Goal: Task Accomplishment & Management: Manage account settings

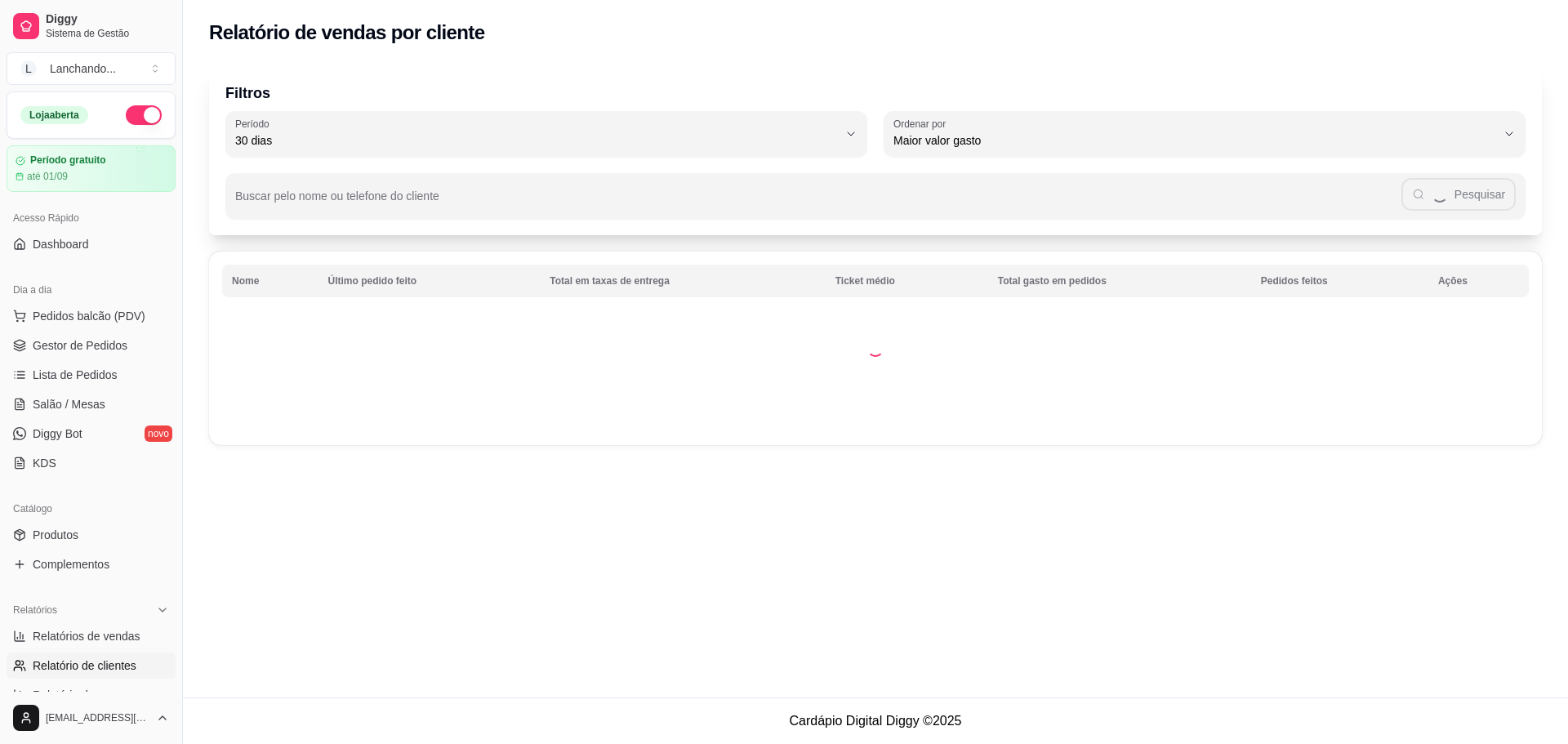
select select "30"
select select "HIGHEST_TOTAL_SPENT_WITH_ORDERS"
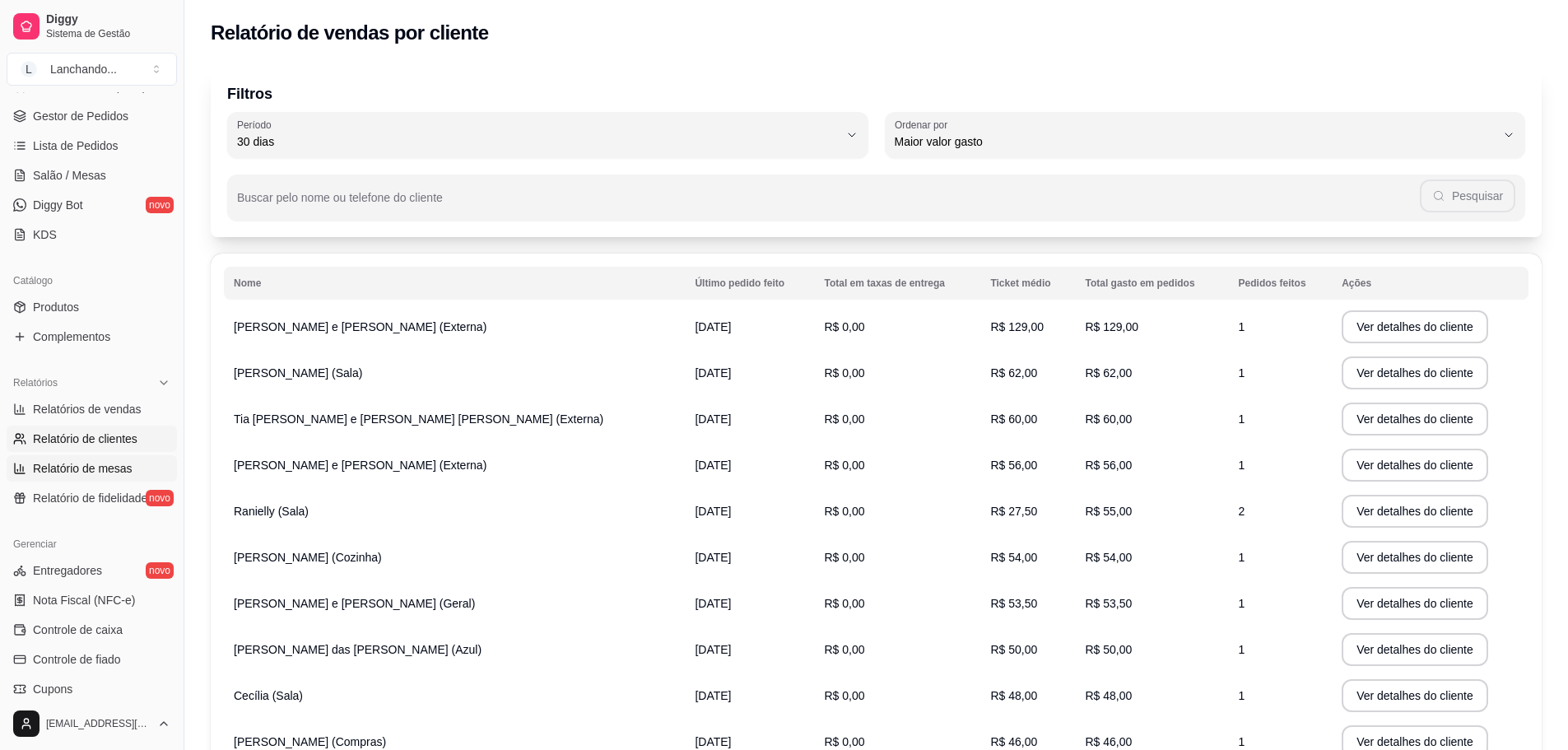
click at [127, 468] on span "Relatório de mesas" at bounding box center [82, 468] width 99 height 16
select select "TOTAL_OF_ORDERS"
select select "7"
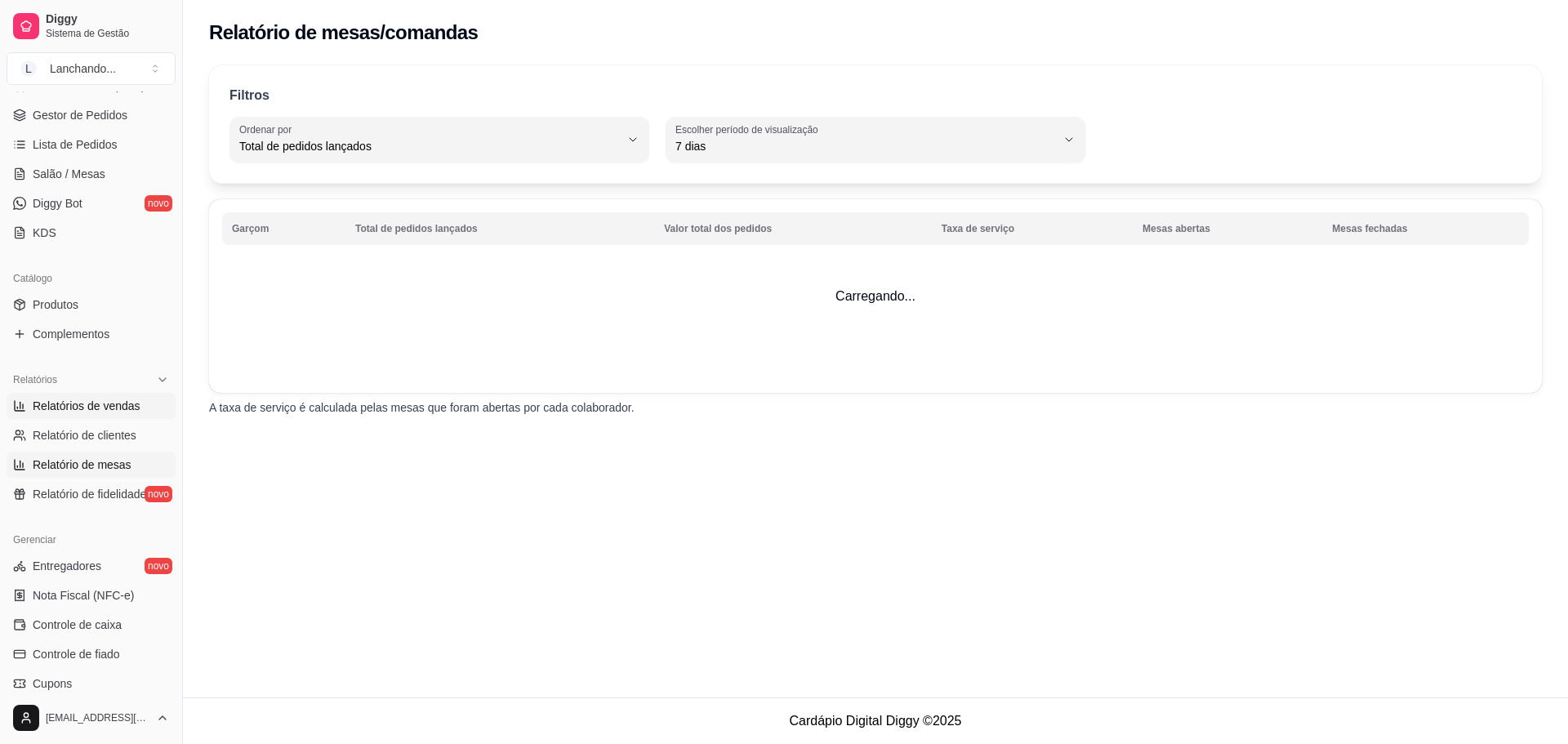
click at [121, 397] on link "Relatórios de vendas" at bounding box center [91, 405] width 169 height 26
select select "ALL"
select select "0"
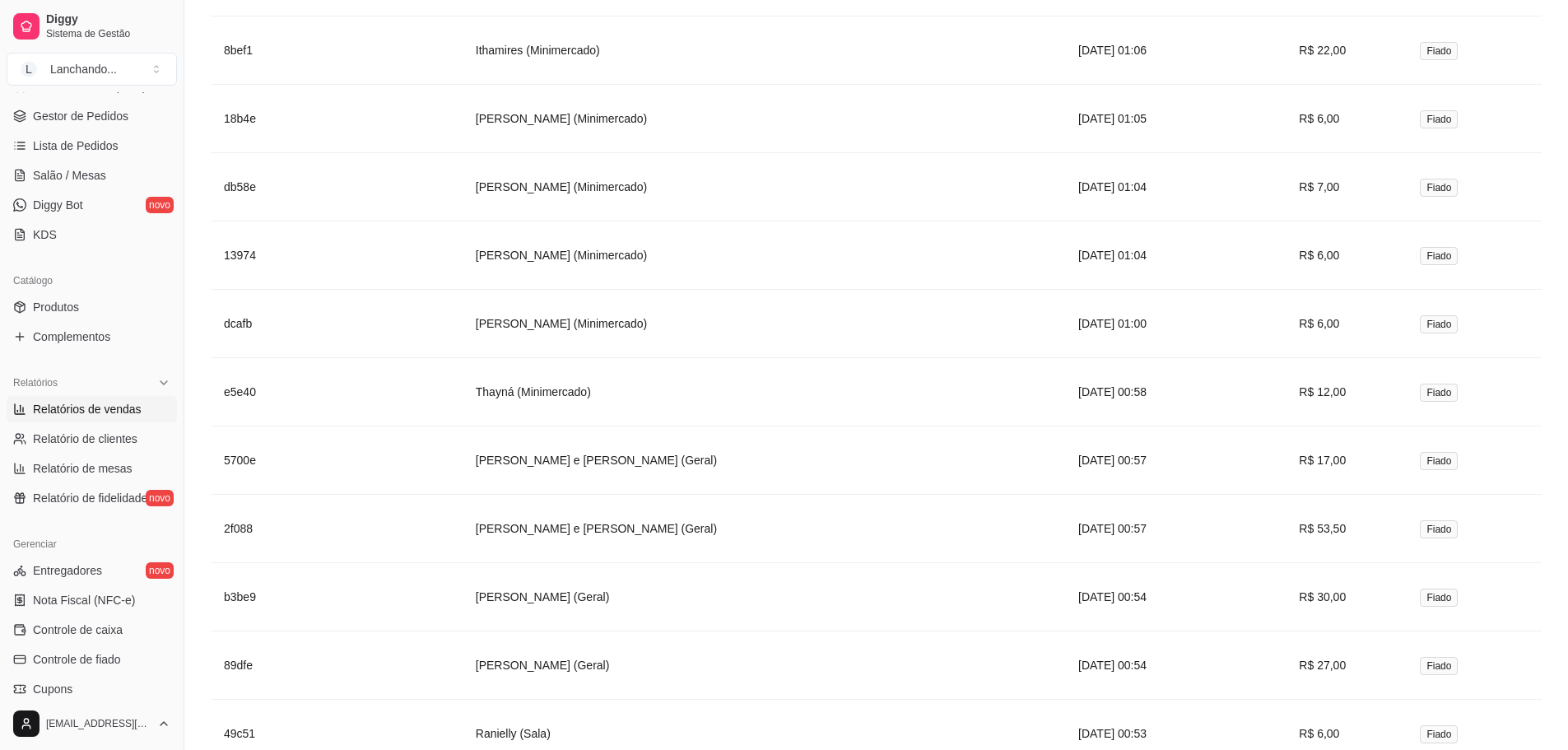
scroll to position [2696, 0]
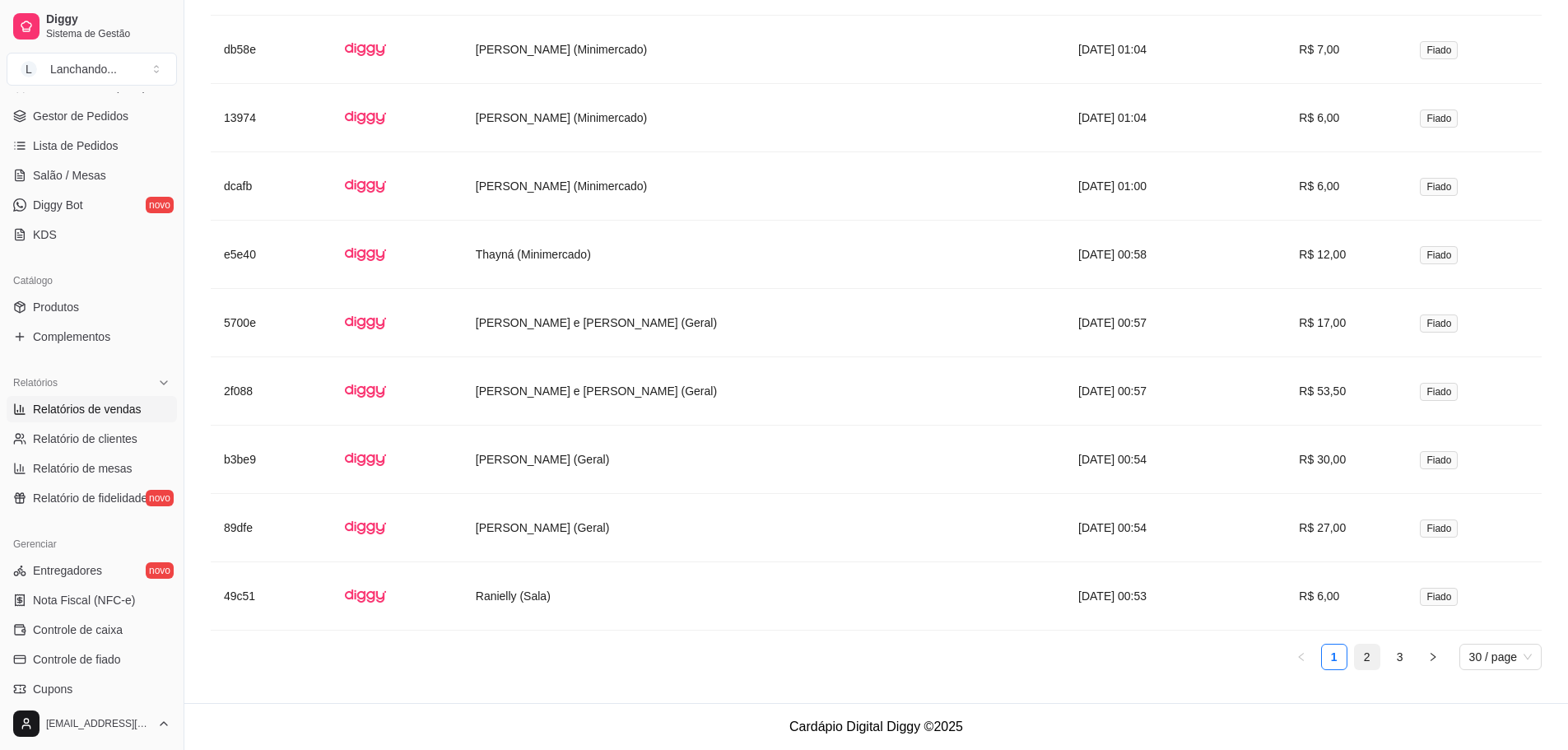
click at [1357, 653] on link "2" at bounding box center [1368, 657] width 25 height 25
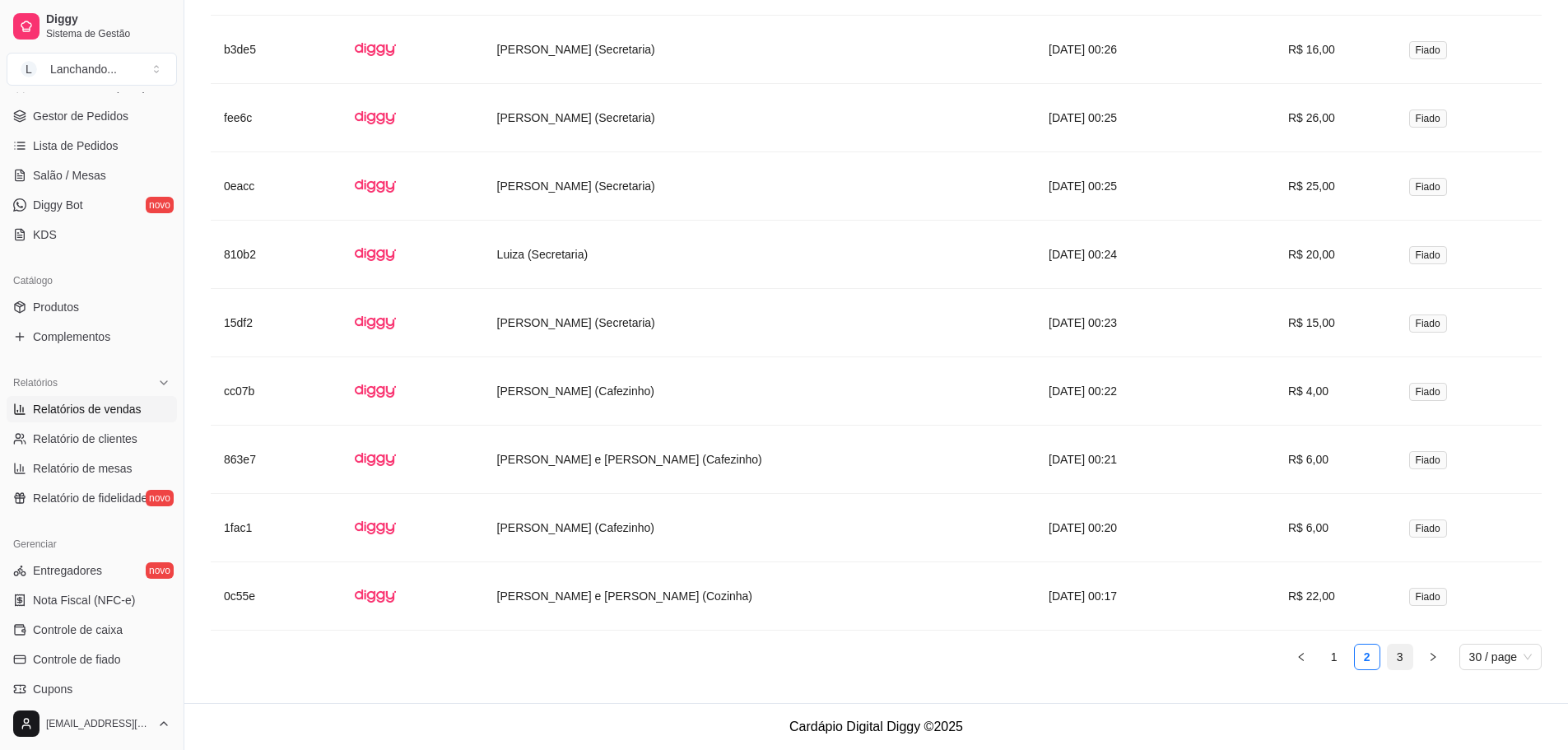
click at [1406, 667] on link "3" at bounding box center [1401, 657] width 25 height 25
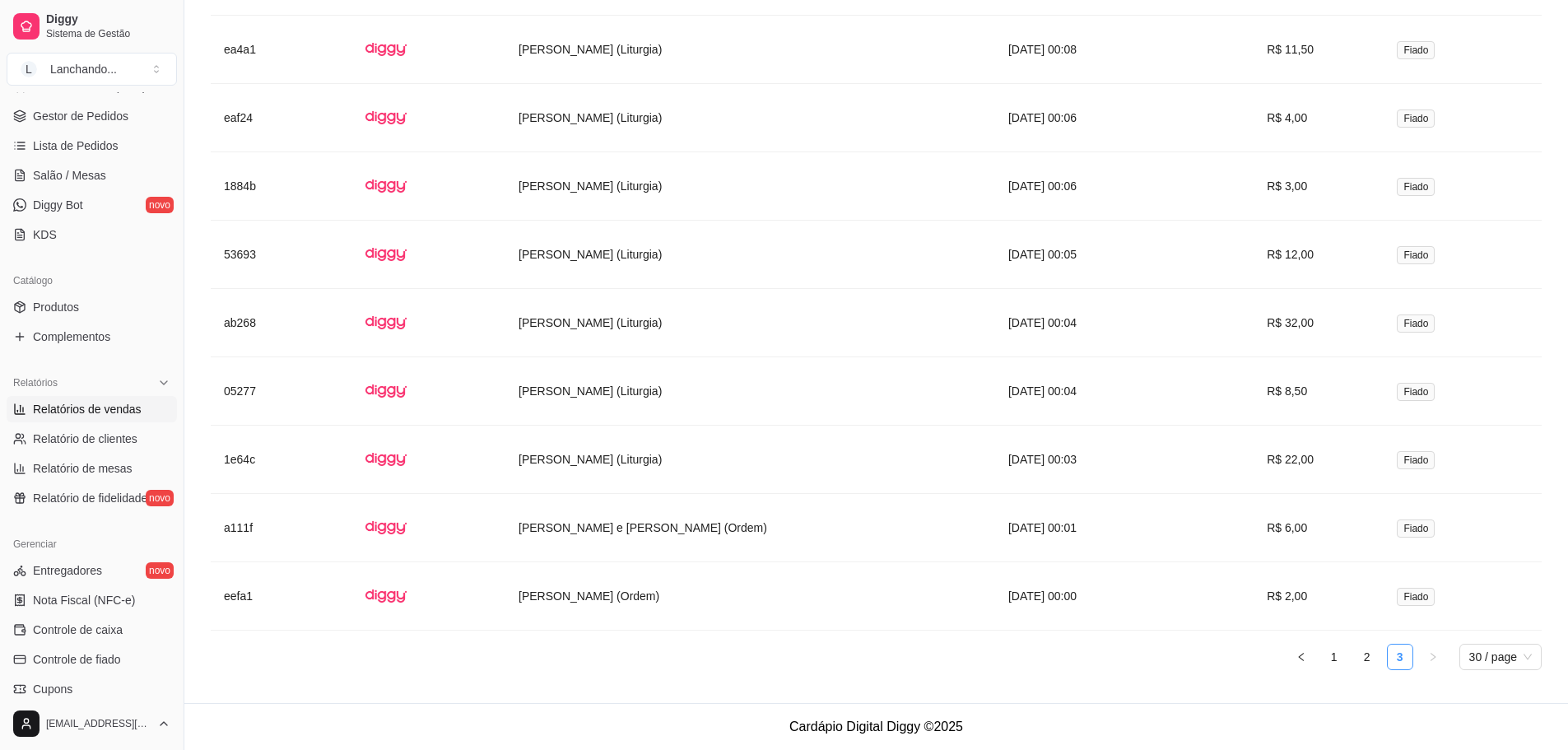
scroll to position [1534, 0]
click at [1470, 657] on span "30 / page" at bounding box center [1501, 657] width 63 height 25
click at [1490, 631] on div "100 / page" at bounding box center [1500, 624] width 56 height 18
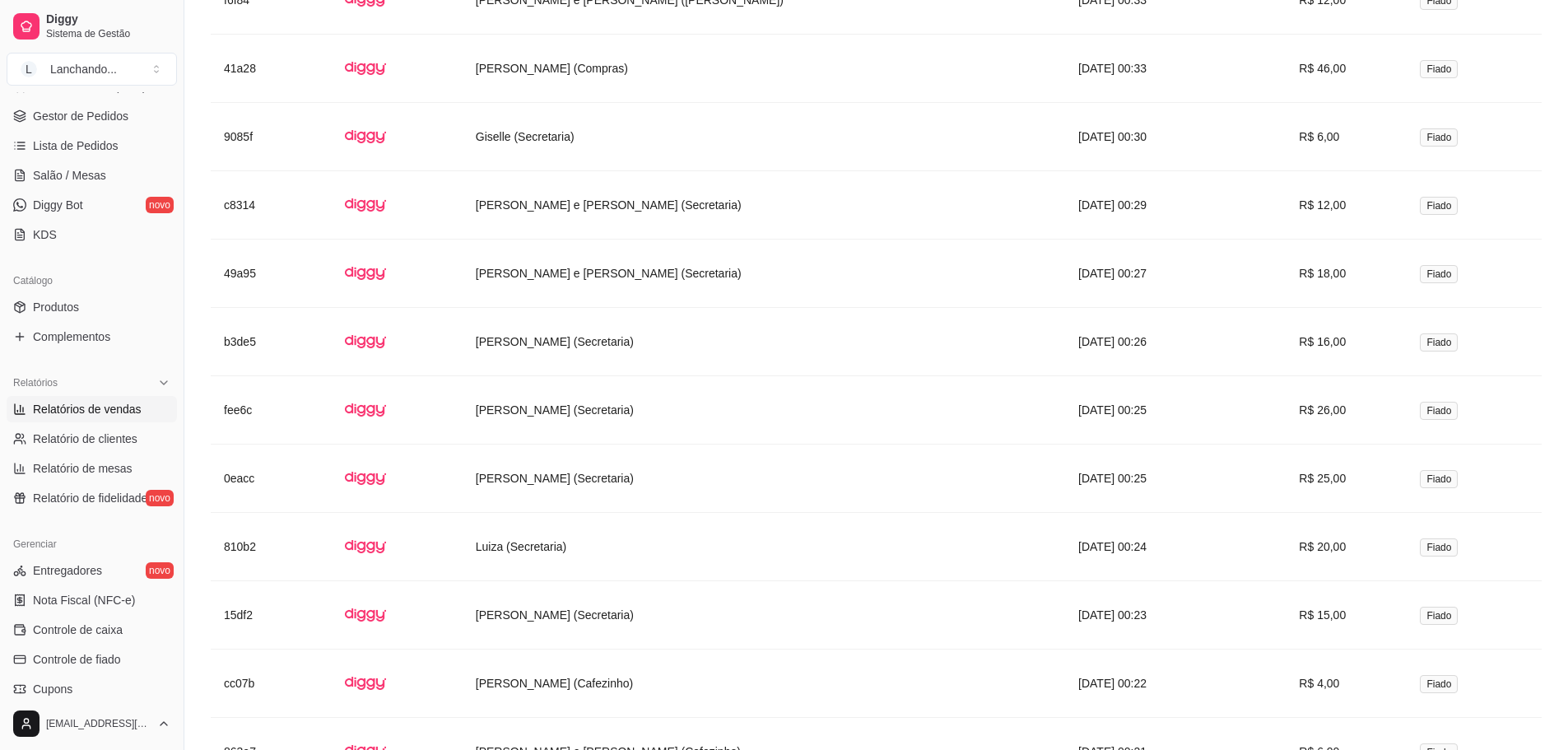
scroll to position [5634, 0]
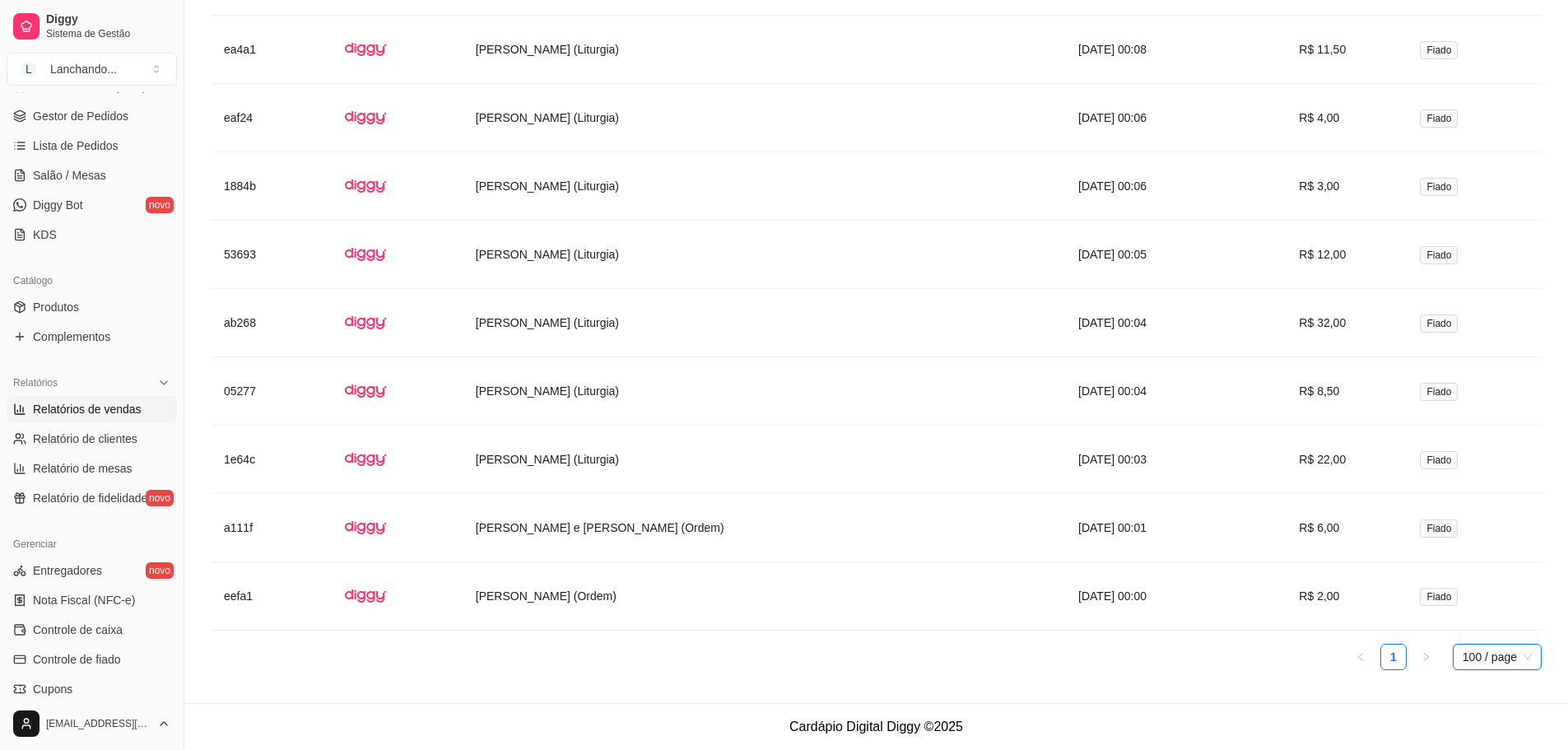
click at [259, 597] on td "eefa1" at bounding box center [270, 596] width 121 height 68
click at [246, 596] on td "eefa1" at bounding box center [270, 596] width 121 height 68
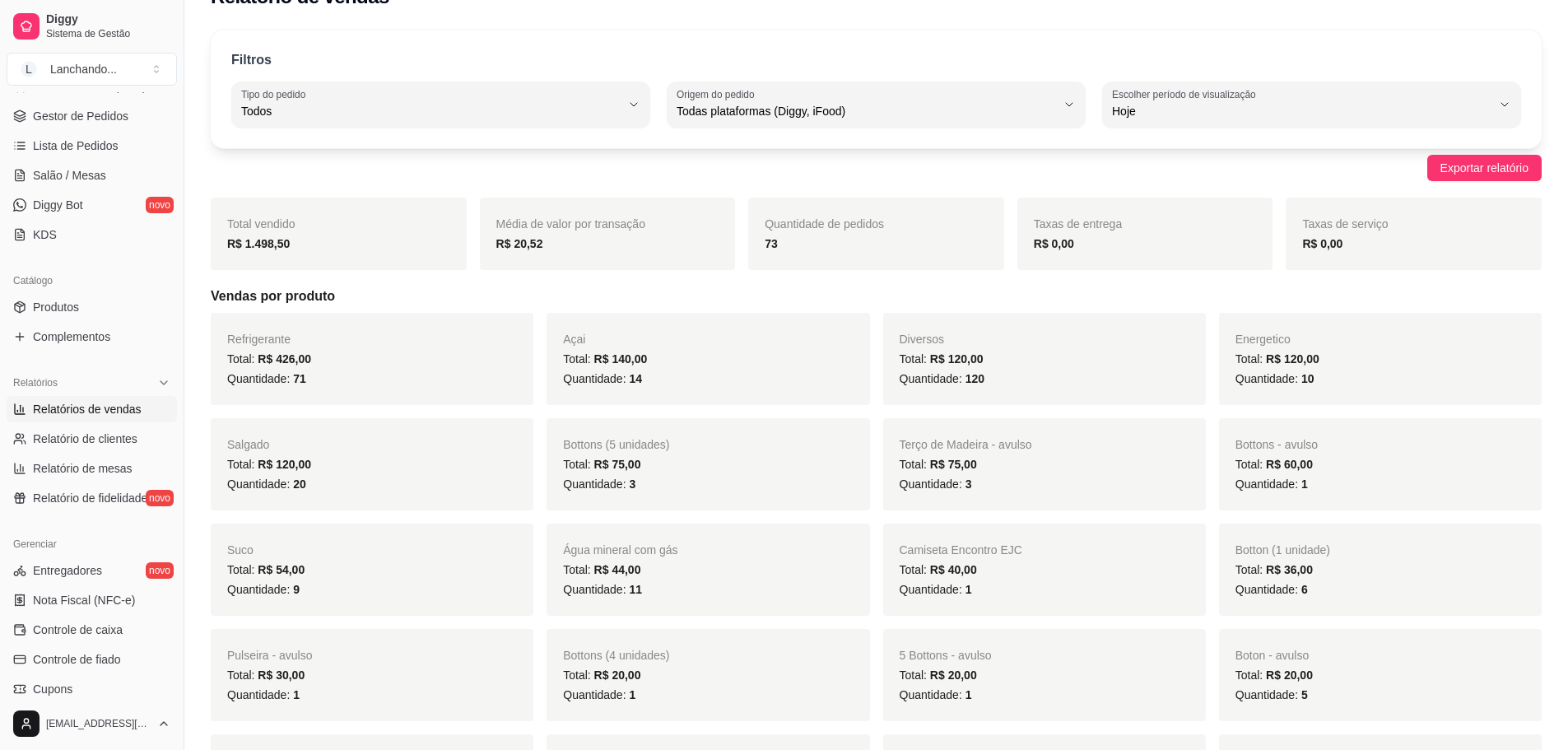
scroll to position [0, 0]
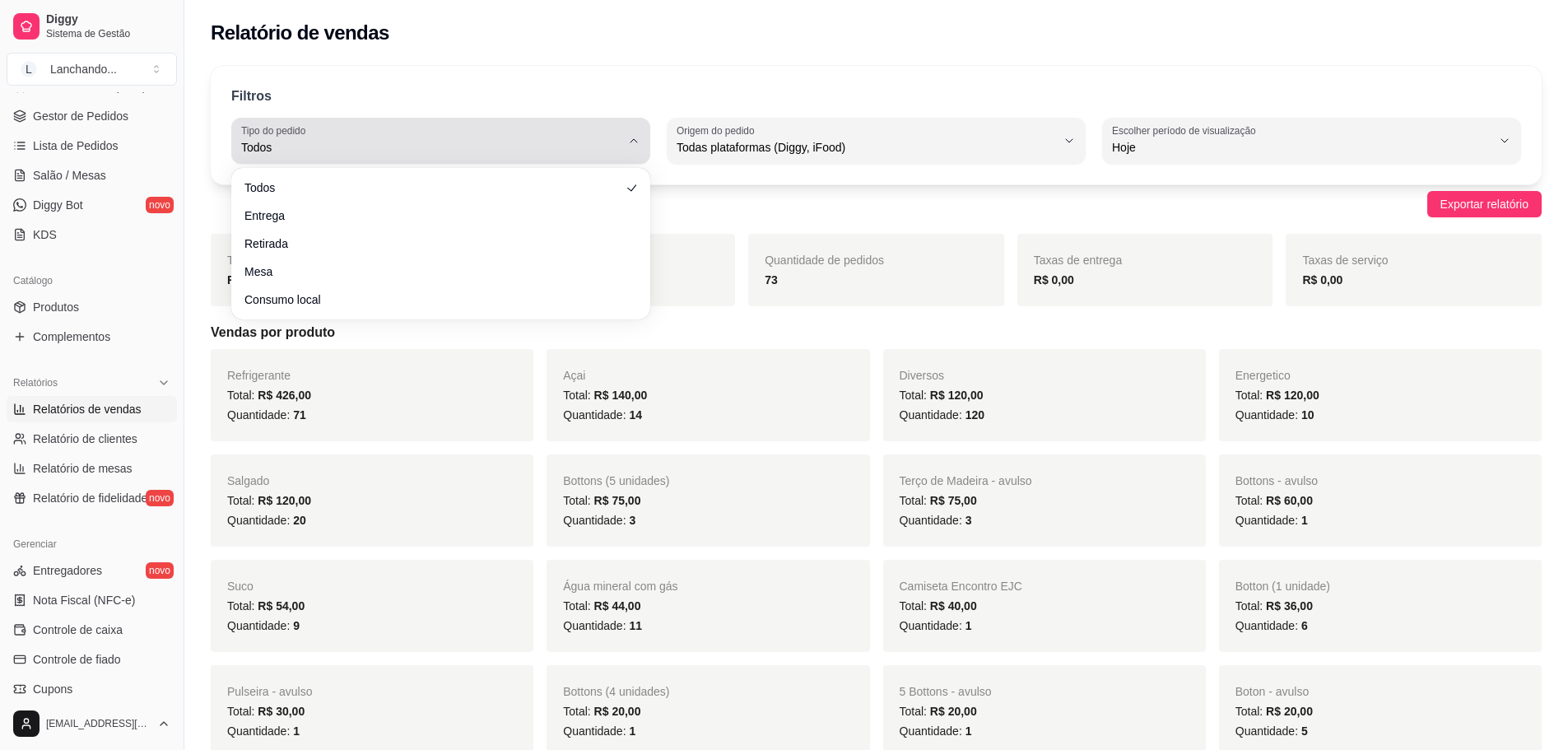
click at [579, 148] on span "Todos" at bounding box center [430, 147] width 379 height 16
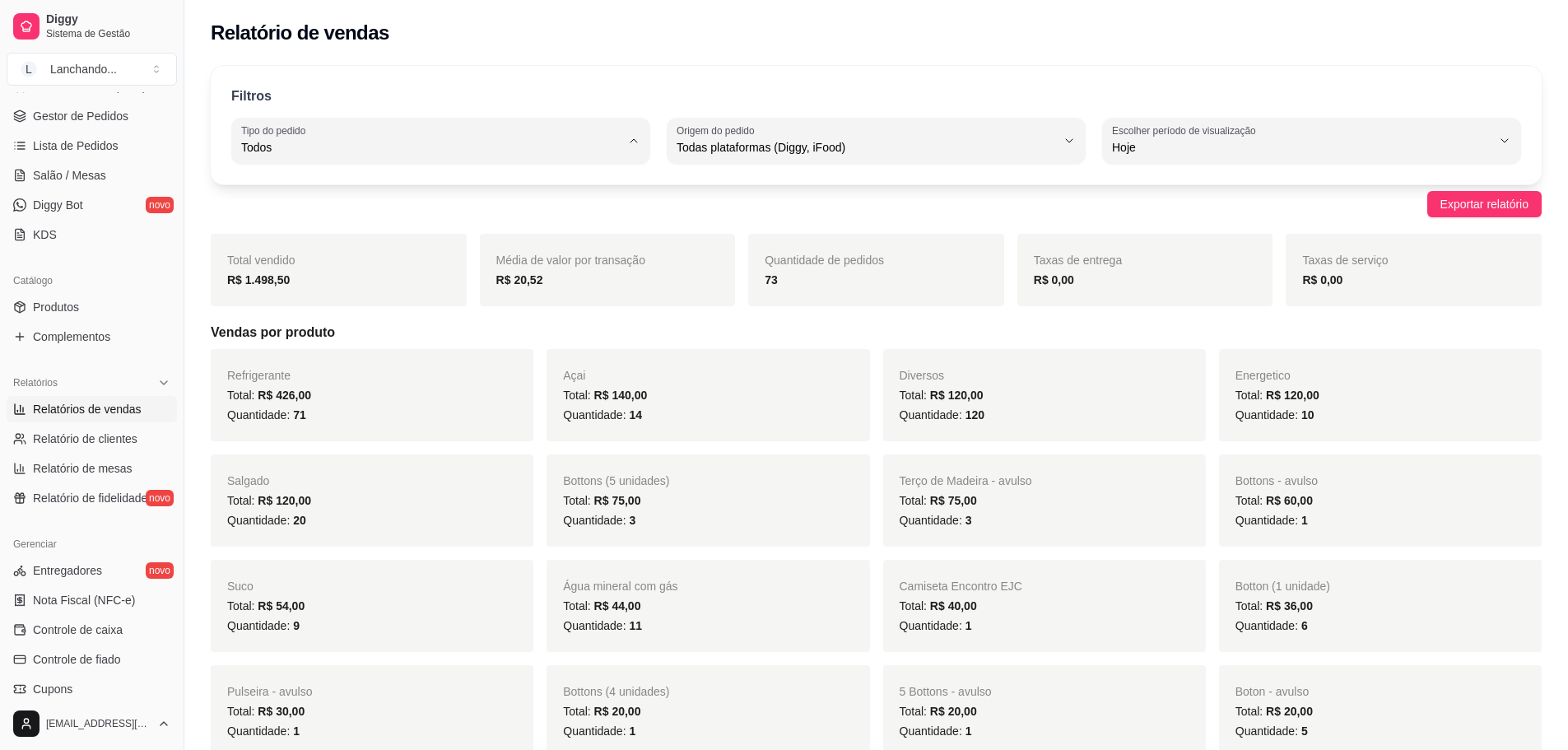
click at [335, 292] on span "Consumo local" at bounding box center [433, 294] width 362 height 15
type input "EAT_IN"
select select "EAT_IN"
click at [938, 167] on div "Filtros EAT_IN Tipo do pedido Todos Entrega Retirada Mesa Consumo local Tipo do…" at bounding box center [875, 125] width 1331 height 118
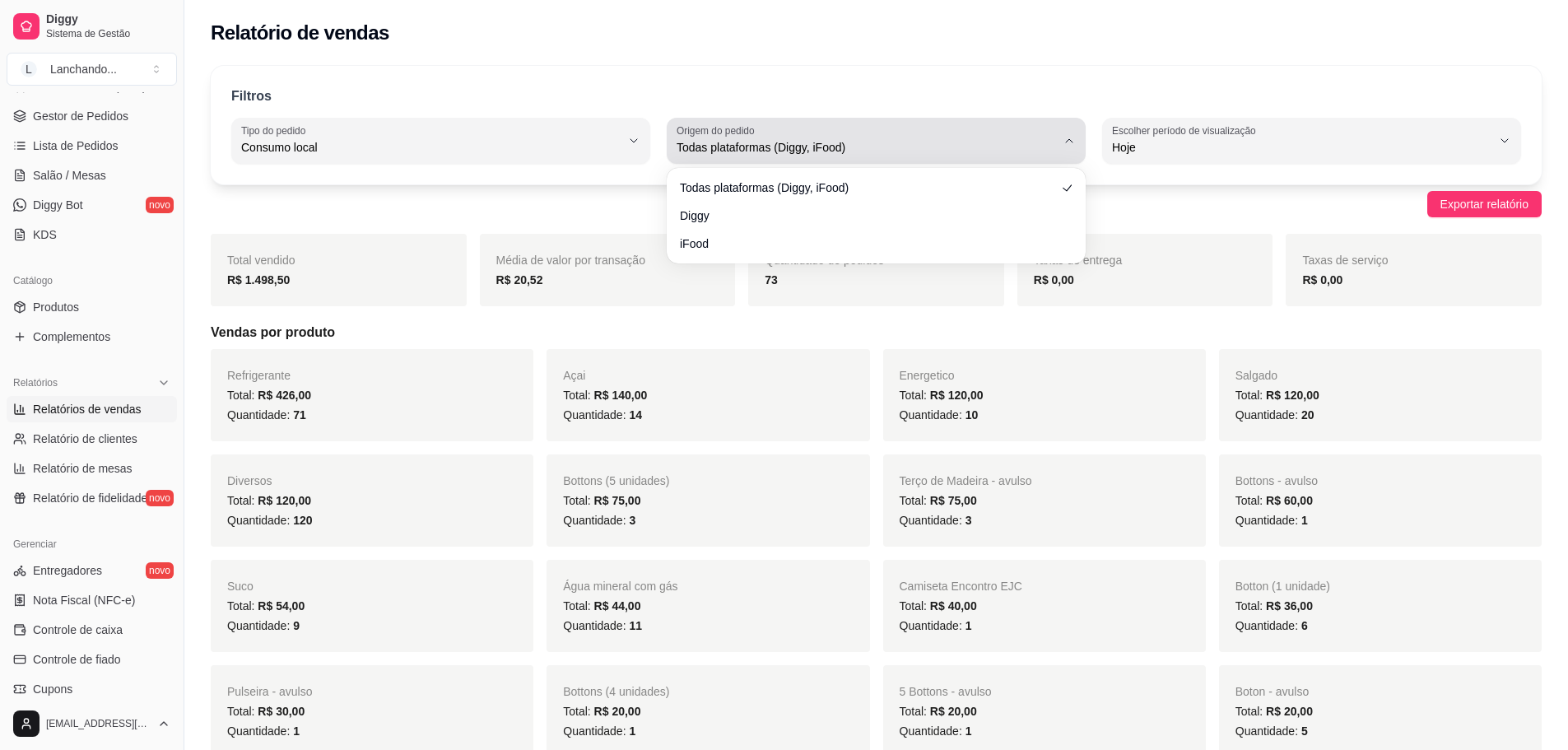
click at [950, 145] on span "Todas plataformas (Diggy, iFood)" at bounding box center [866, 147] width 379 height 16
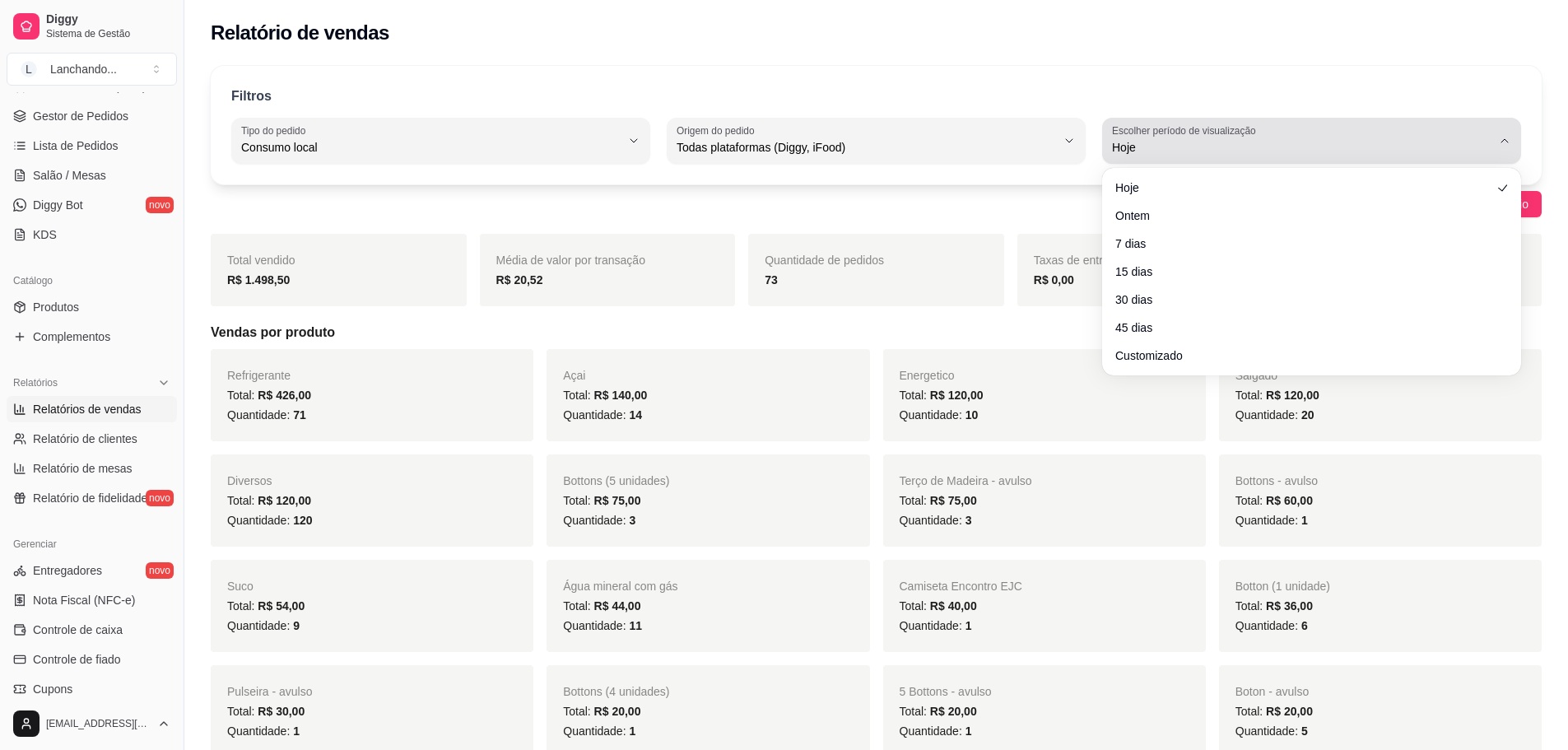
click at [1198, 160] on button "Escolher período de visualização Hoje" at bounding box center [1312, 141] width 419 height 47
click at [1207, 142] on span "Hoje" at bounding box center [1302, 147] width 379 height 16
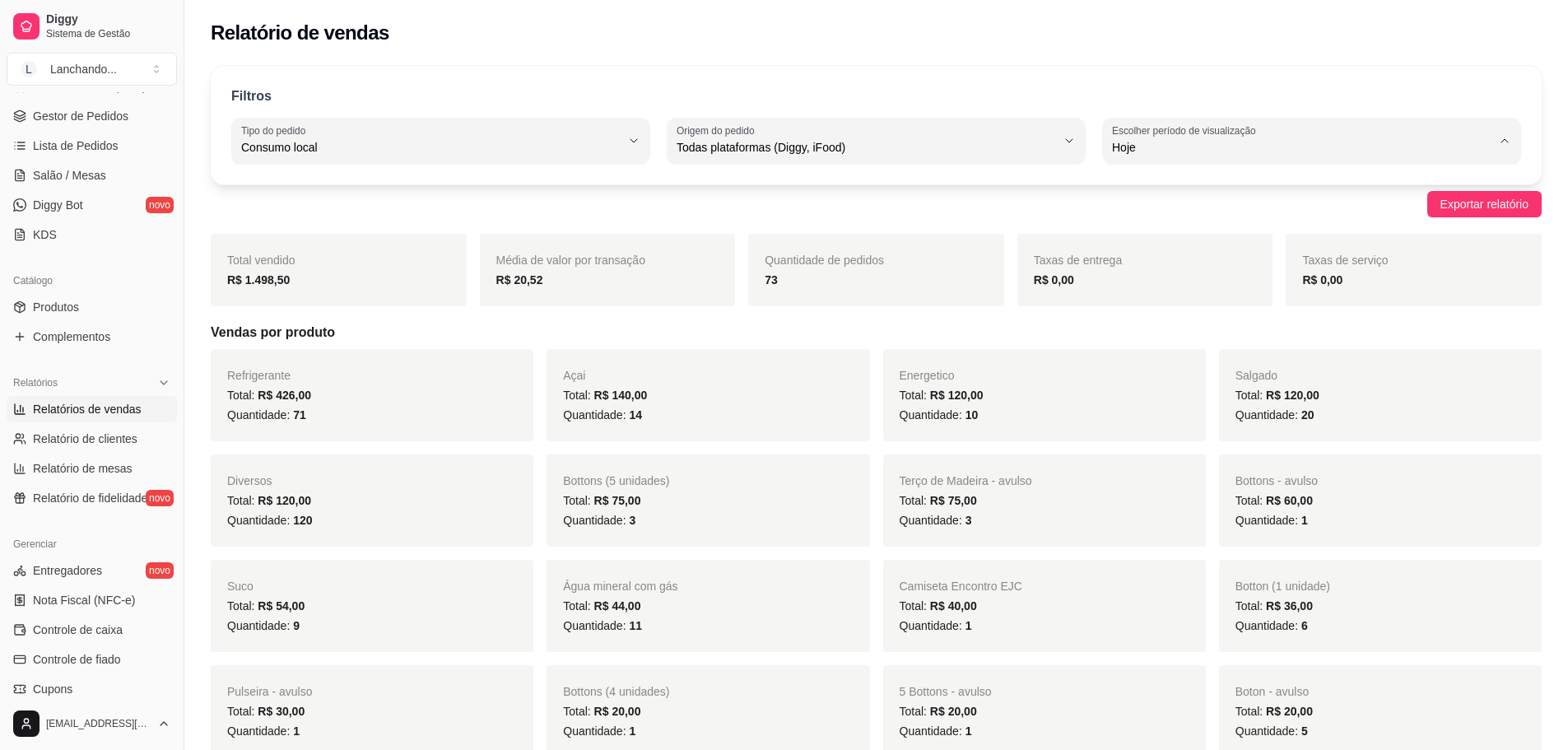
click at [1215, 89] on div "Filtros" at bounding box center [875, 98] width 1290 height 21
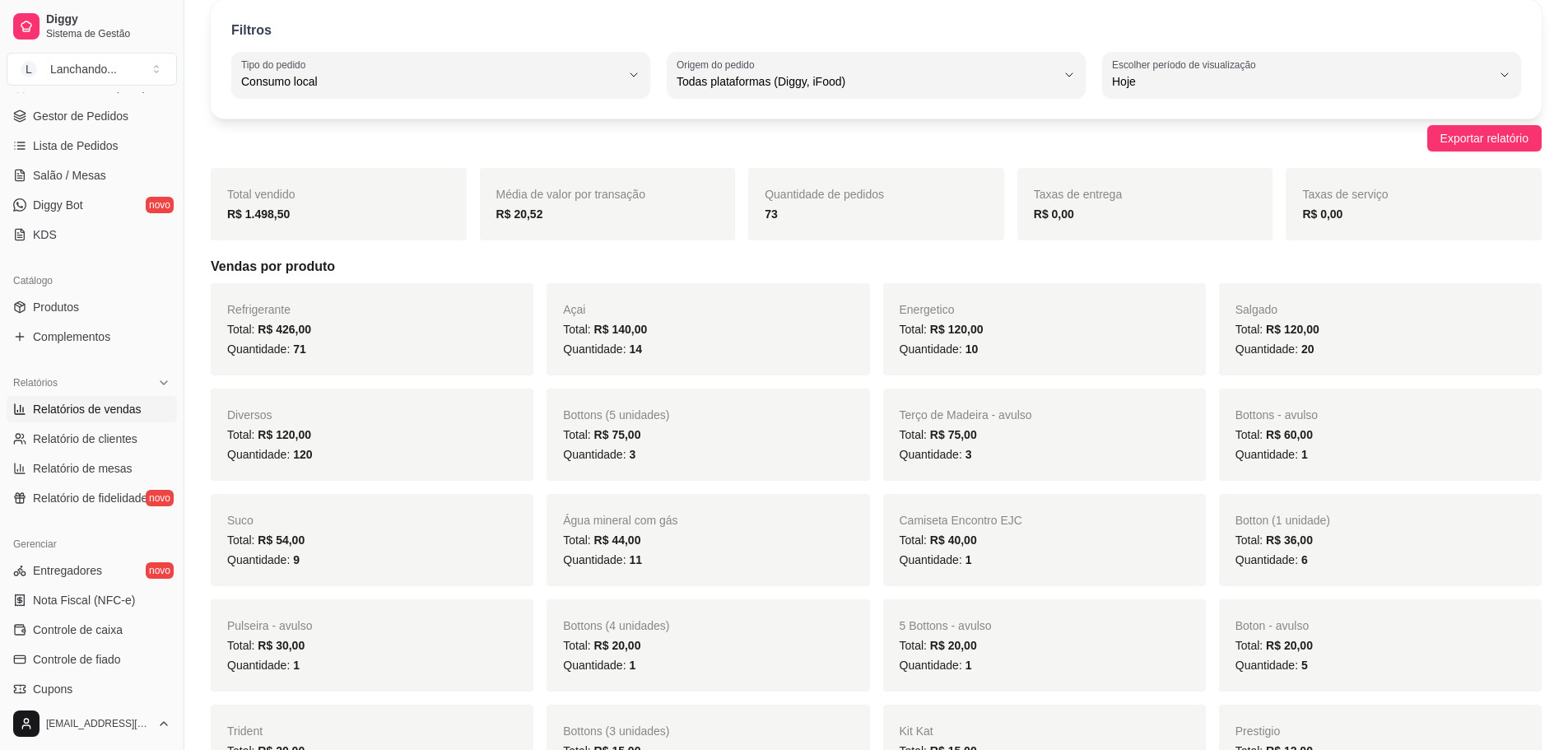
scroll to position [0, 0]
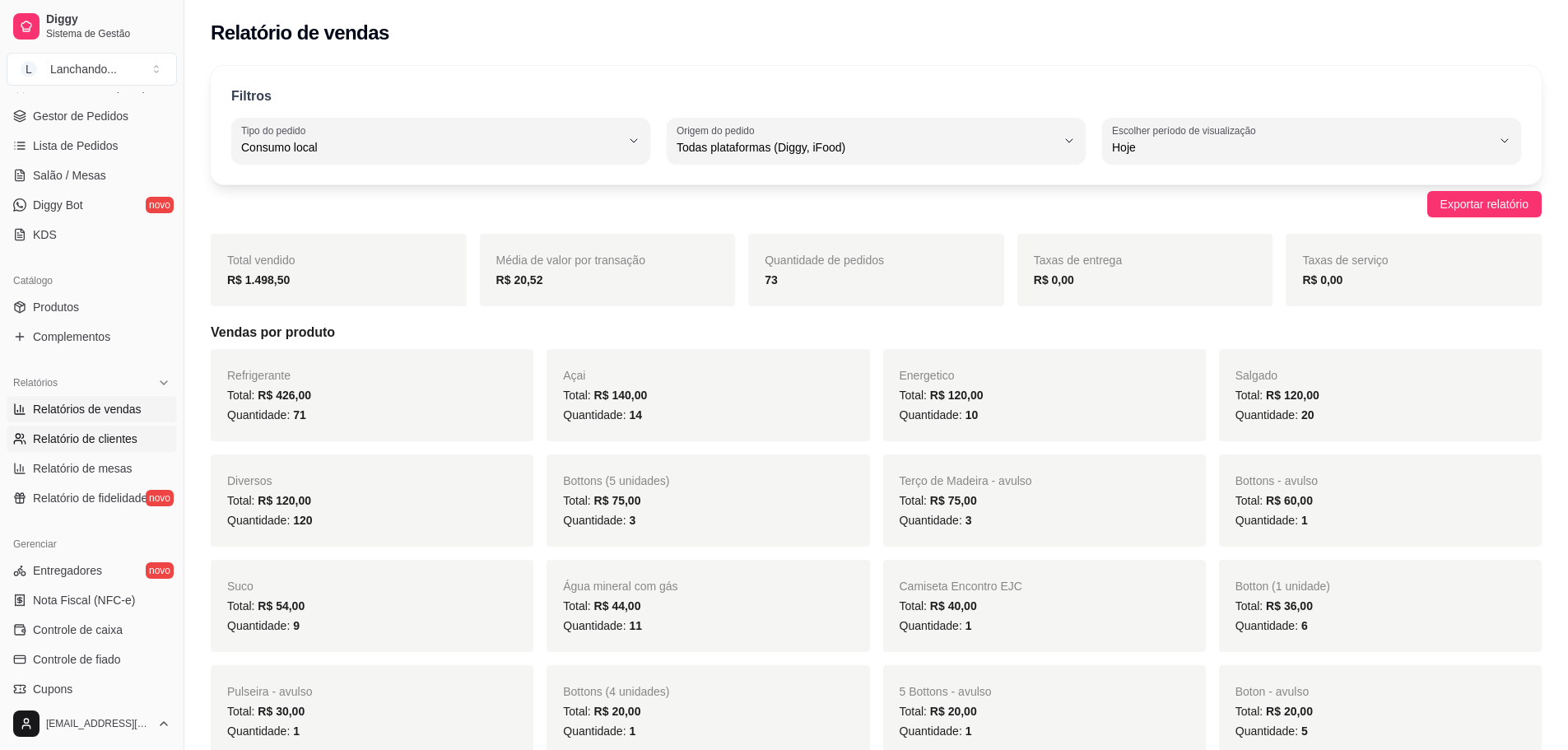
click at [126, 438] on span "Relatório de clientes" at bounding box center [85, 439] width 105 height 16
select select "30"
select select "HIGHEST_TOTAL_SPENT_WITH_ORDERS"
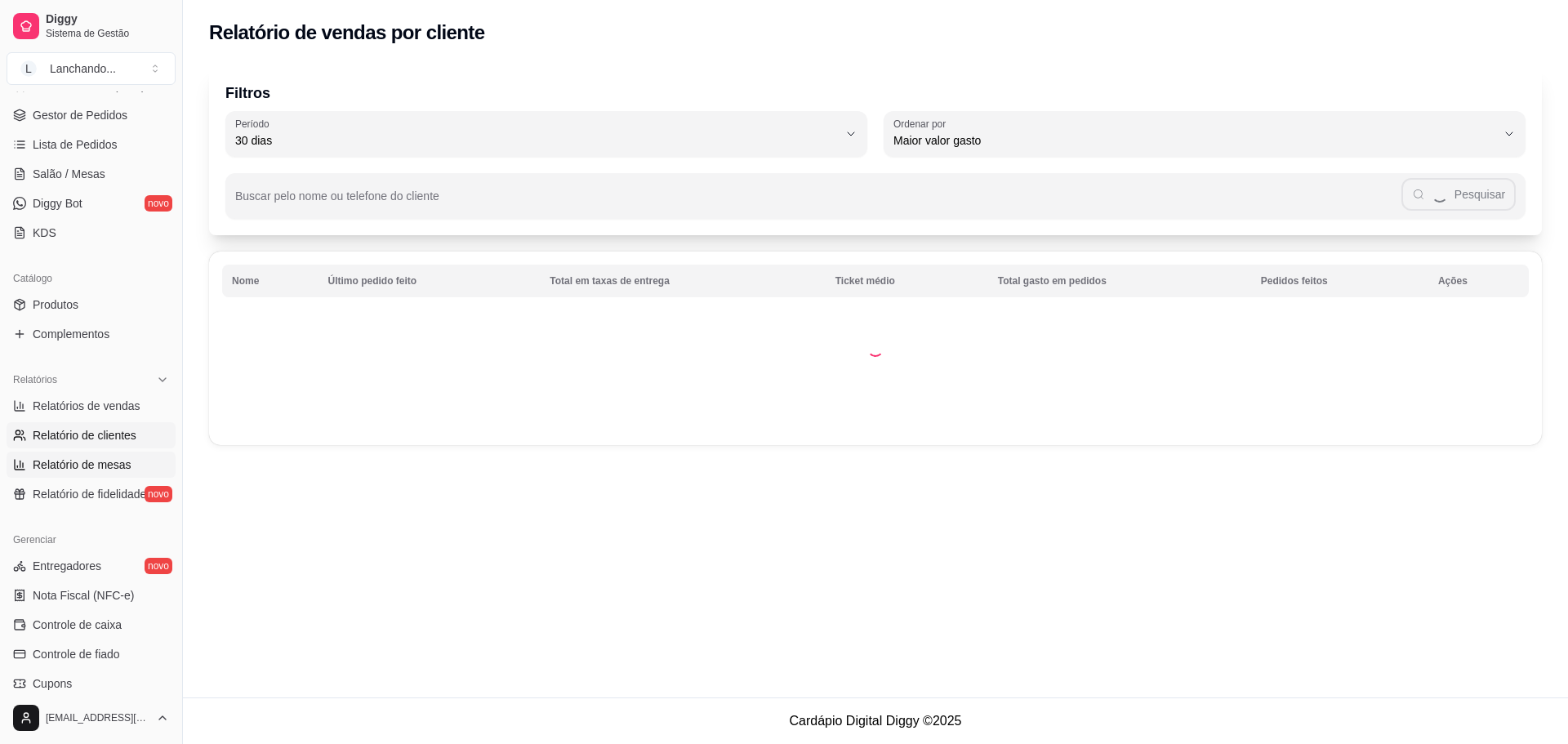
click at [115, 458] on span "Relatório de mesas" at bounding box center [82, 464] width 99 height 16
select select "TOTAL_OF_ORDERS"
select select "7"
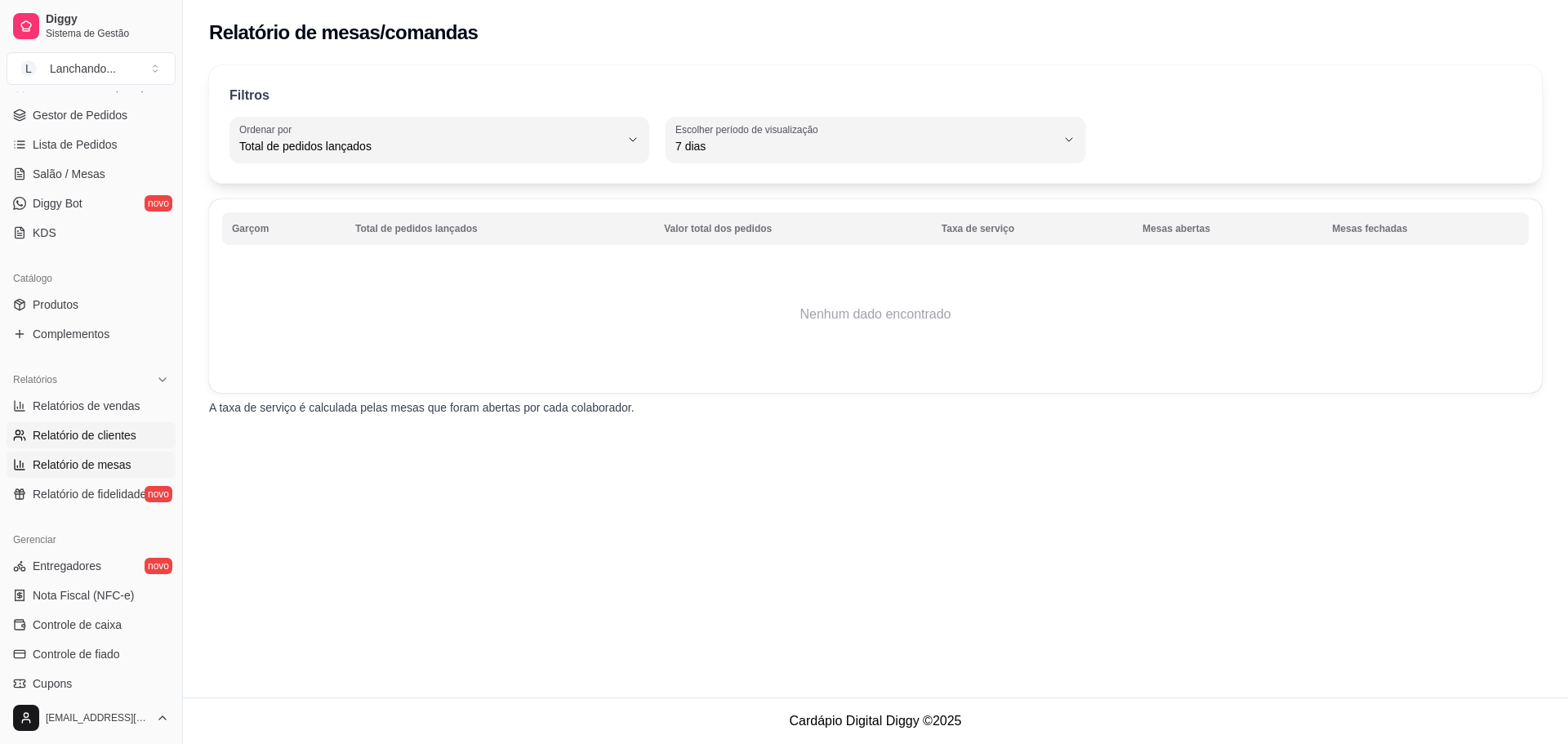
click at [117, 431] on span "Relatório de clientes" at bounding box center [84, 435] width 104 height 16
select select "30"
select select "HIGHEST_TOTAL_SPENT_WITH_ORDERS"
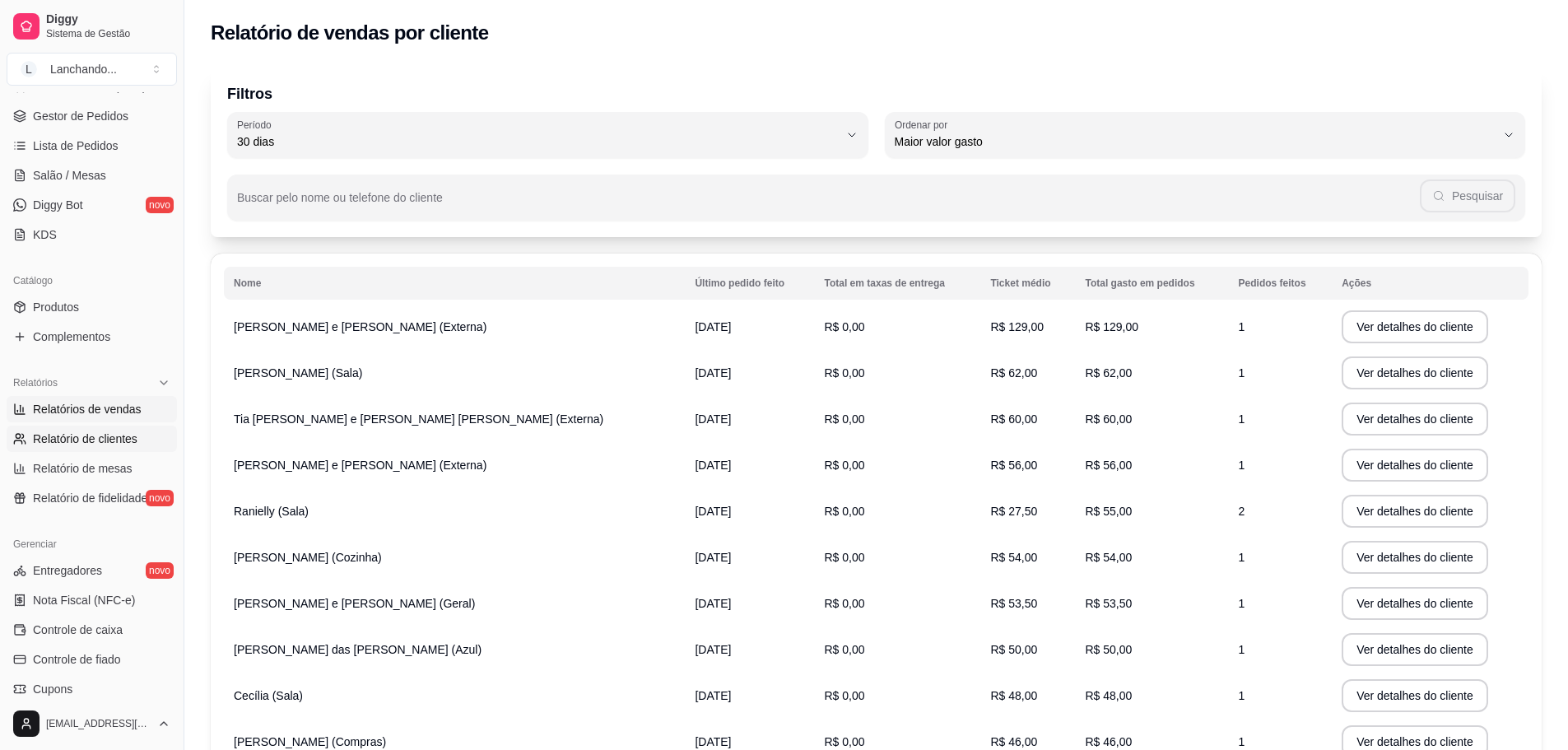
click at [116, 413] on span "Relatórios de vendas" at bounding box center [87, 409] width 108 height 16
select select "ALL"
select select "0"
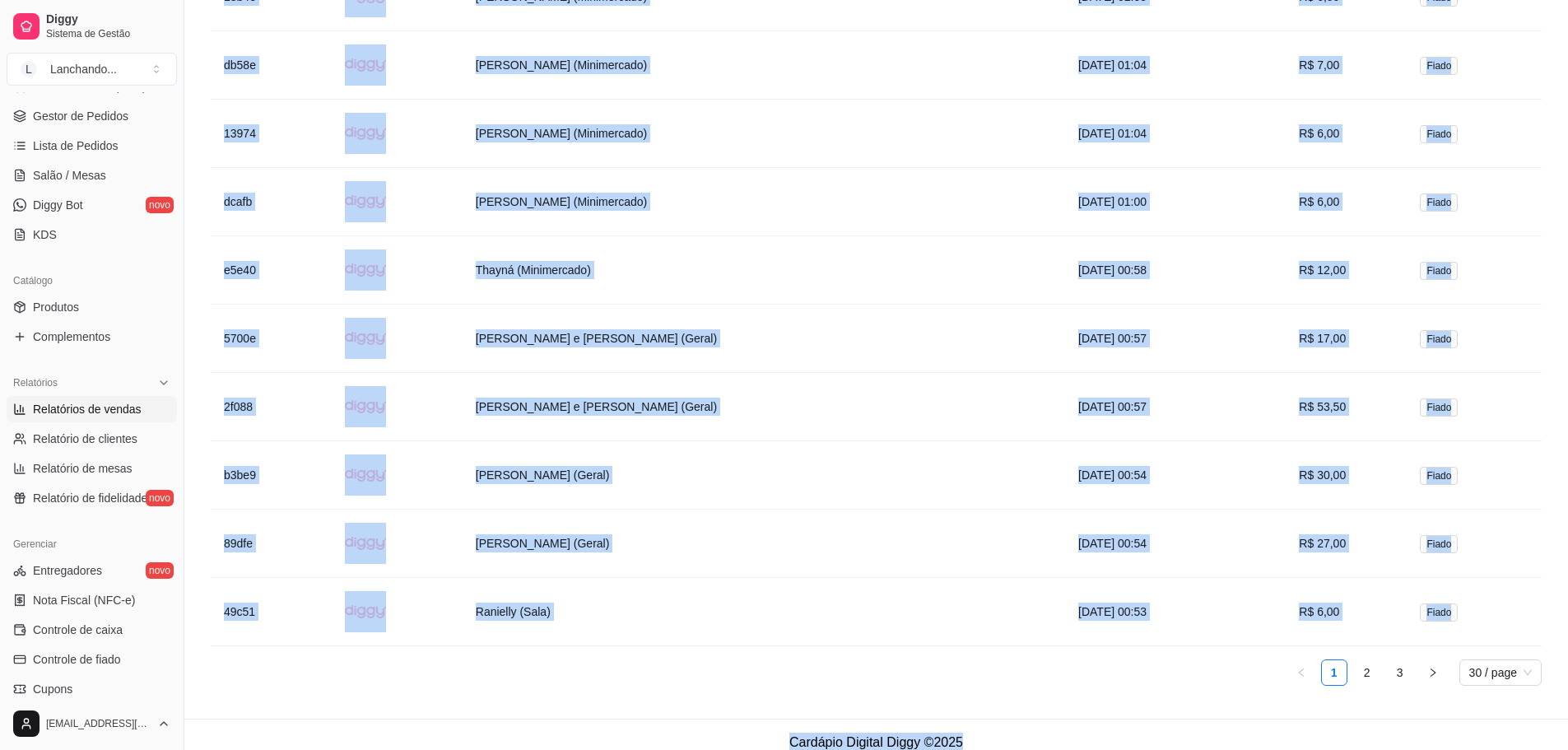
scroll to position [2696, 0]
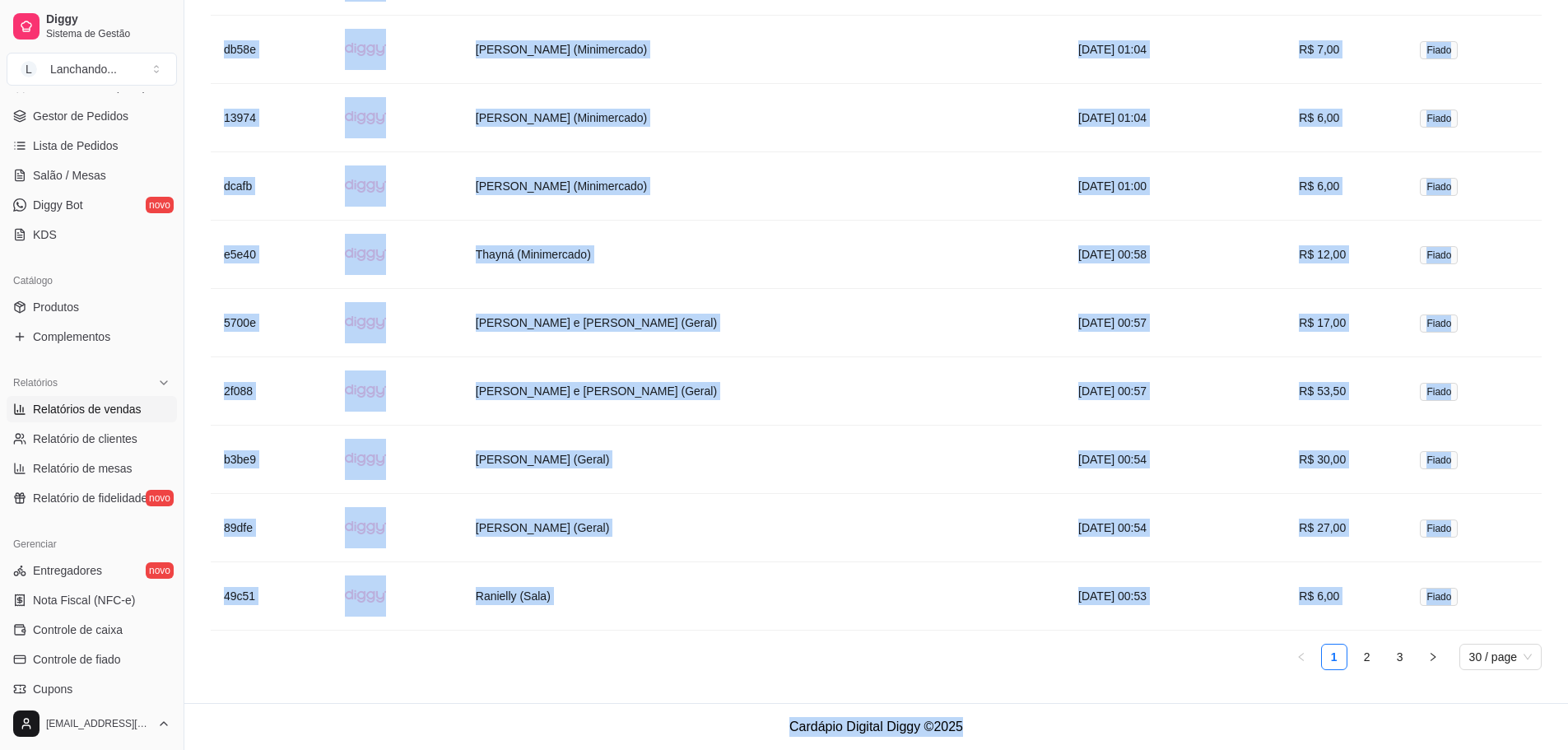
drag, startPoint x: 224, startPoint y: 187, endPoint x: 1405, endPoint y: 788, distance: 1325.1
click at [1495, 650] on span "30 / page" at bounding box center [1501, 657] width 63 height 25
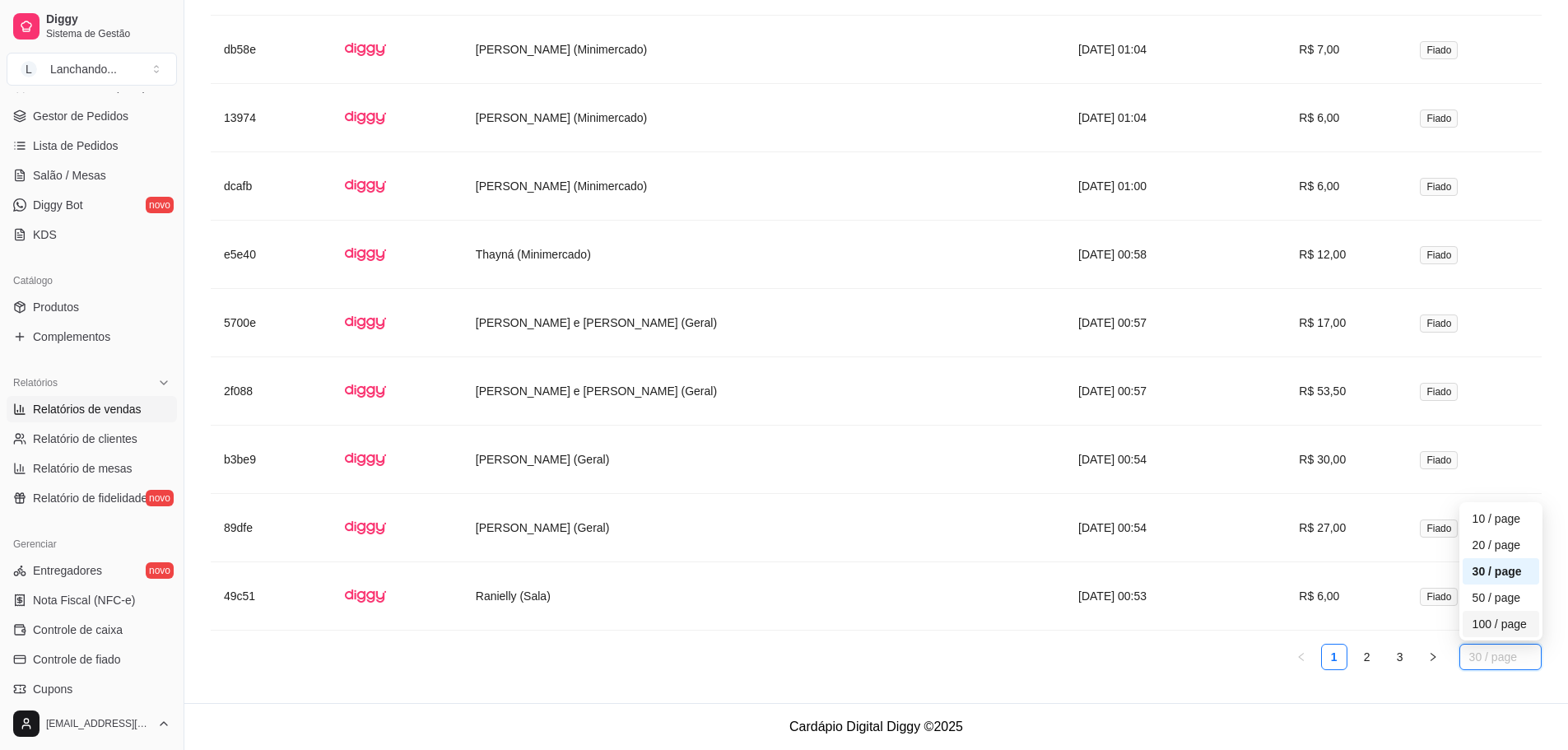
click at [1498, 635] on div "100 / page" at bounding box center [1501, 623] width 77 height 26
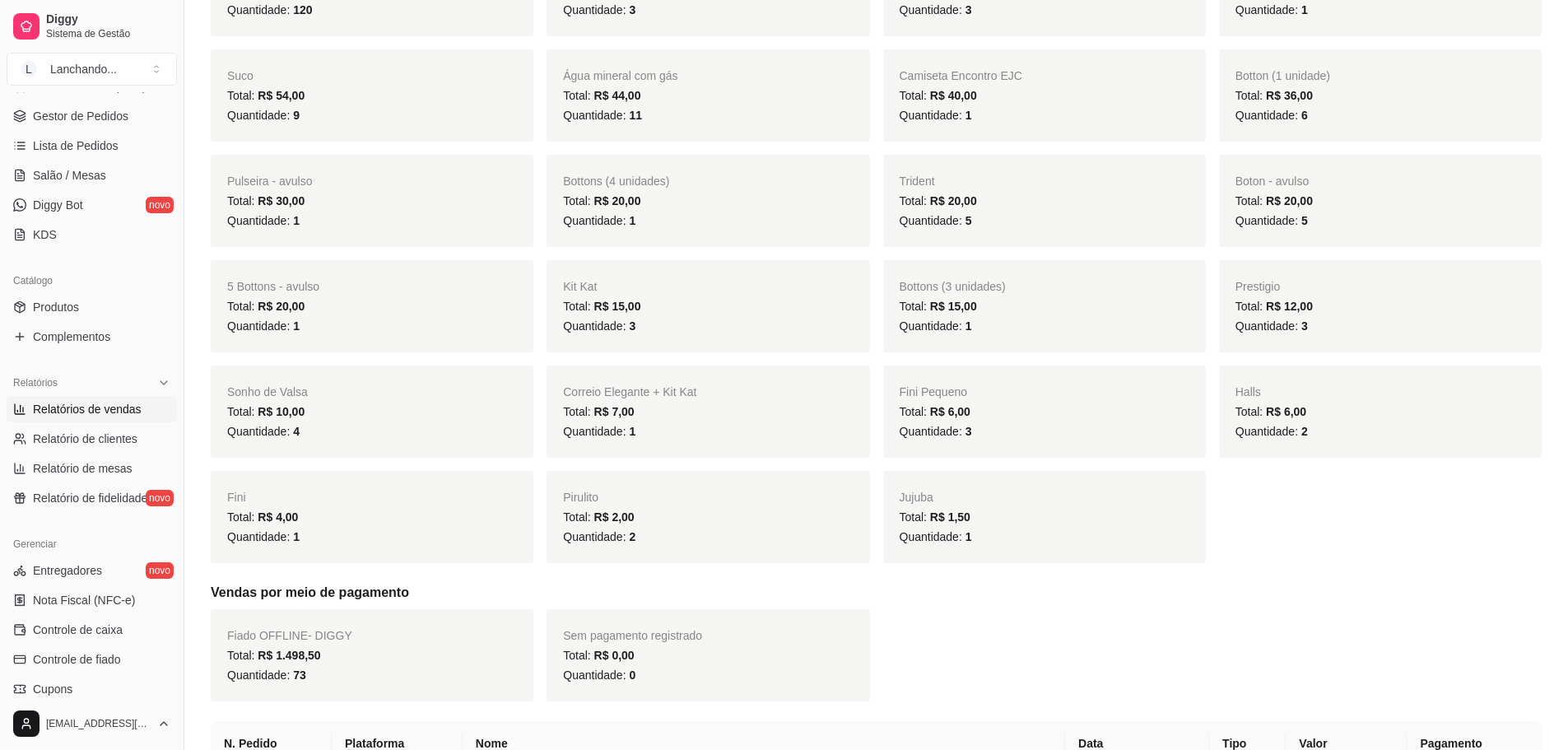
scroll to position [999, 0]
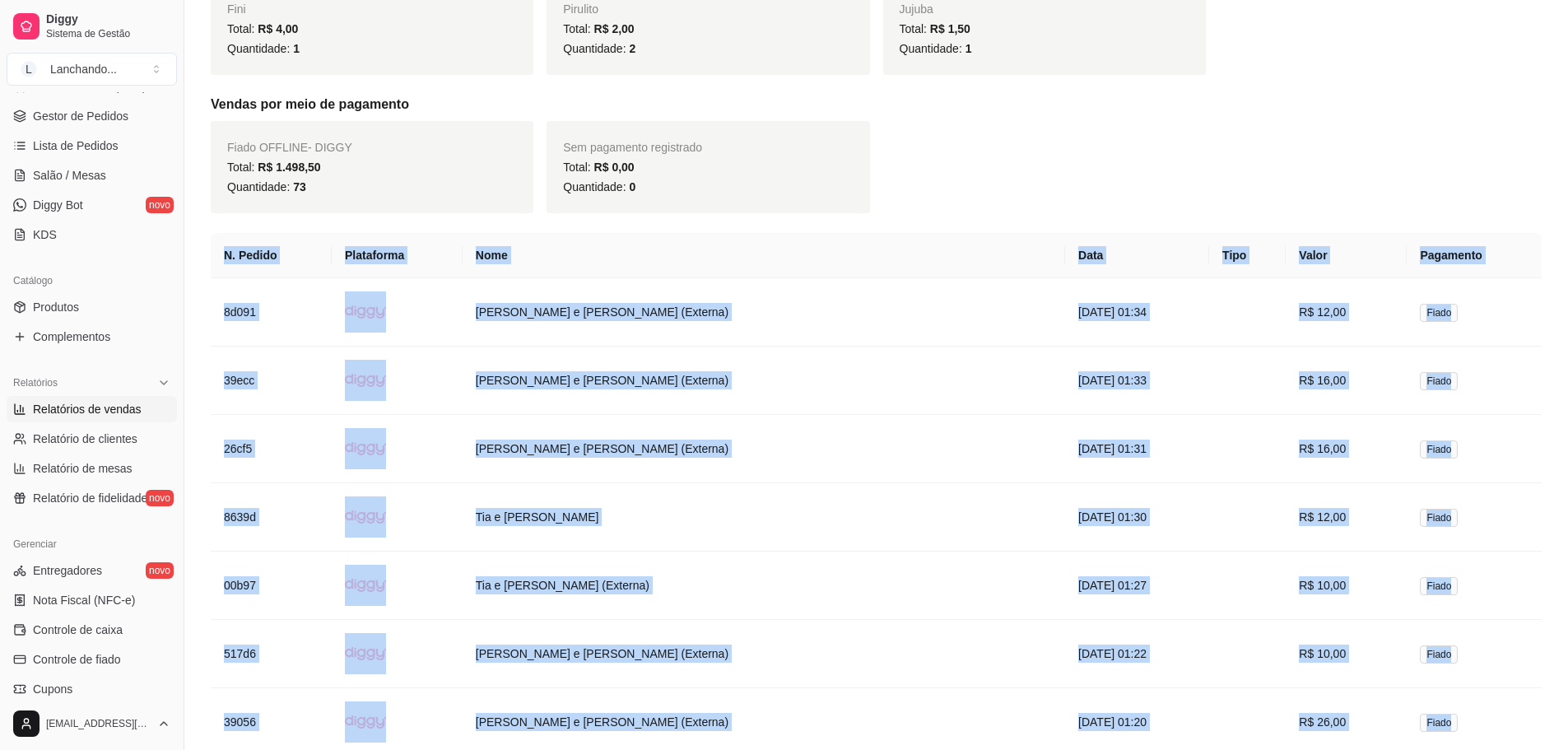
drag, startPoint x: 1498, startPoint y: 609, endPoint x: 223, endPoint y: 253, distance: 1323.8
copy table "L. Ipsumd Sitametcon Adip Elit Sedd Eiusm Temporinc 5u188 Lab Etdolor m Ali Eni…"
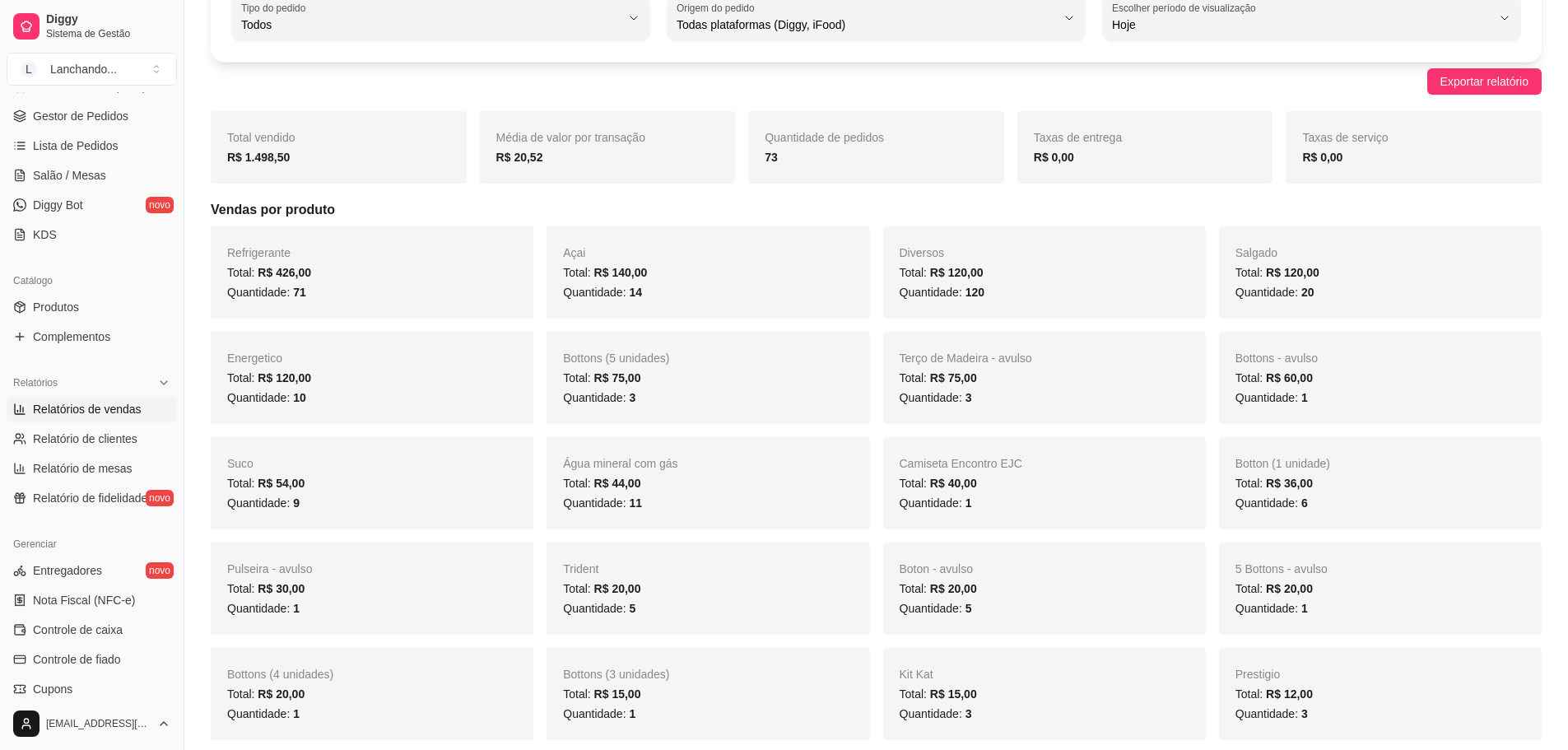
scroll to position [0, 0]
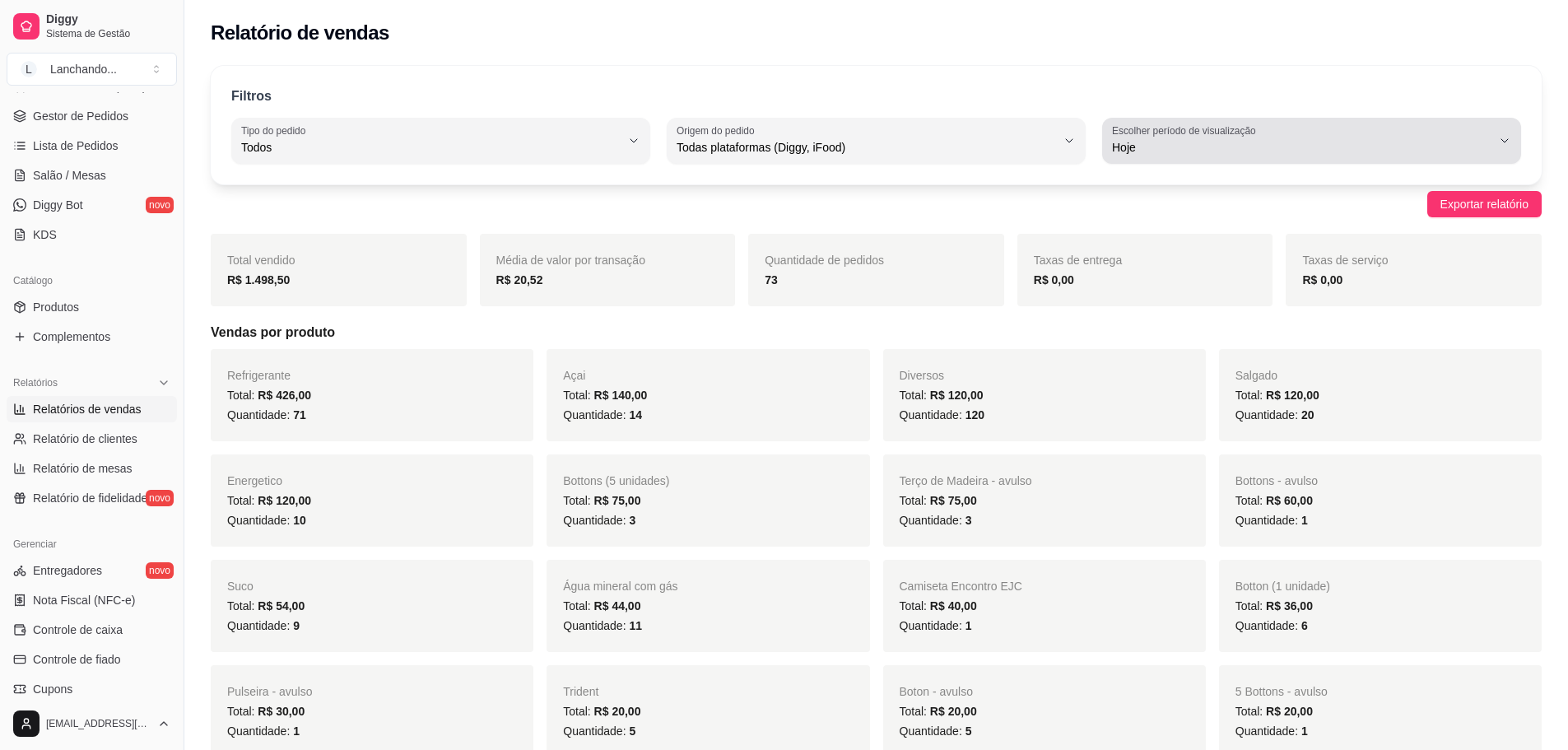
click at [1172, 147] on span "Hoje" at bounding box center [1302, 147] width 379 height 16
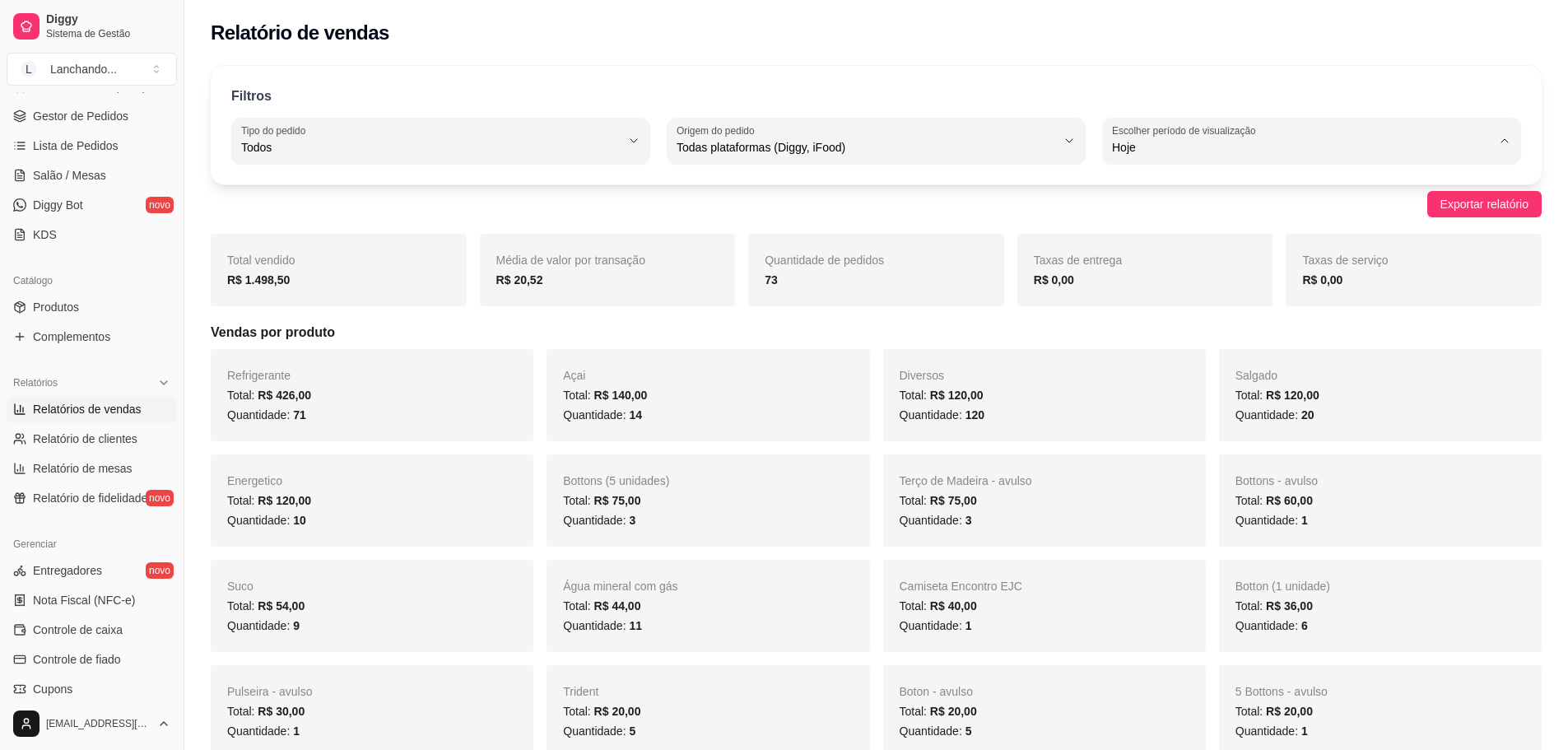
click at [1150, 244] on span "7 dias" at bounding box center [1304, 240] width 362 height 15
type input "7"
select select "7"
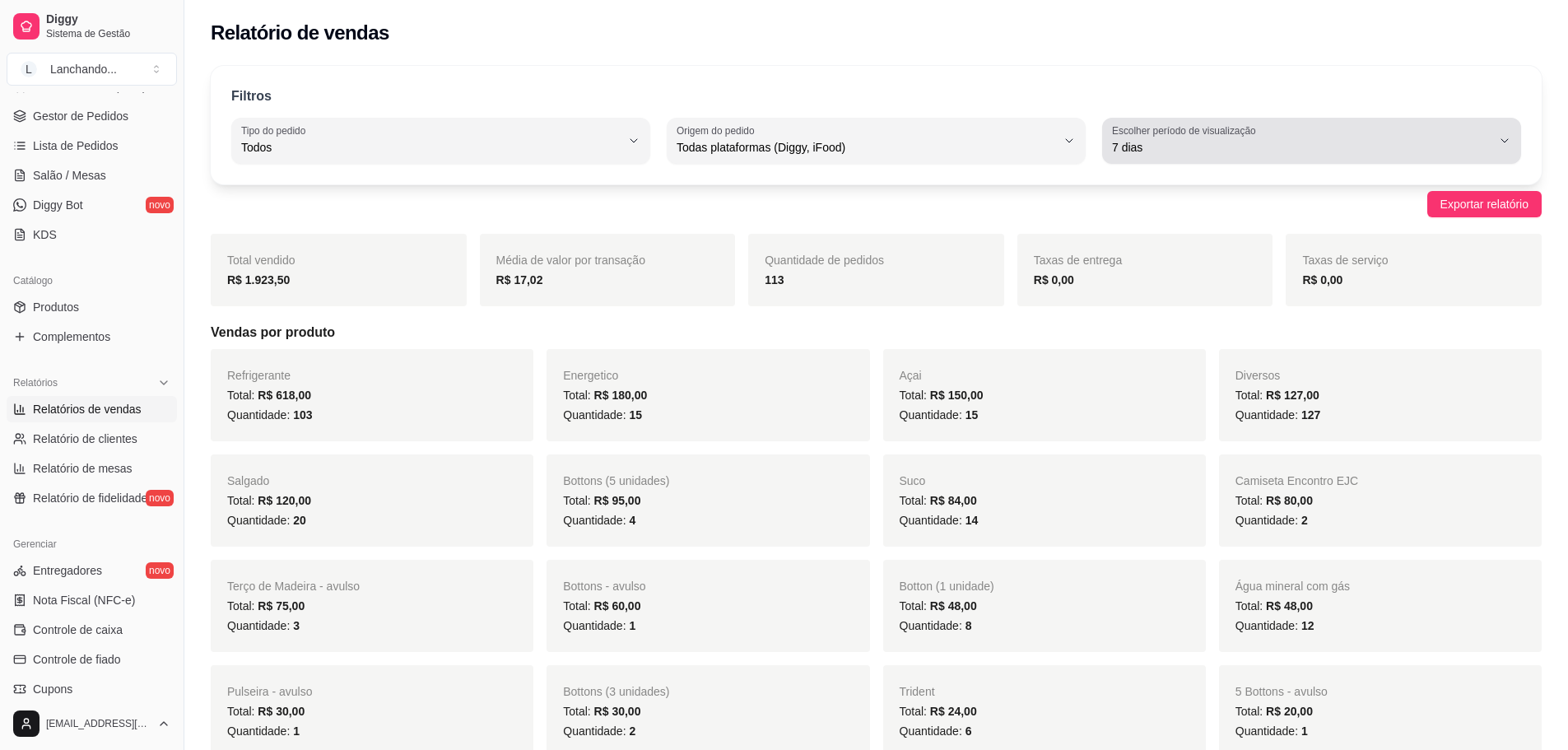
click at [1136, 146] on span "7 dias" at bounding box center [1302, 147] width 379 height 16
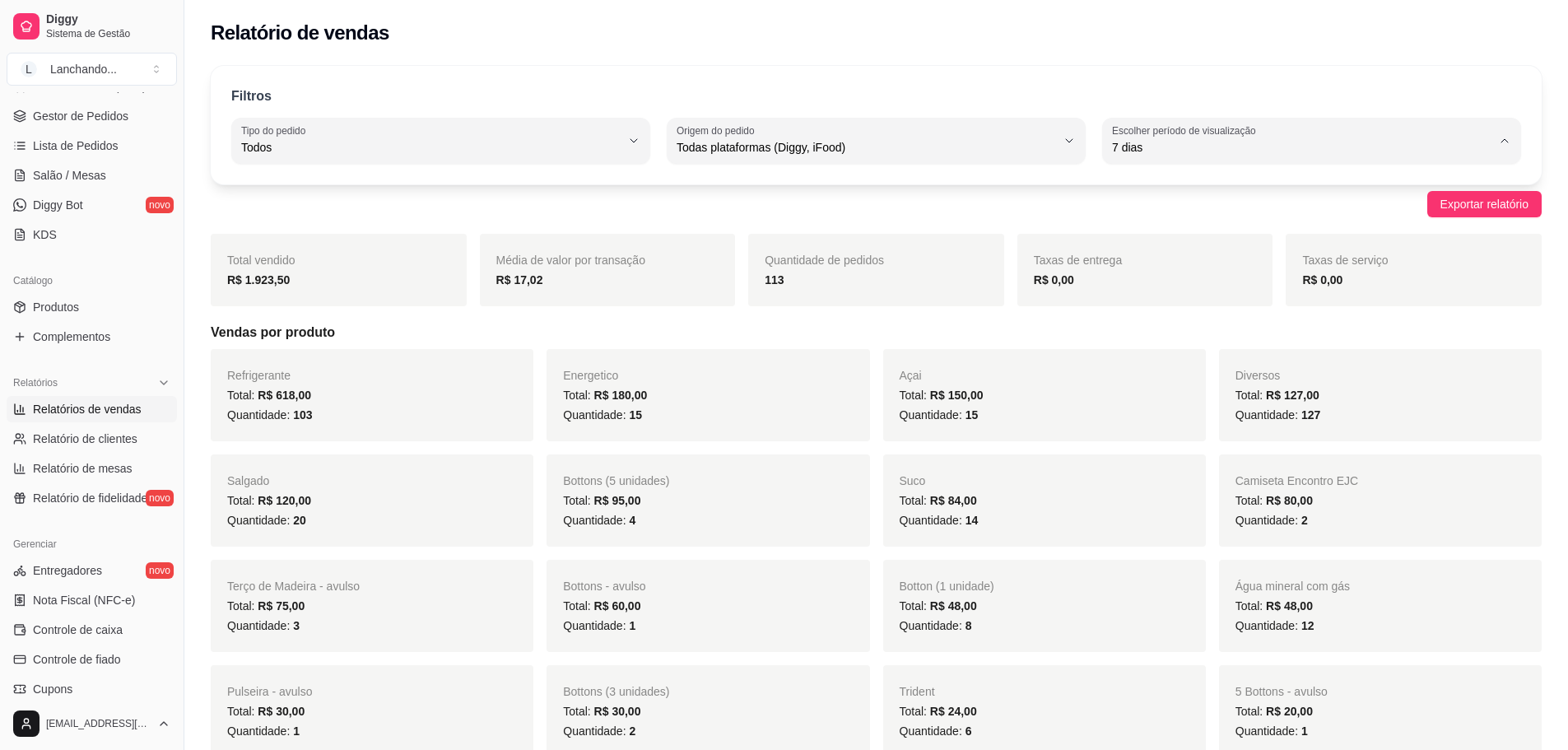
click at [1171, 350] on span "Customizado" at bounding box center [1304, 347] width 362 height 15
type input "-1"
select select "-1"
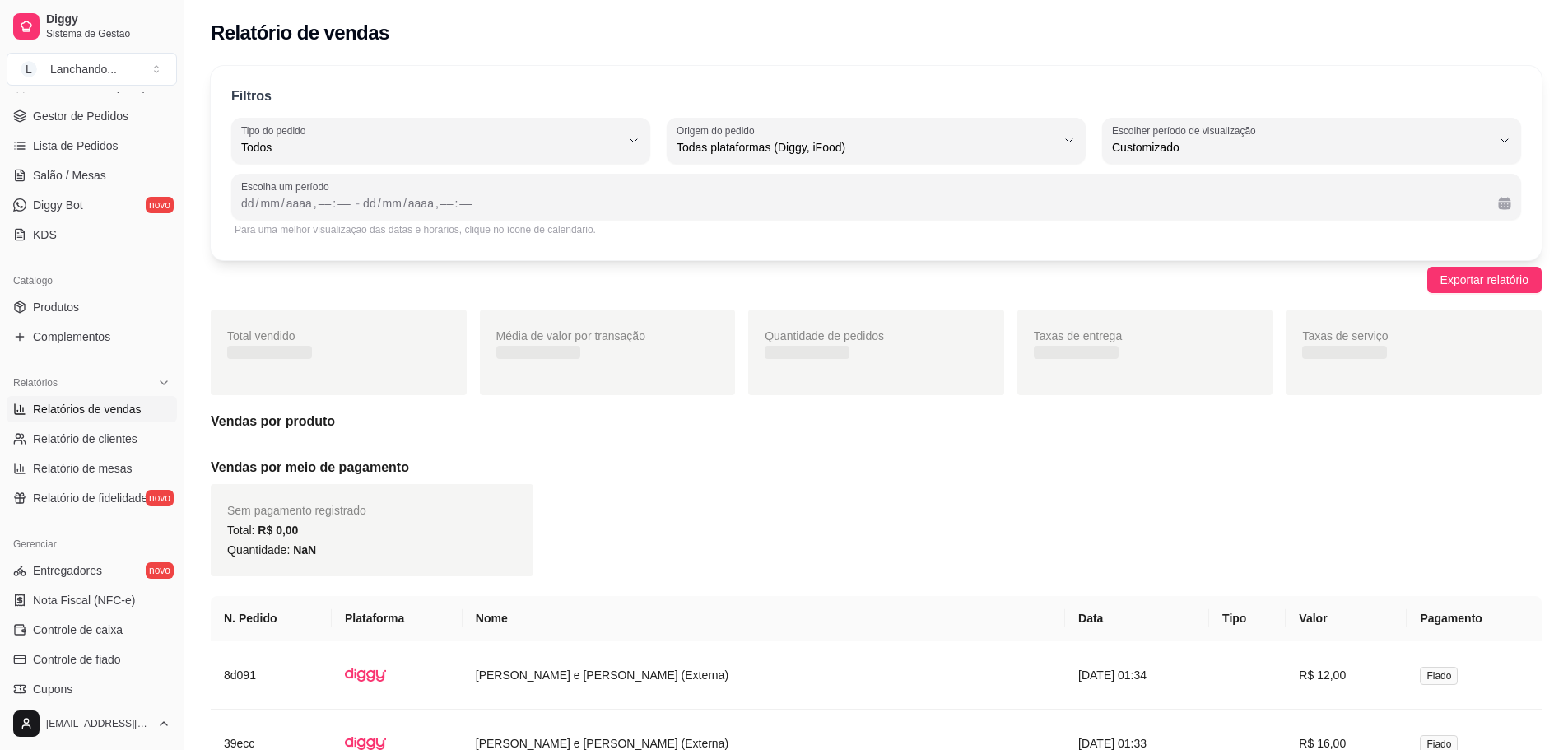
scroll to position [15, 0]
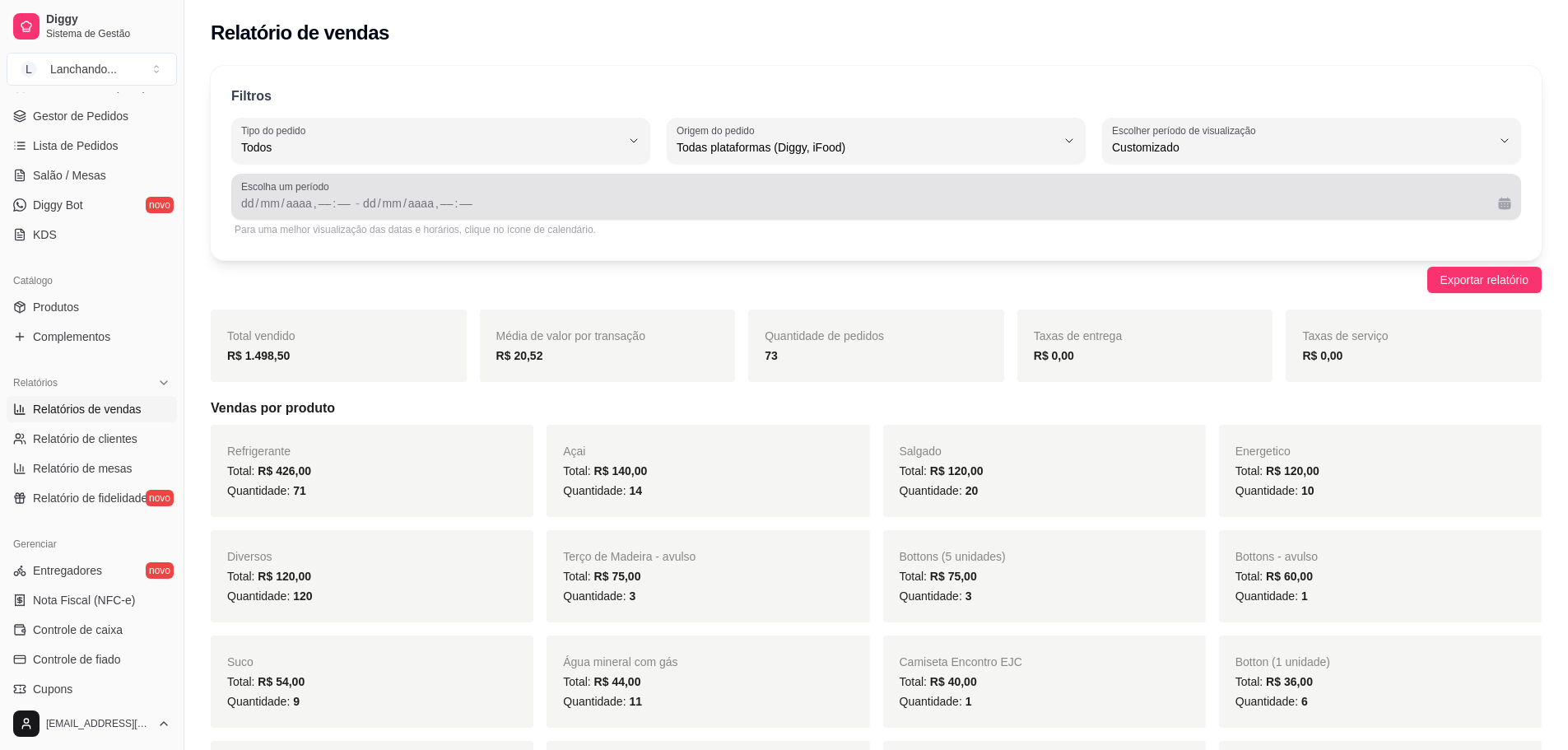
click at [546, 192] on span "Escolha um período" at bounding box center [875, 186] width 1270 height 13
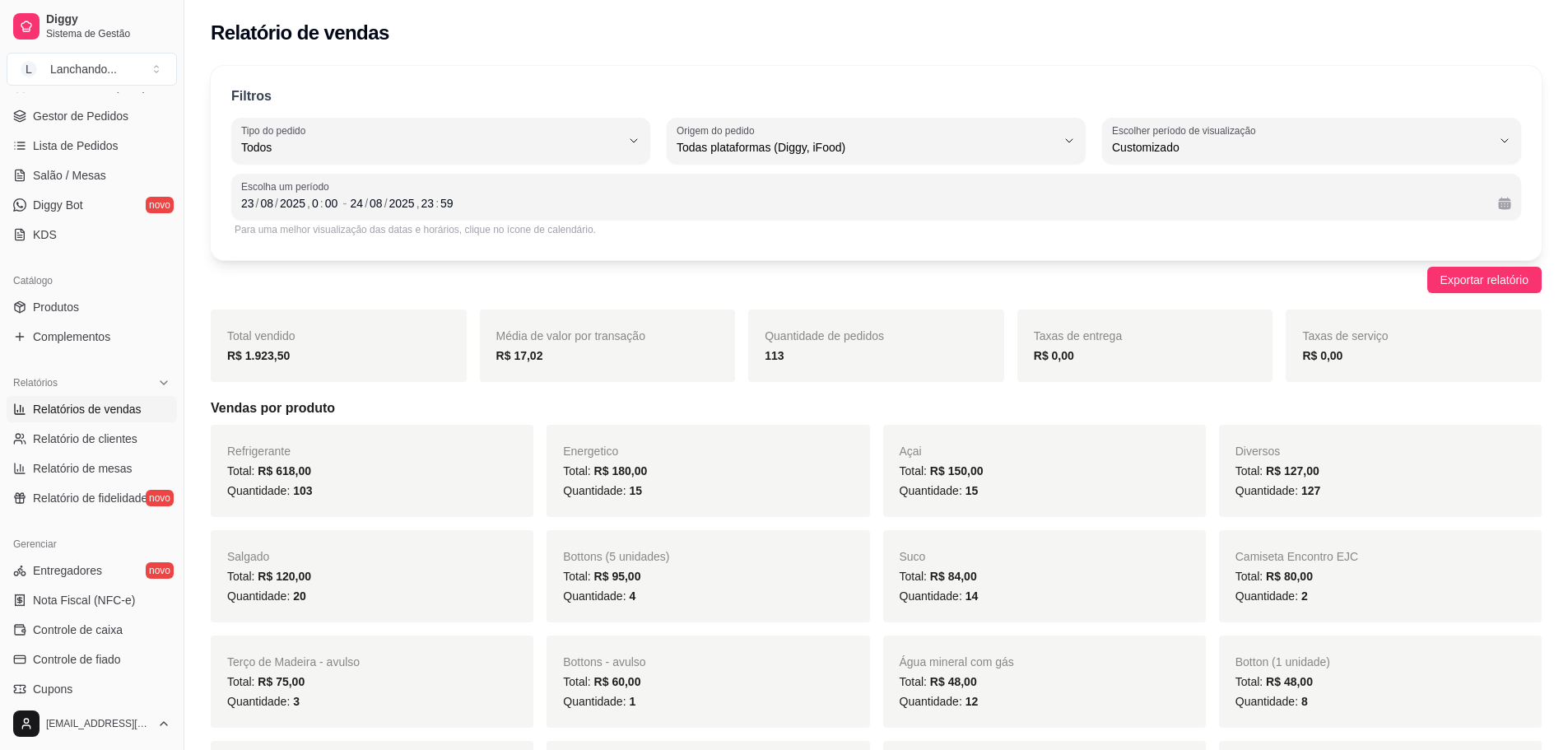
click at [1217, 272] on div "Exportar relatório" at bounding box center [875, 279] width 1331 height 26
click at [1461, 273] on span "Exportar relatório" at bounding box center [1485, 280] width 88 height 18
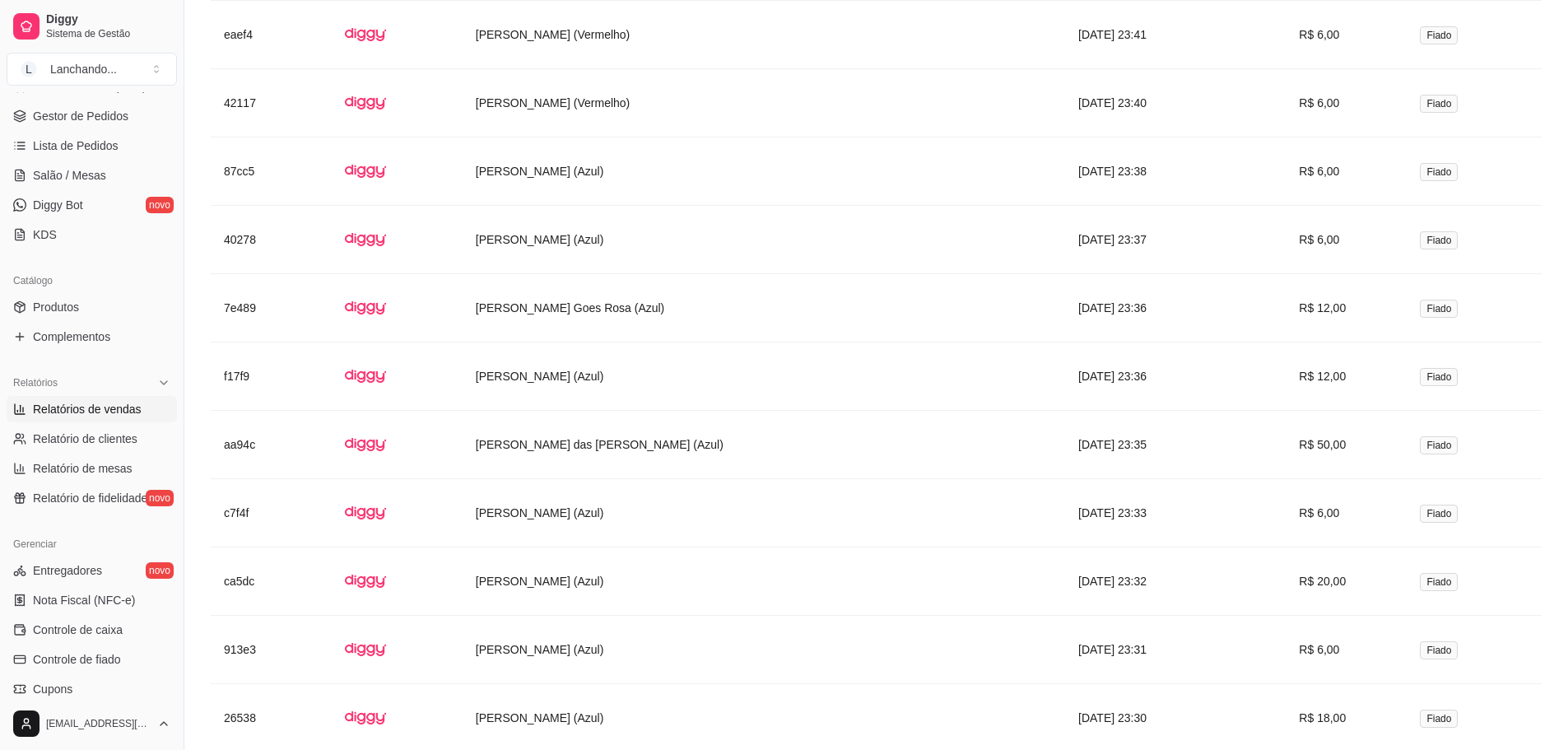
scroll to position [7659, 0]
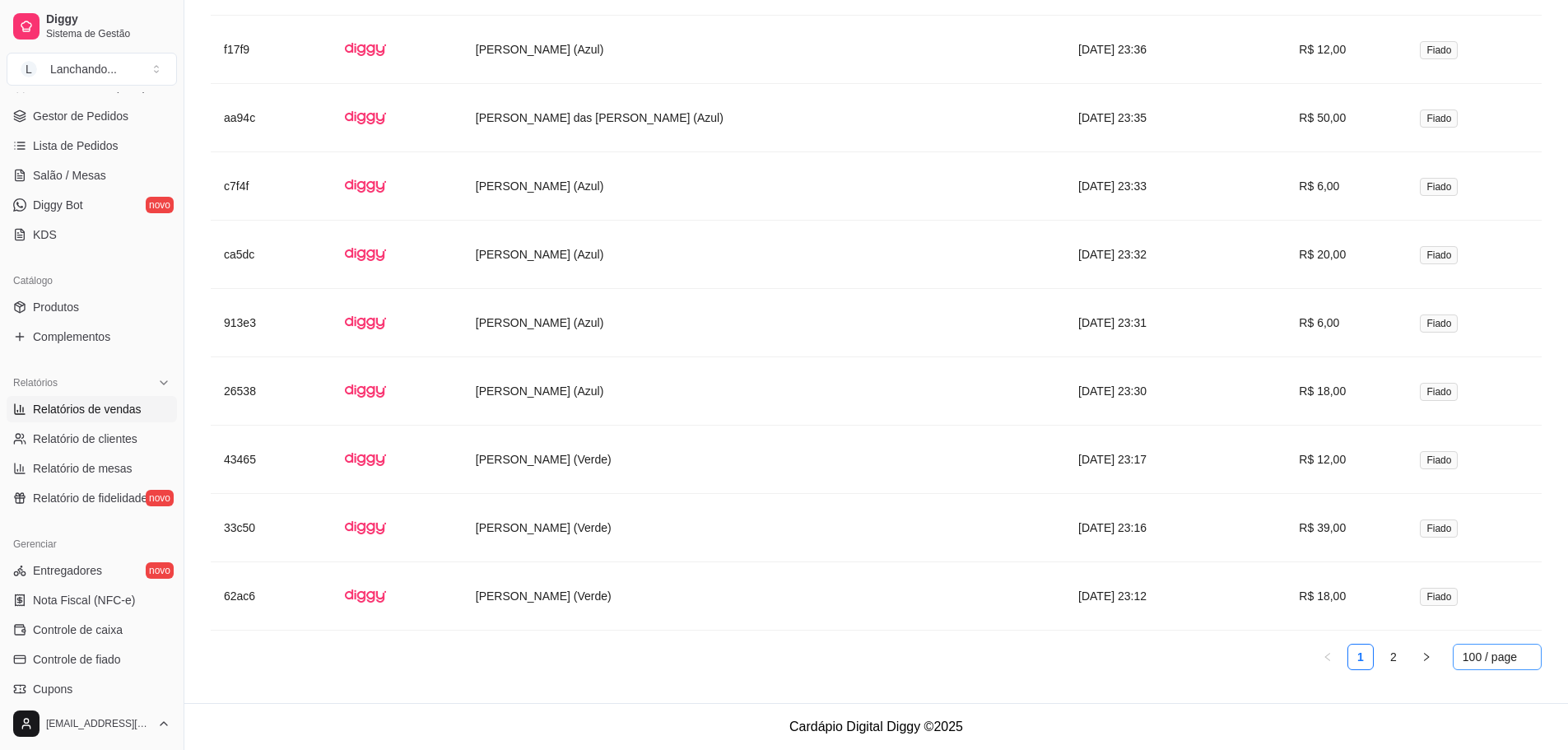
click at [1486, 653] on span "100 / page" at bounding box center [1496, 657] width 69 height 25
click at [1487, 622] on div "100 / page" at bounding box center [1497, 624] width 64 height 18
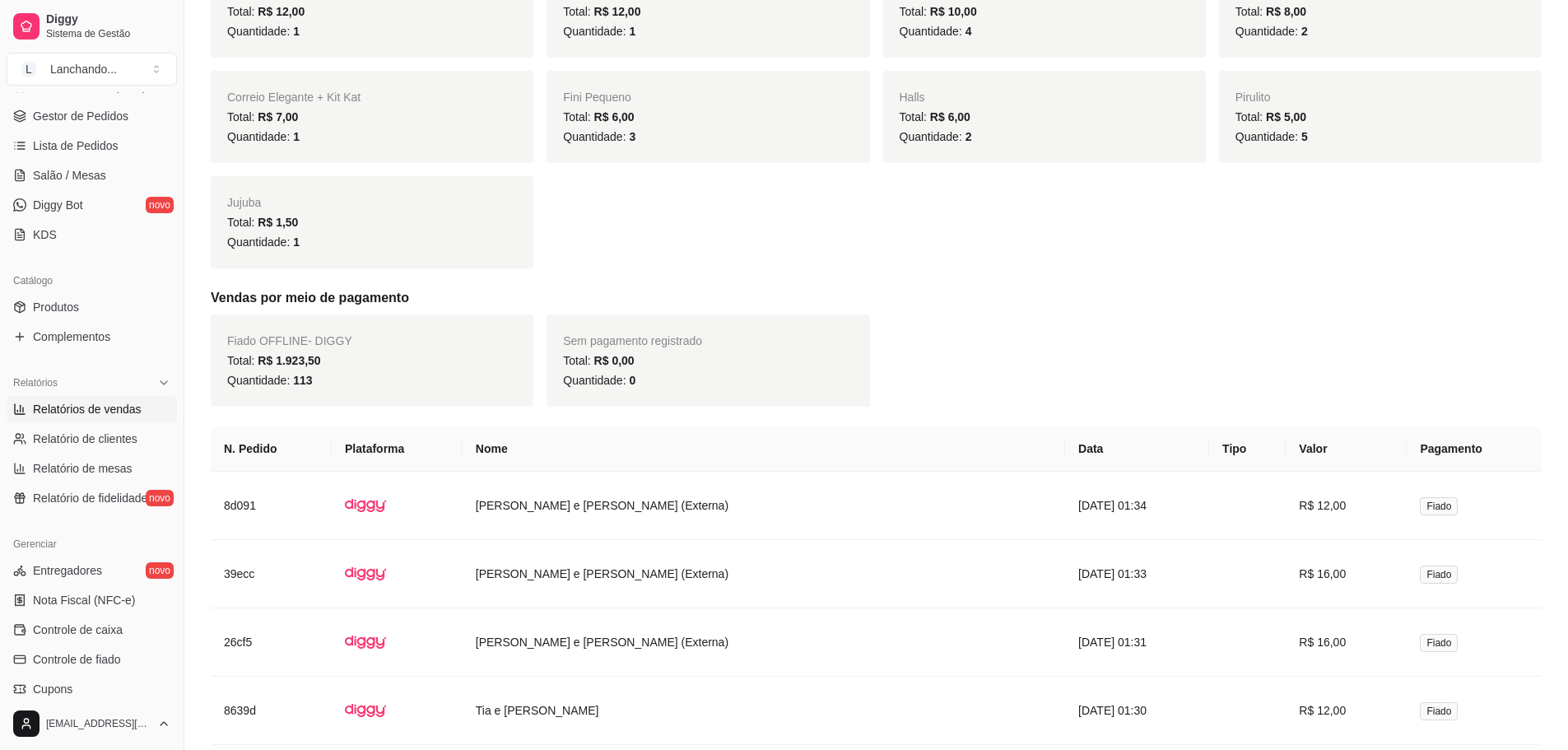
scroll to position [1190, 0]
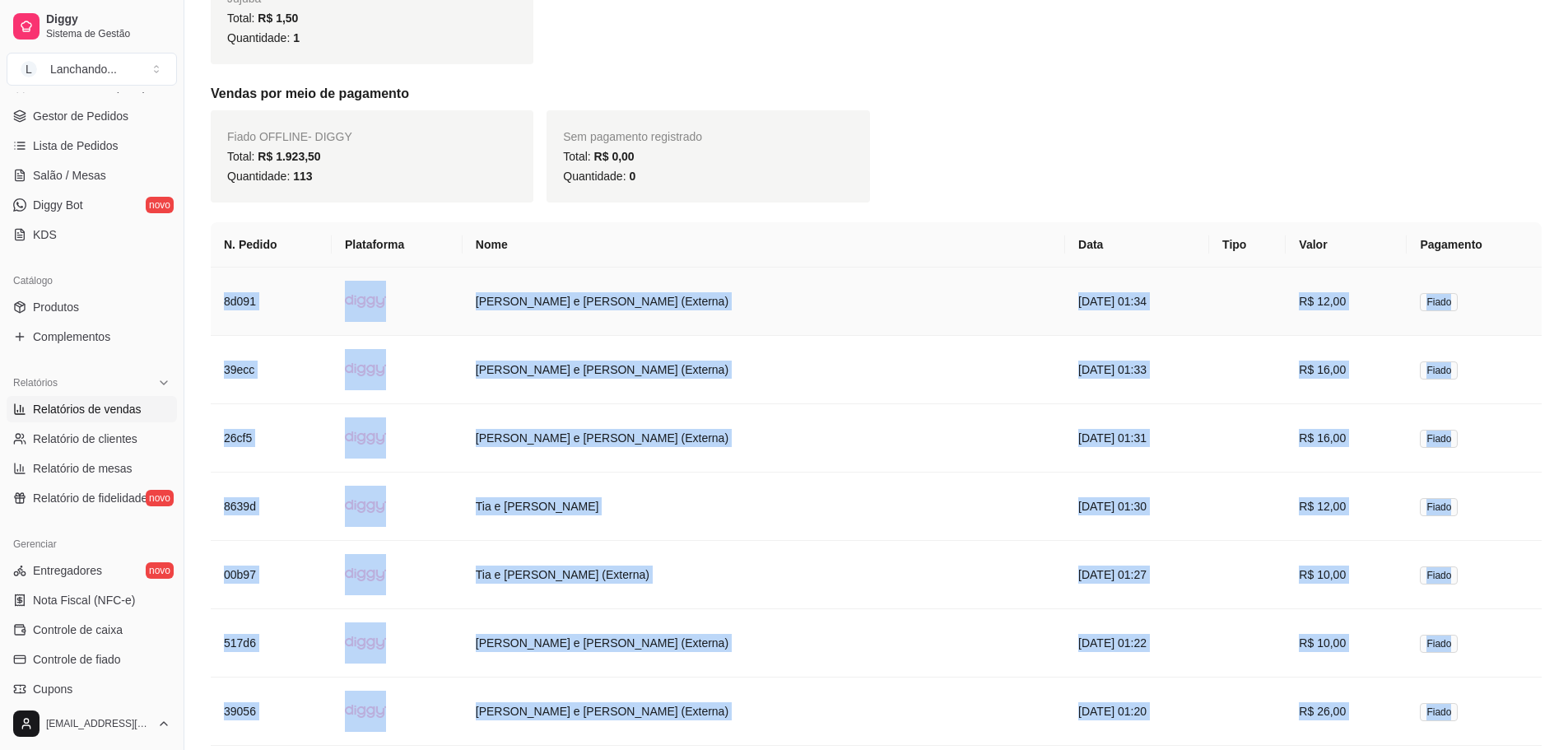
drag, startPoint x: 1470, startPoint y: 600, endPoint x: 223, endPoint y: 308, distance: 1280.7
copy tbody "8l989 Ips Dolorsi a Con Adipisc (Elitsed) 11/33/9510 do 36:86 E$ 47,79 Tempo 36…"
click at [332, 308] on td "8d091" at bounding box center [270, 302] width 121 height 68
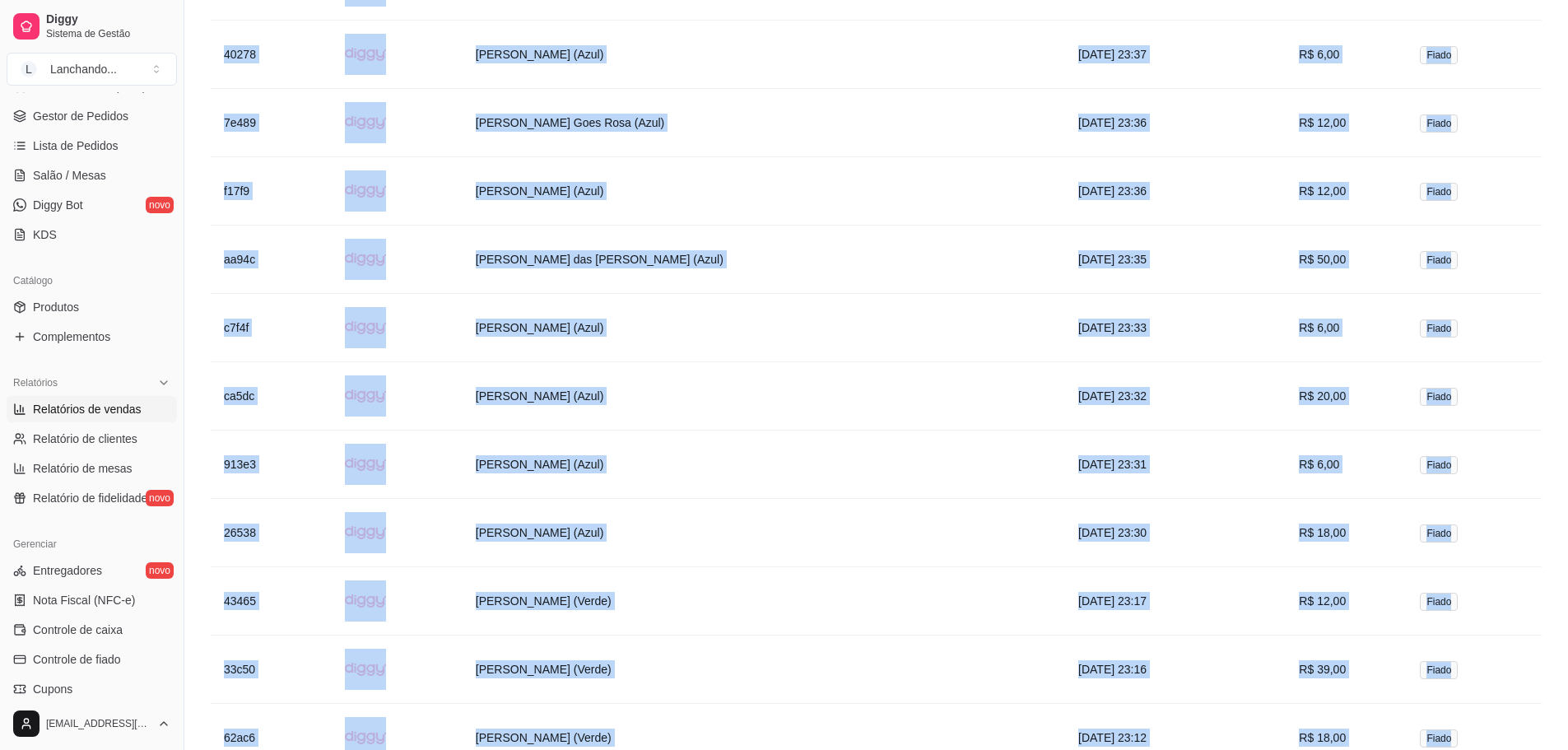
scroll to position [7659, 0]
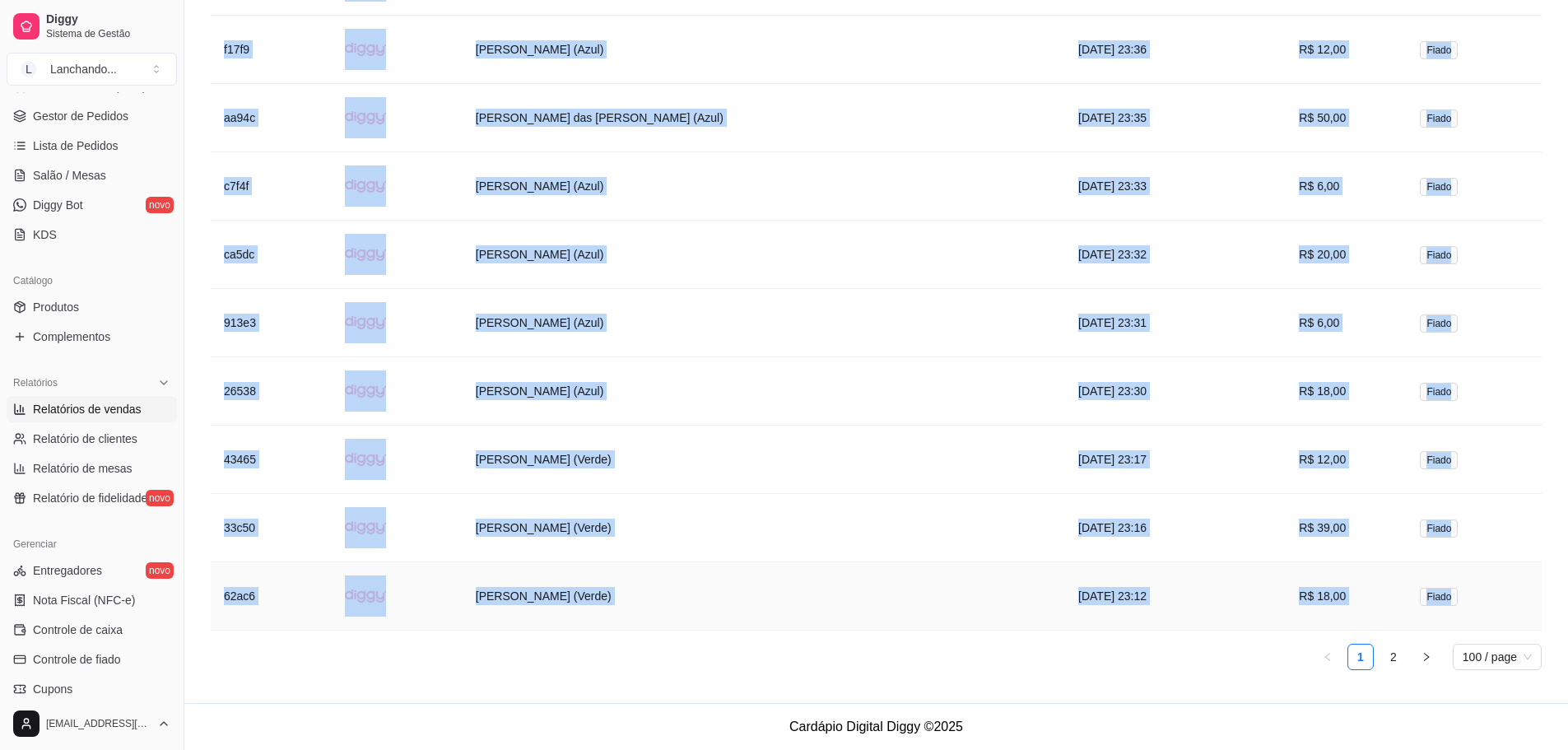
drag, startPoint x: 217, startPoint y: 223, endPoint x: 1472, endPoint y: 600, distance: 1310.4
copy table "L. Ipsumd Sitametcon Adip Elit Sedd Eiusm Temporinc 5u188 Lab Etdolor m Ali Eni…"
click at [1402, 667] on link "2" at bounding box center [1393, 657] width 25 height 25
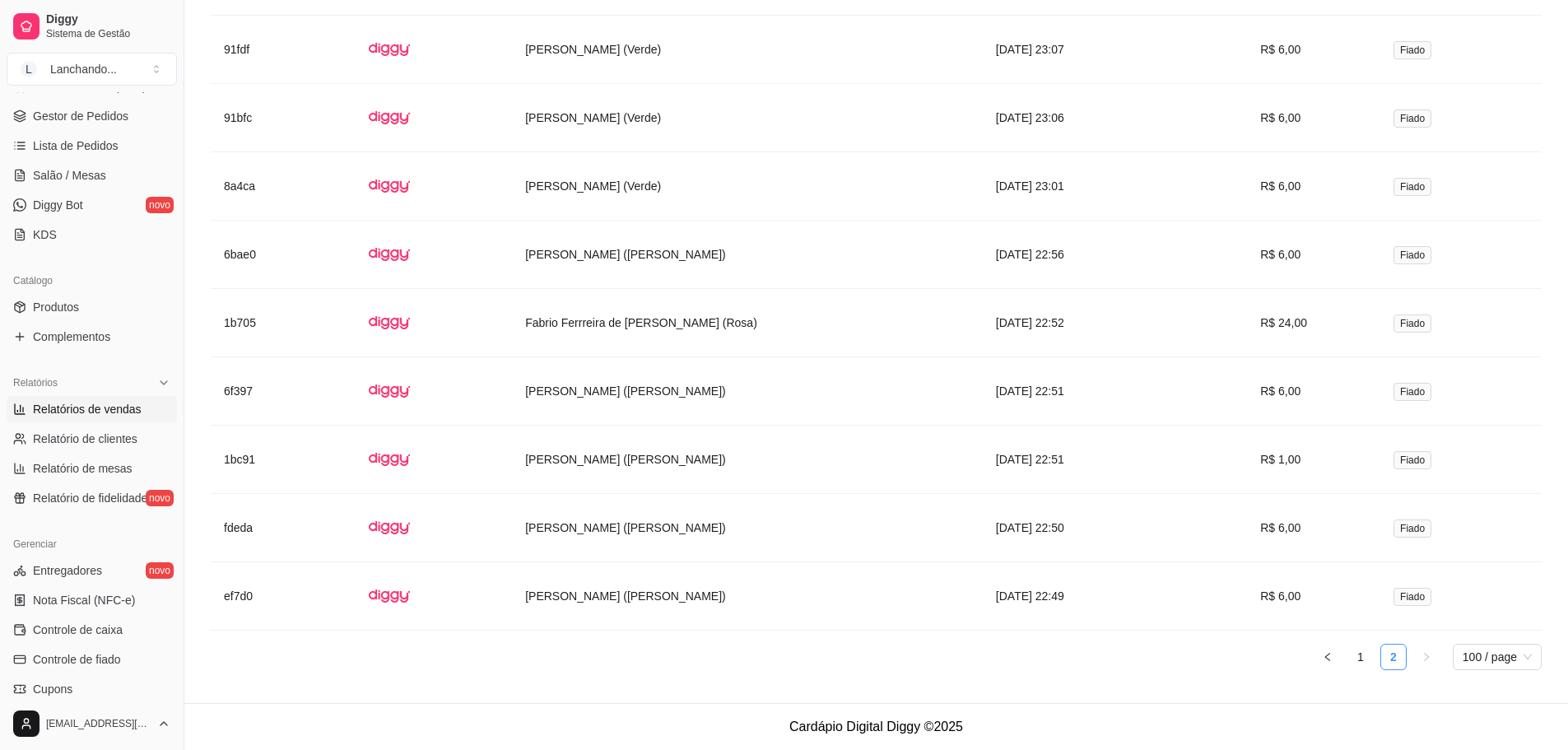
scroll to position [1716, 0]
click at [1359, 664] on link "1" at bounding box center [1361, 657] width 25 height 25
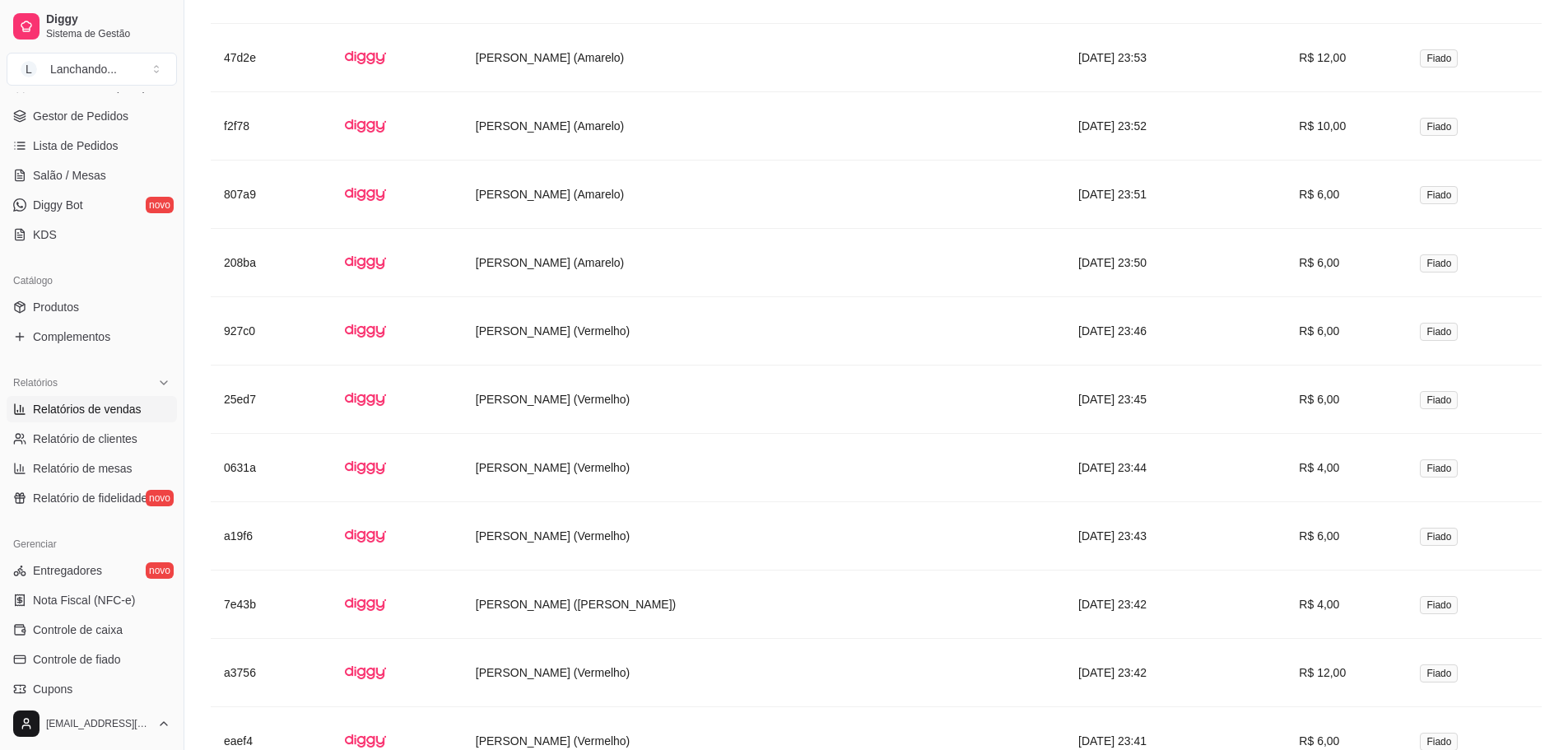
scroll to position [7659, 0]
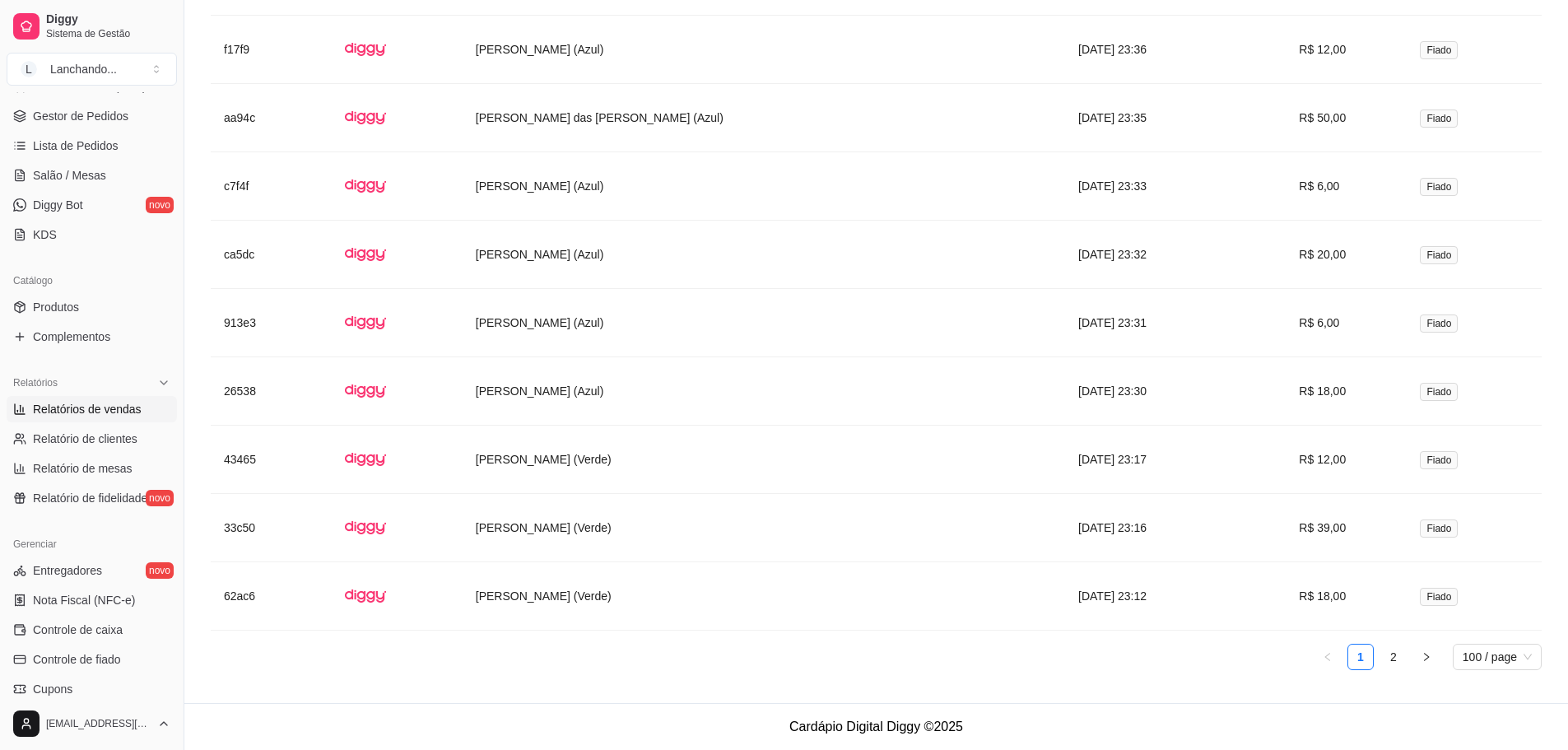
click at [1391, 658] on link "2" at bounding box center [1393, 657] width 25 height 25
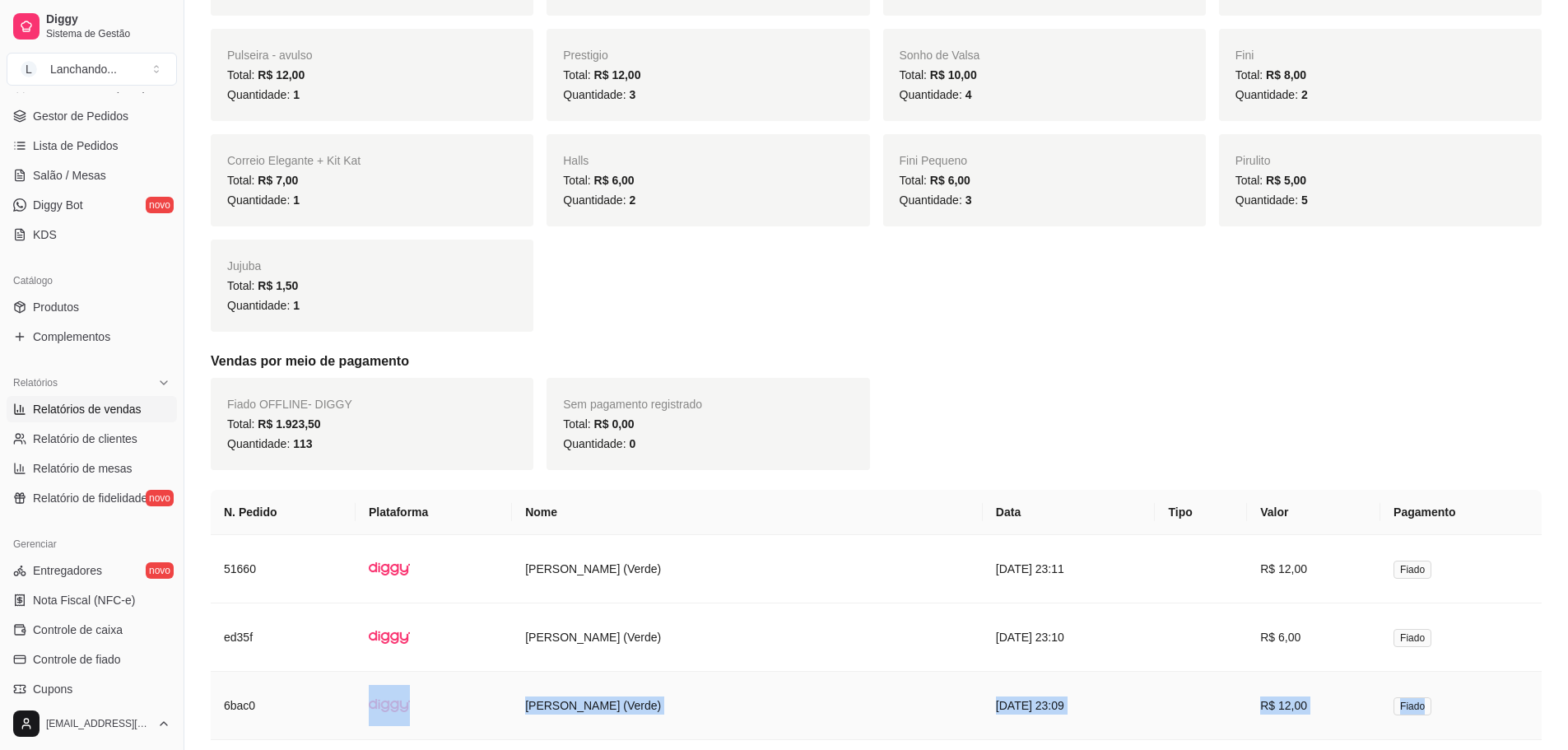
scroll to position [927, 0]
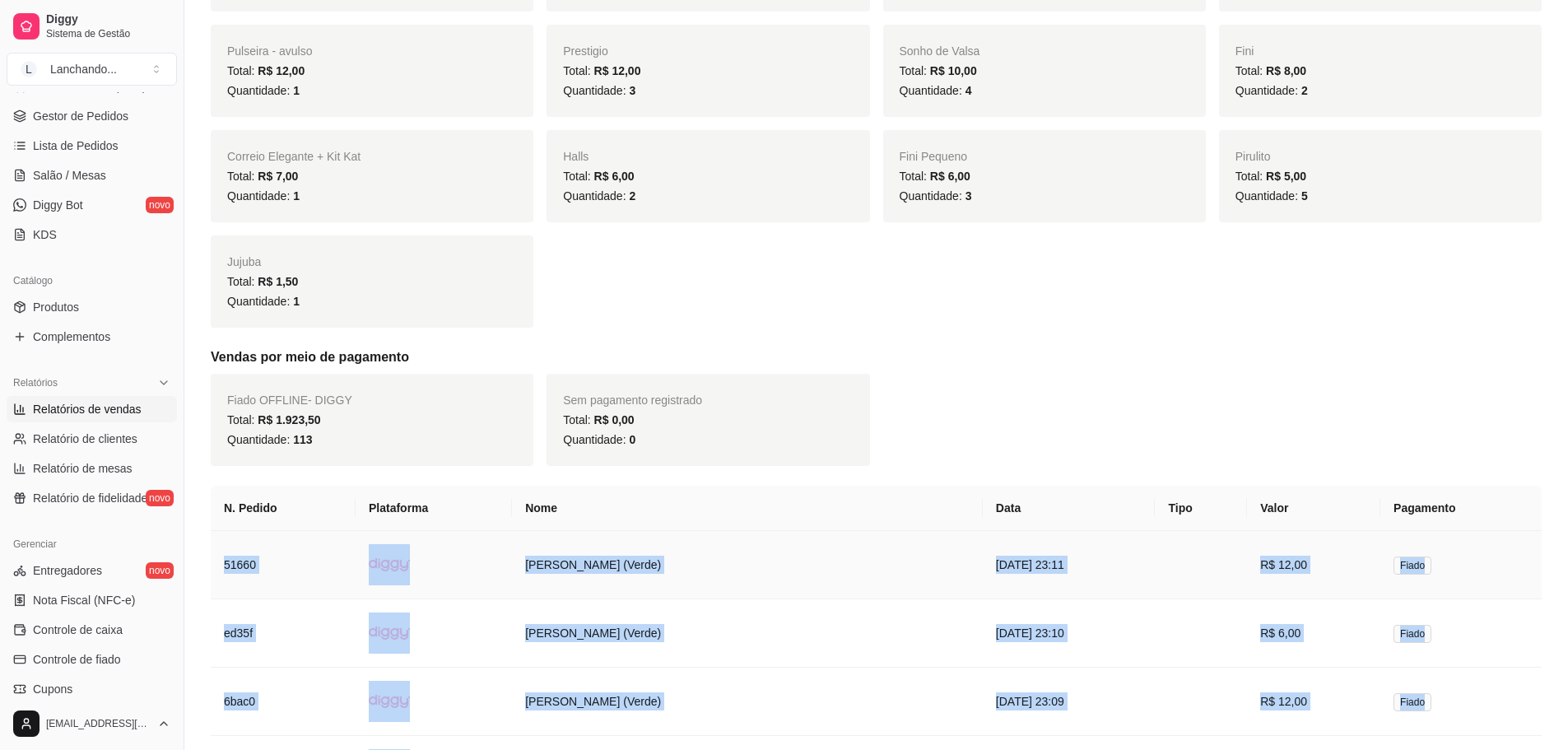
drag, startPoint x: 1462, startPoint y: 601, endPoint x: 222, endPoint y: 564, distance: 1240.6
copy tbody "51660 [PERSON_NAME] (Verde) [DATE] 23:11 R$ 12,00 Fiado ed35f [PERSON_NAME] (Ve…"
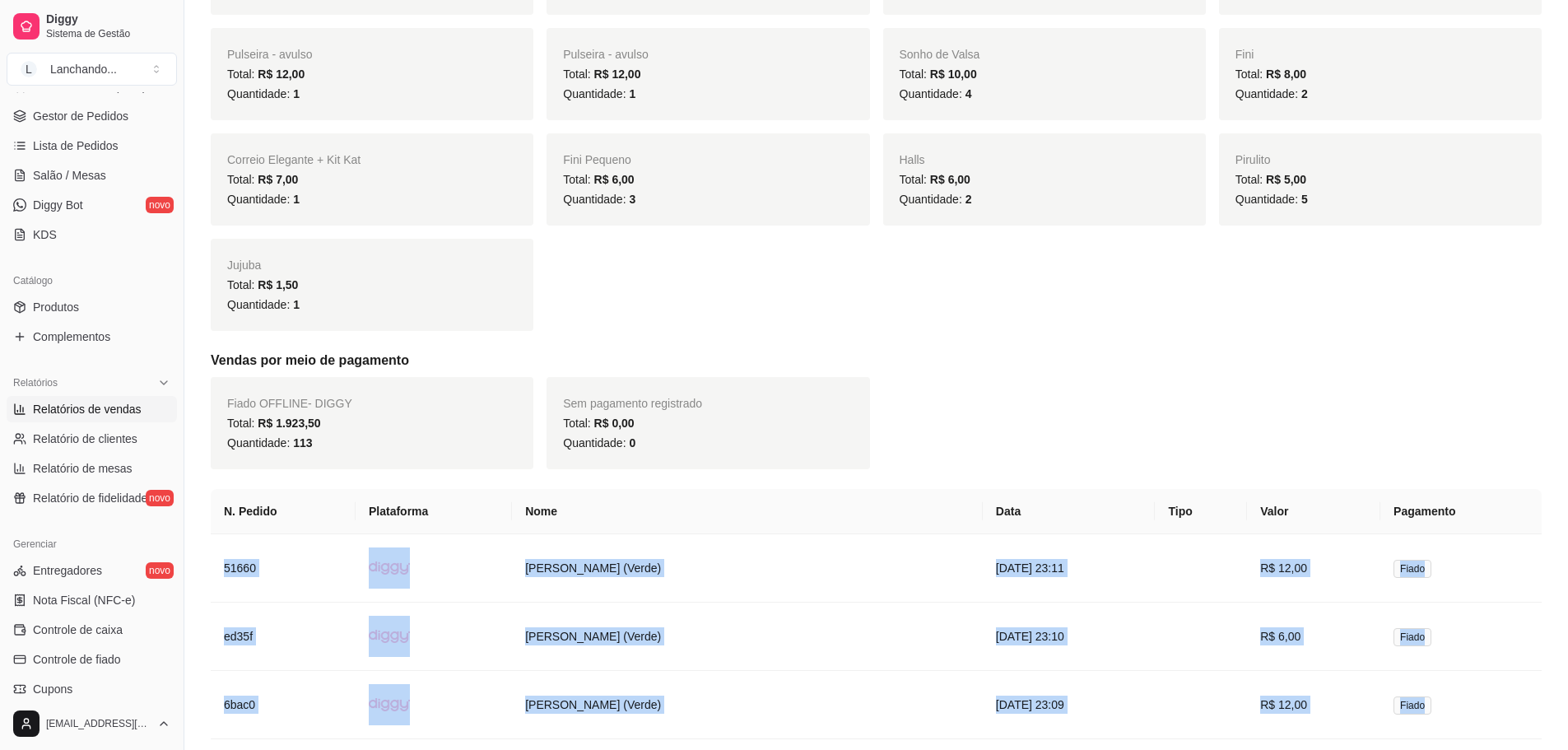
scroll to position [1009, 0]
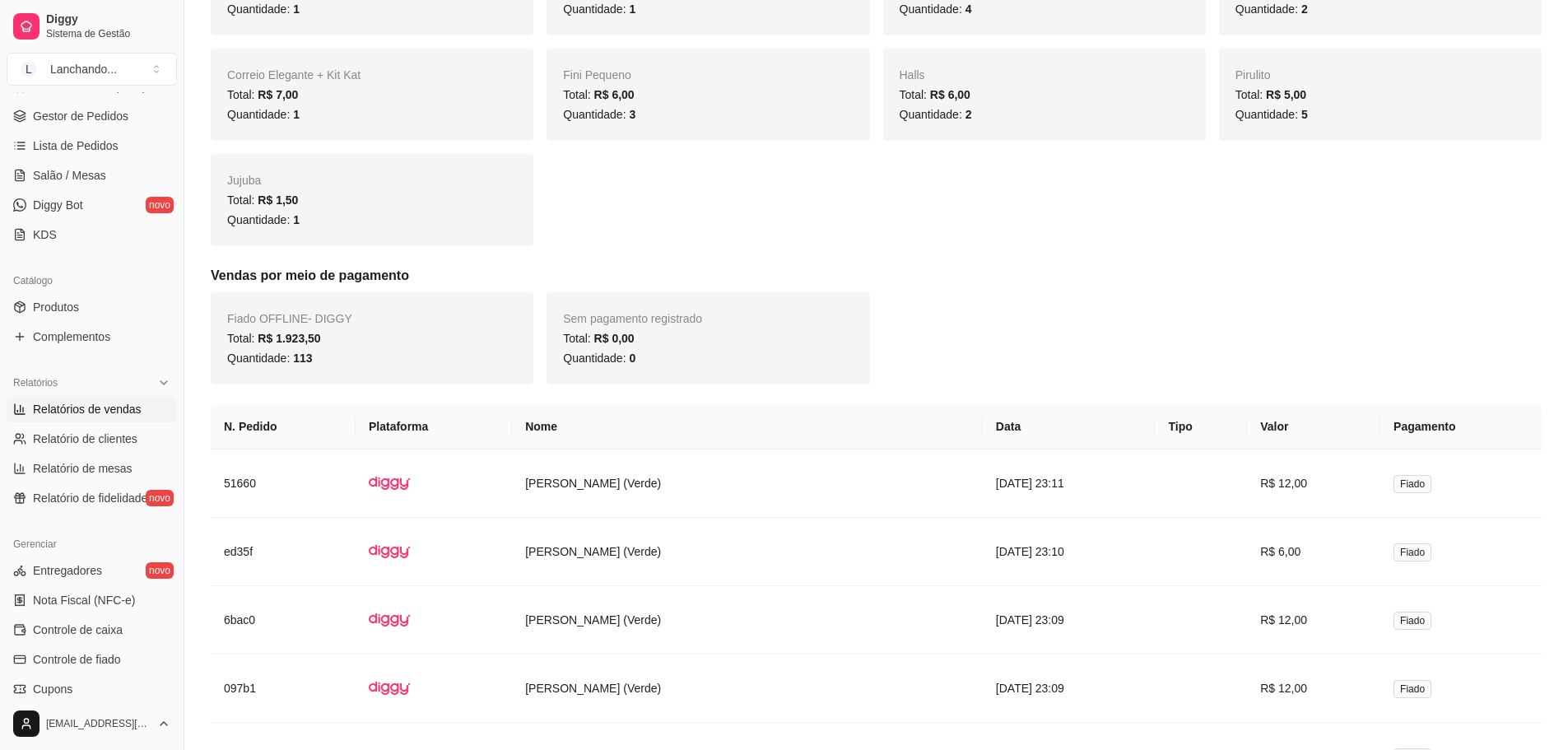
click at [535, 425] on th "Nome" at bounding box center [747, 427] width 471 height 46
copy th "Nome"
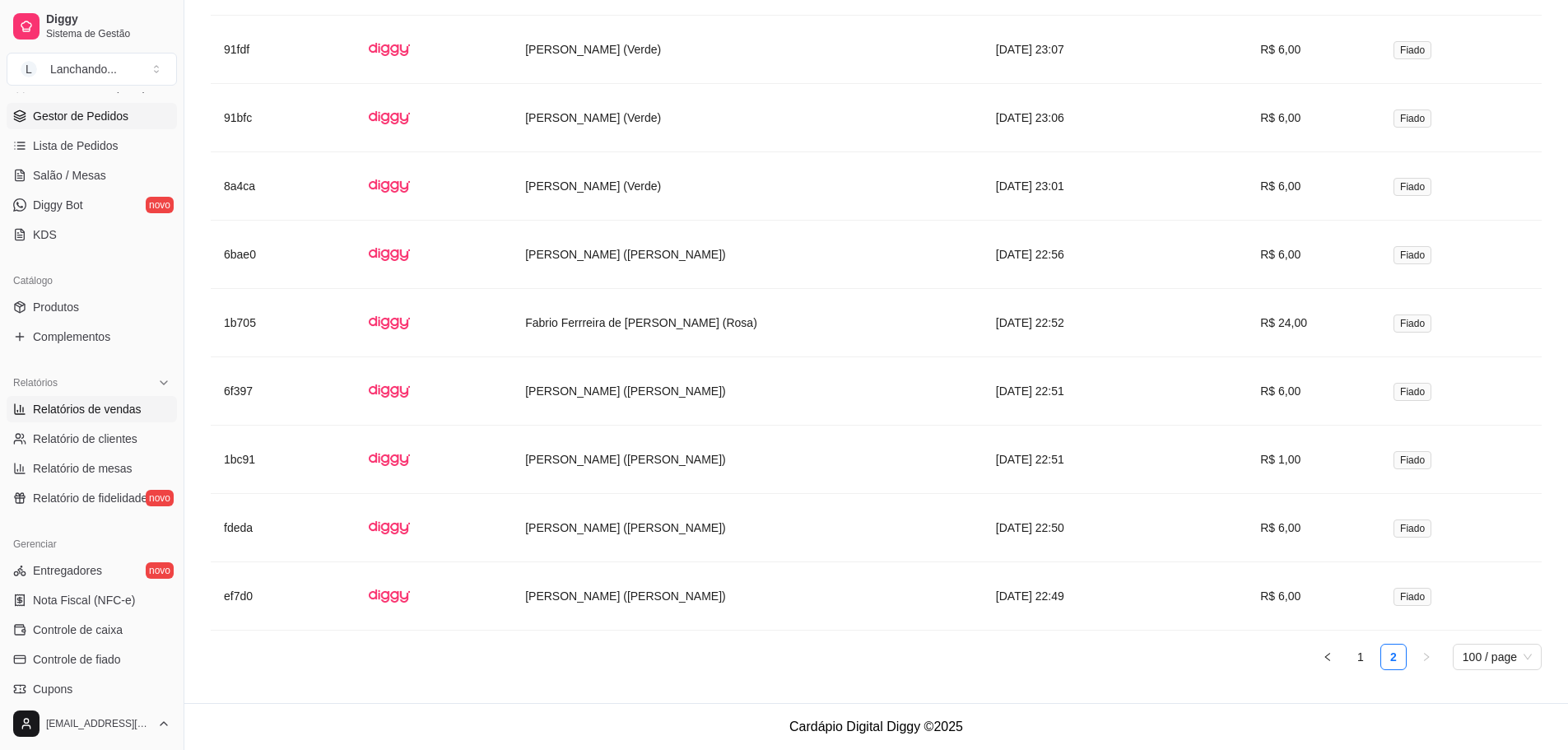
click at [129, 116] on link "Gestor de Pedidos" at bounding box center [91, 115] width 170 height 26
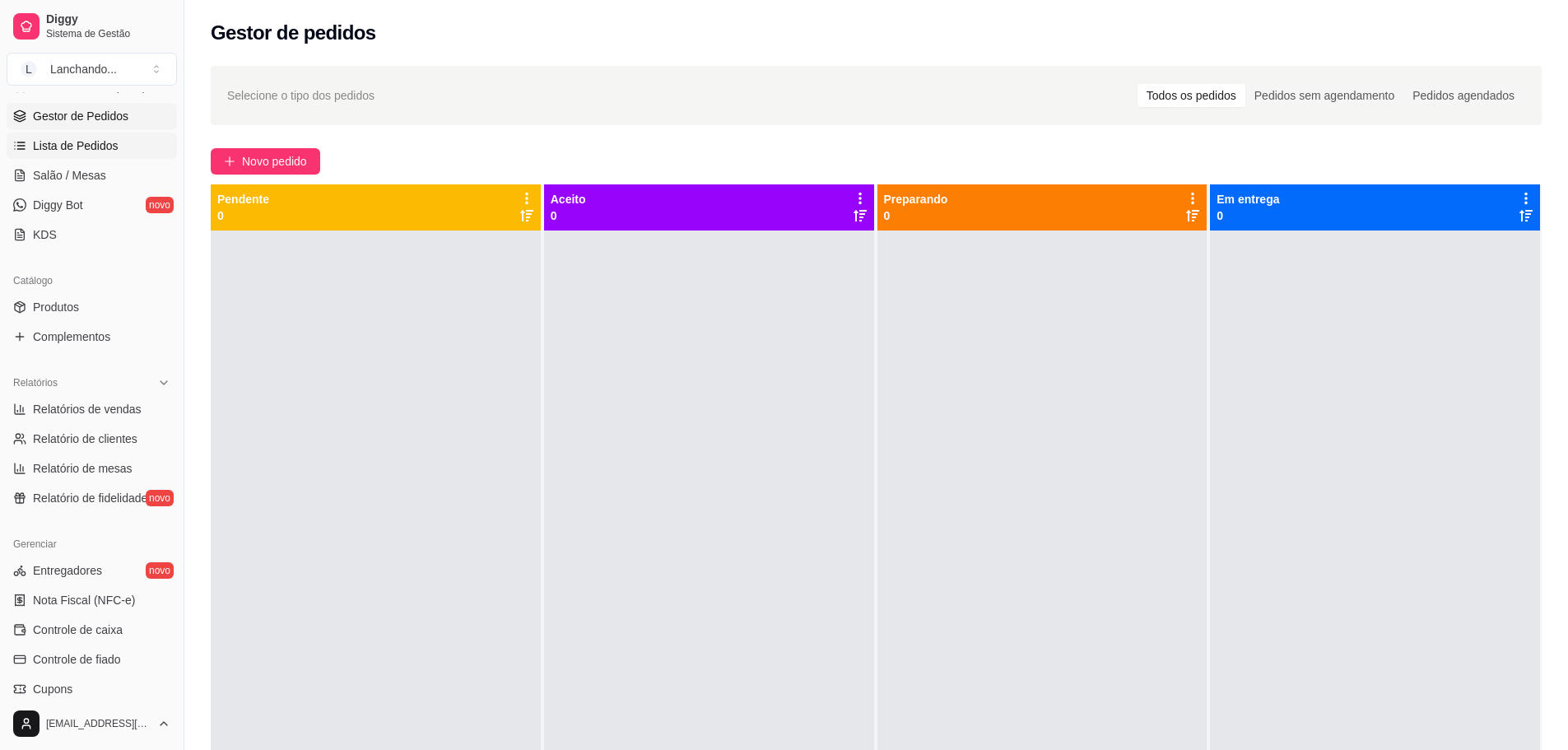
click at [126, 140] on link "Lista de Pedidos" at bounding box center [91, 145] width 170 height 26
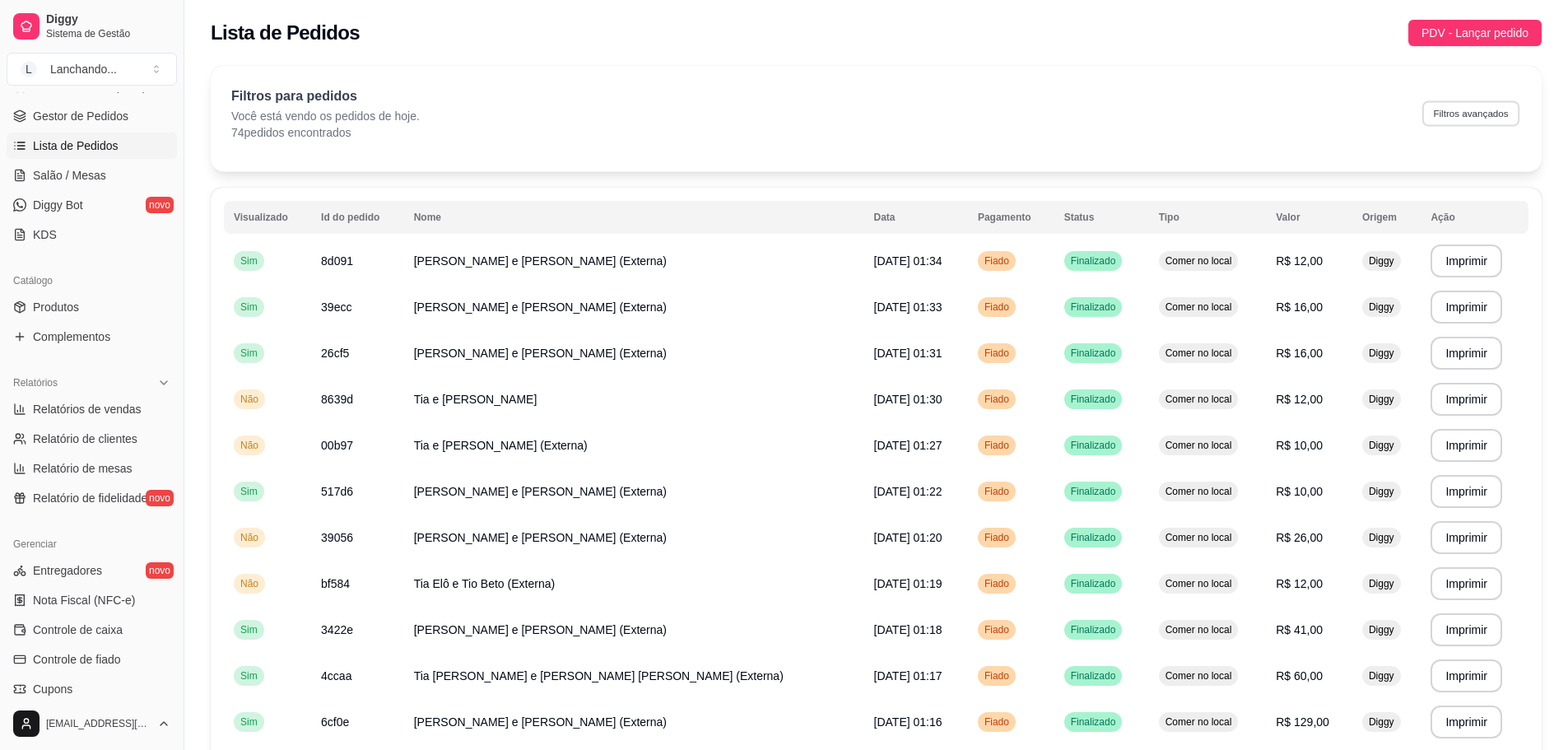
click at [1456, 106] on button "Filtros avançados" at bounding box center [1470, 113] width 98 height 26
select select "0"
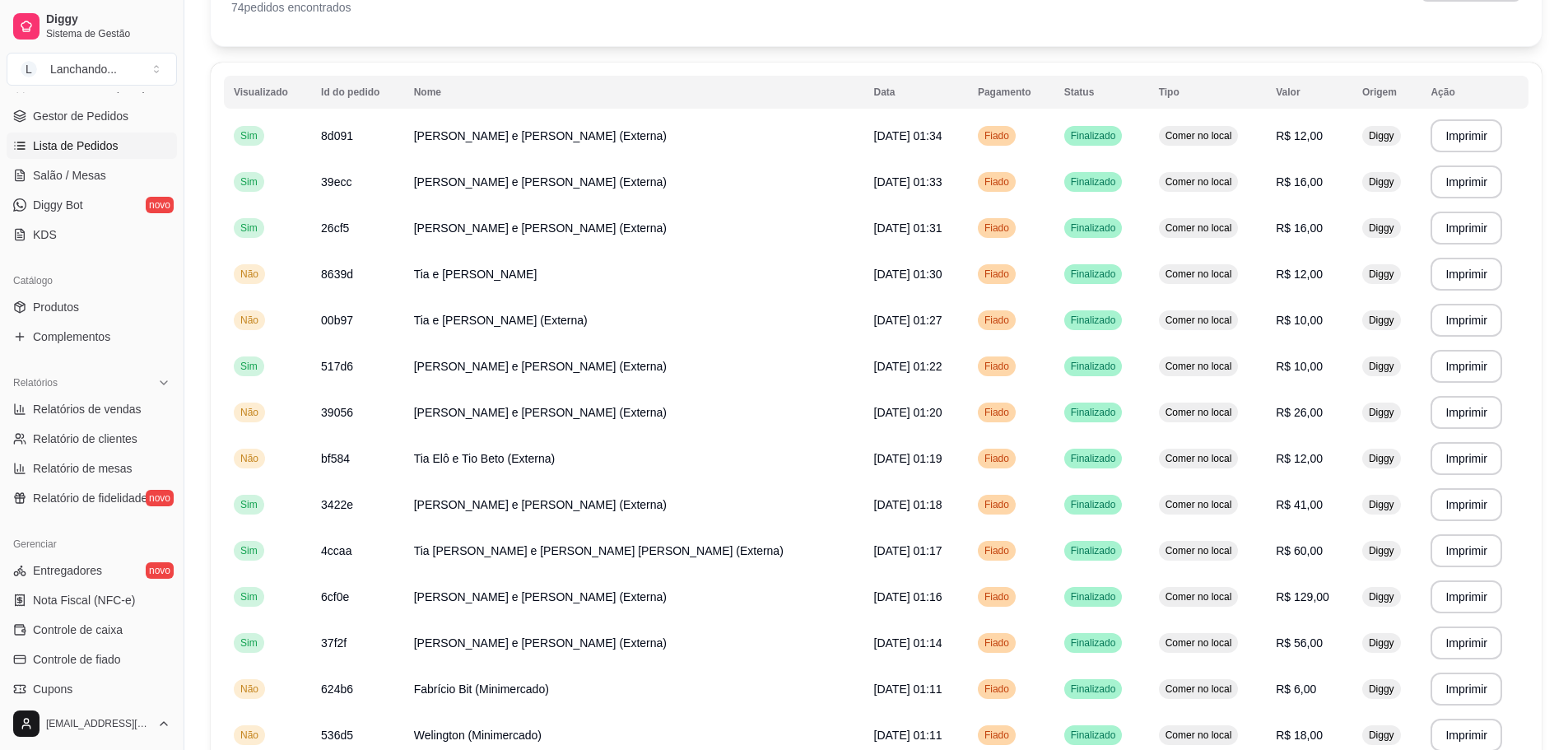
scroll to position [89, 0]
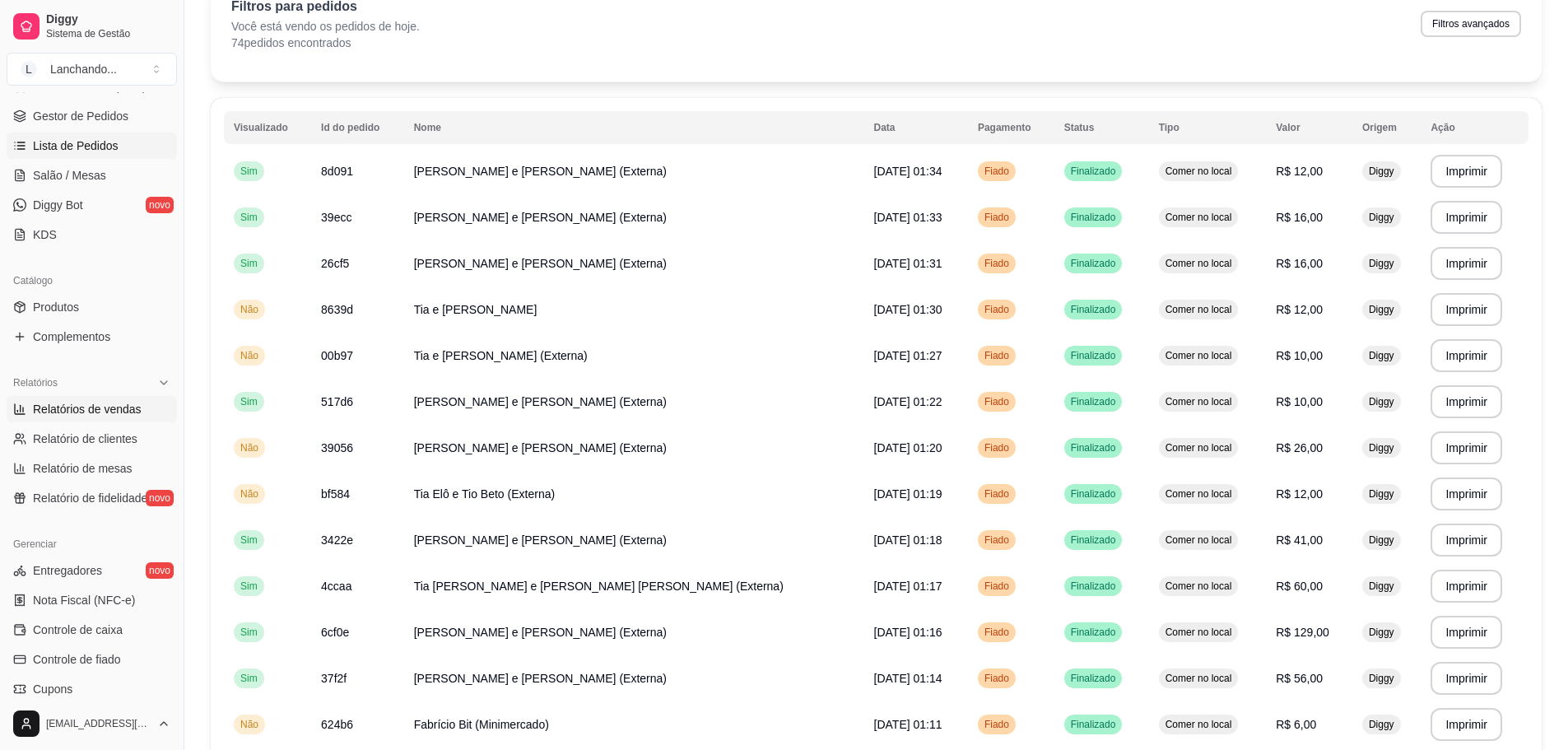
click at [104, 402] on span "Relatórios de vendas" at bounding box center [87, 409] width 108 height 16
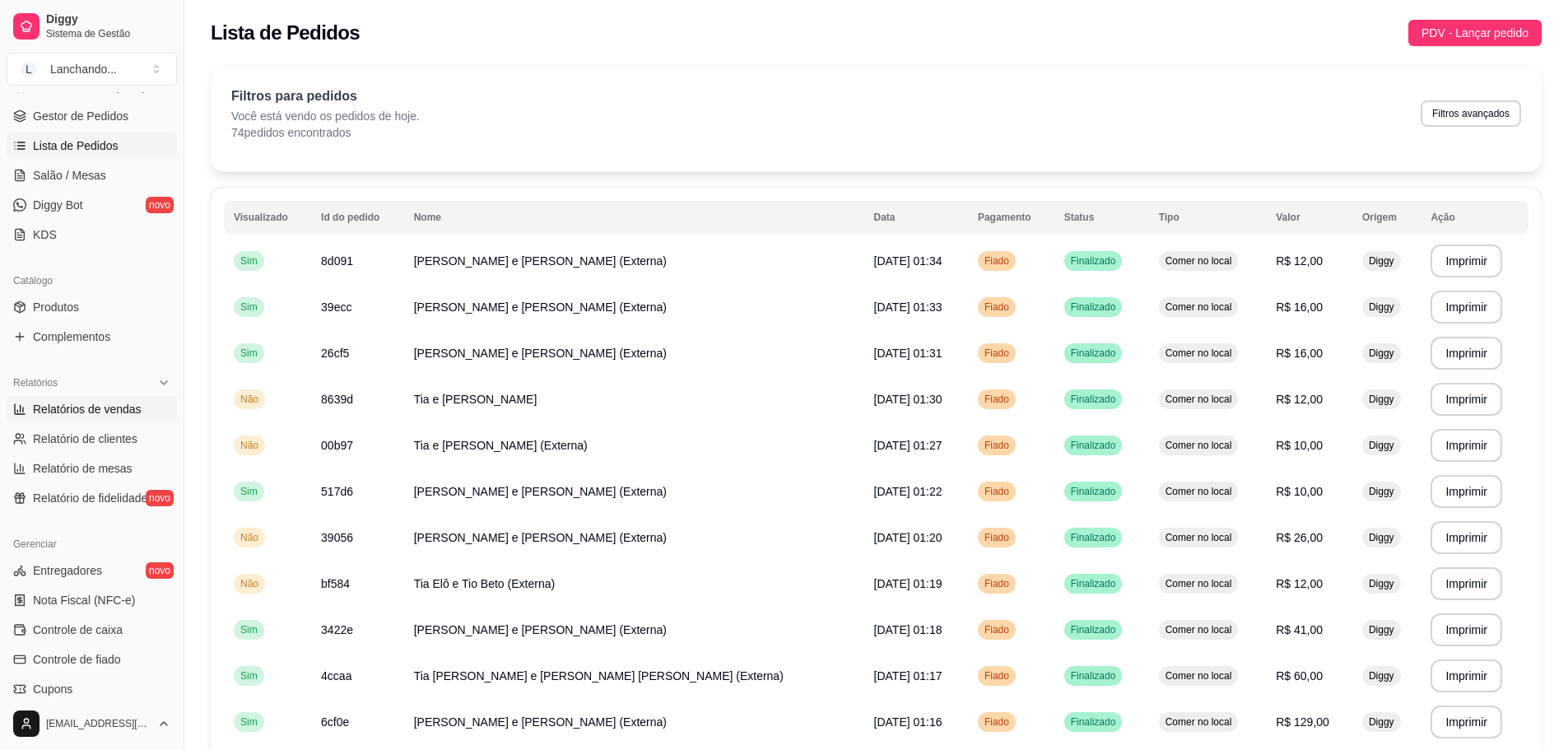
select select "ALL"
select select "0"
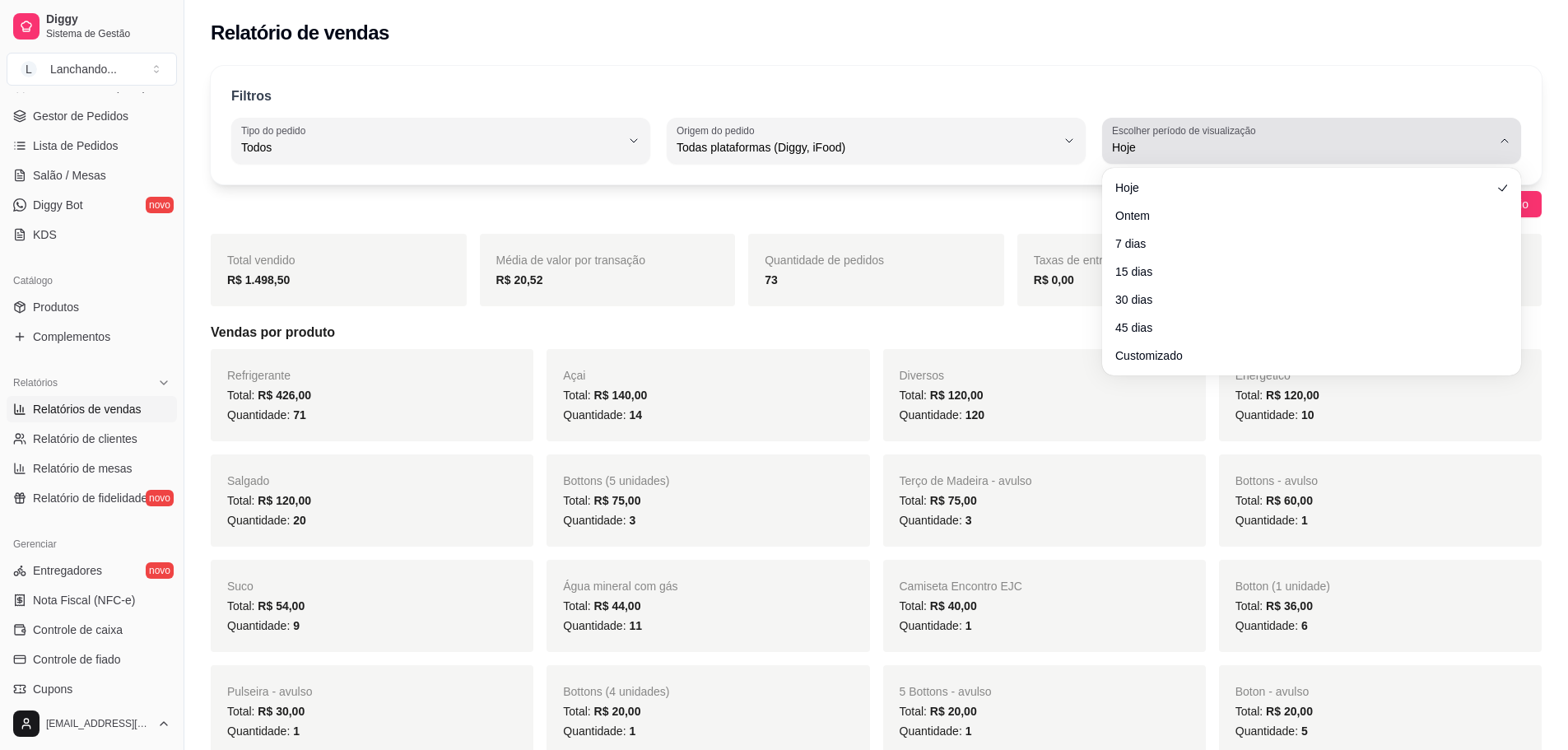
click at [1268, 140] on span "Hoje" at bounding box center [1302, 147] width 379 height 16
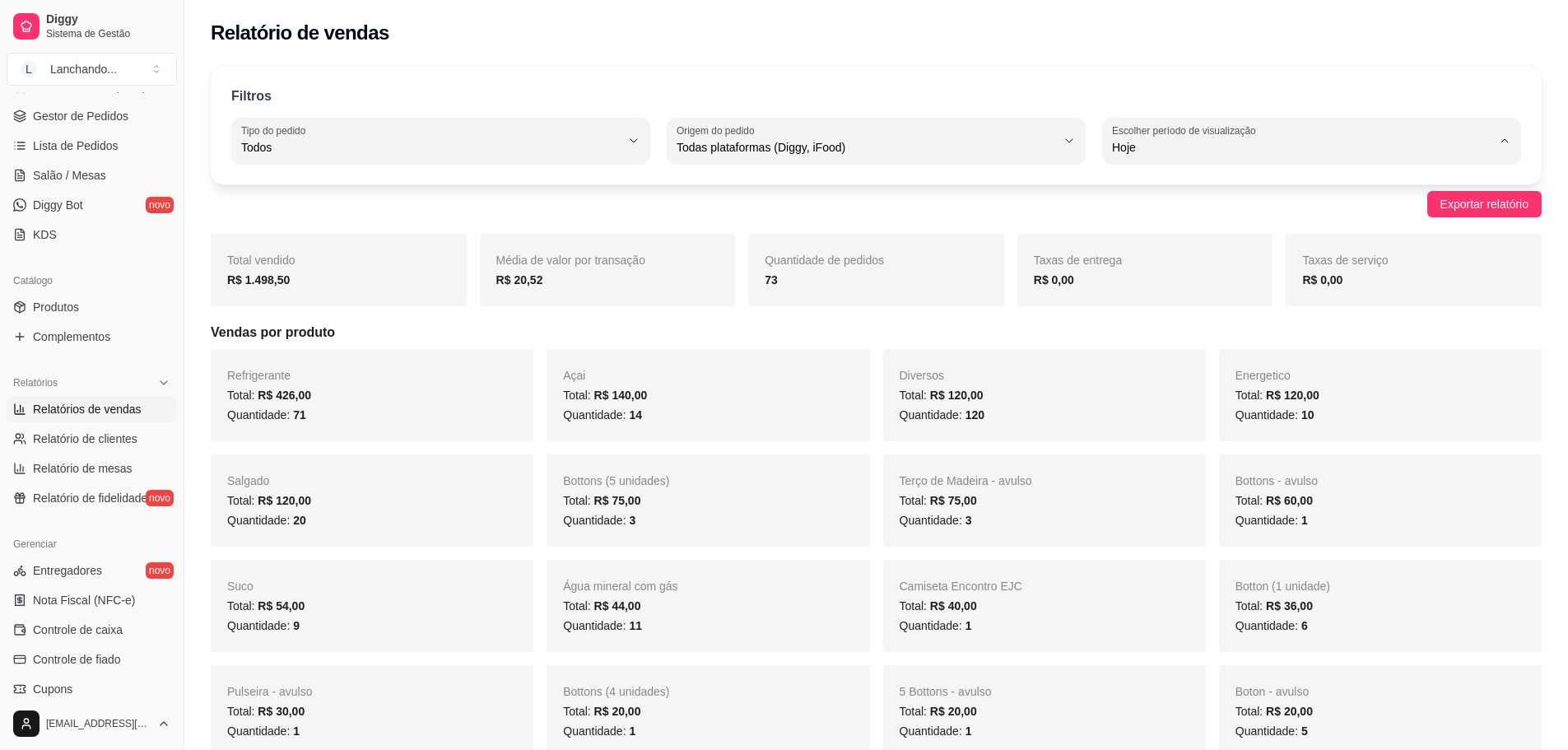
click at [1138, 355] on span "Customizado" at bounding box center [1304, 347] width 362 height 15
type input "-1"
select select "-1"
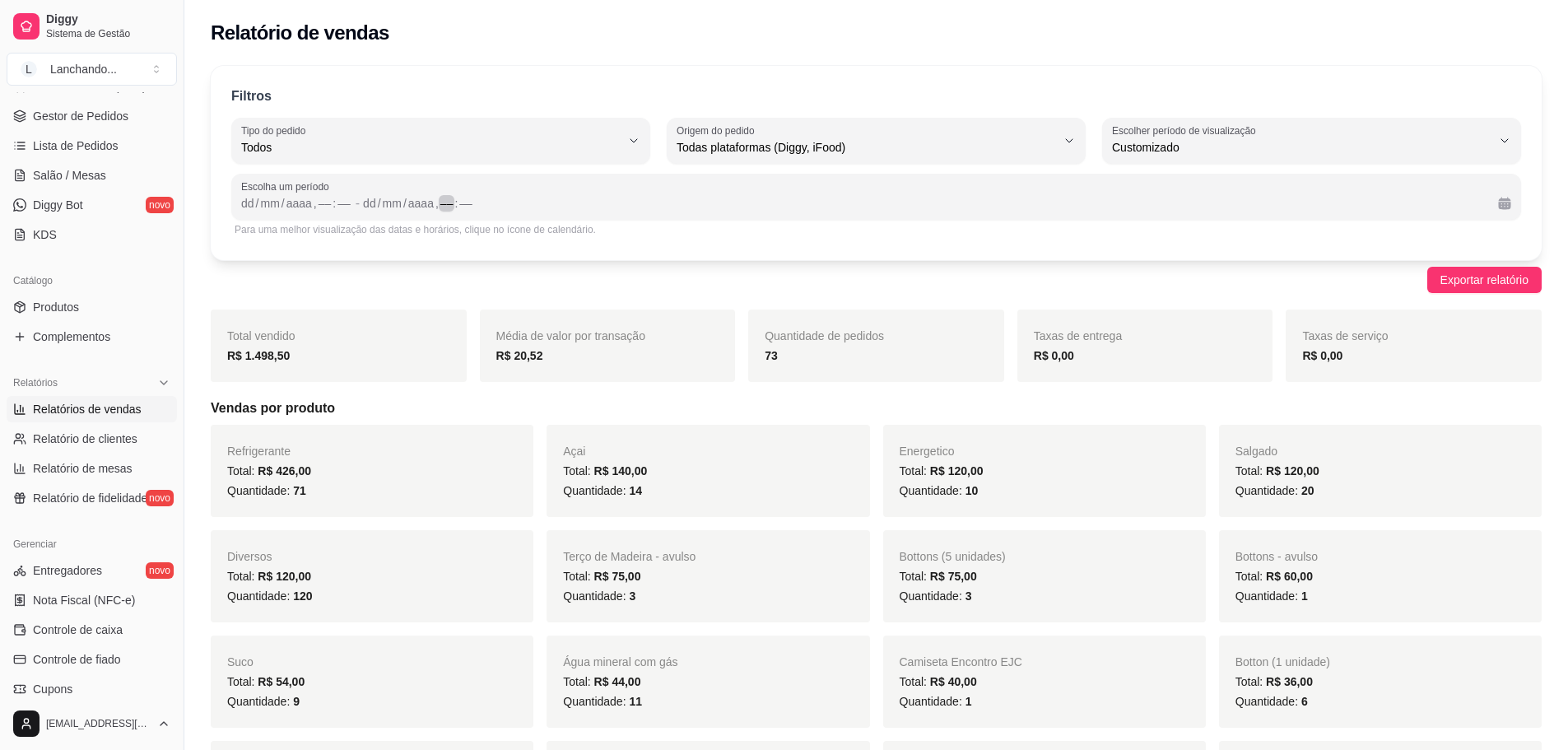
click at [449, 210] on div "––" at bounding box center [447, 203] width 16 height 16
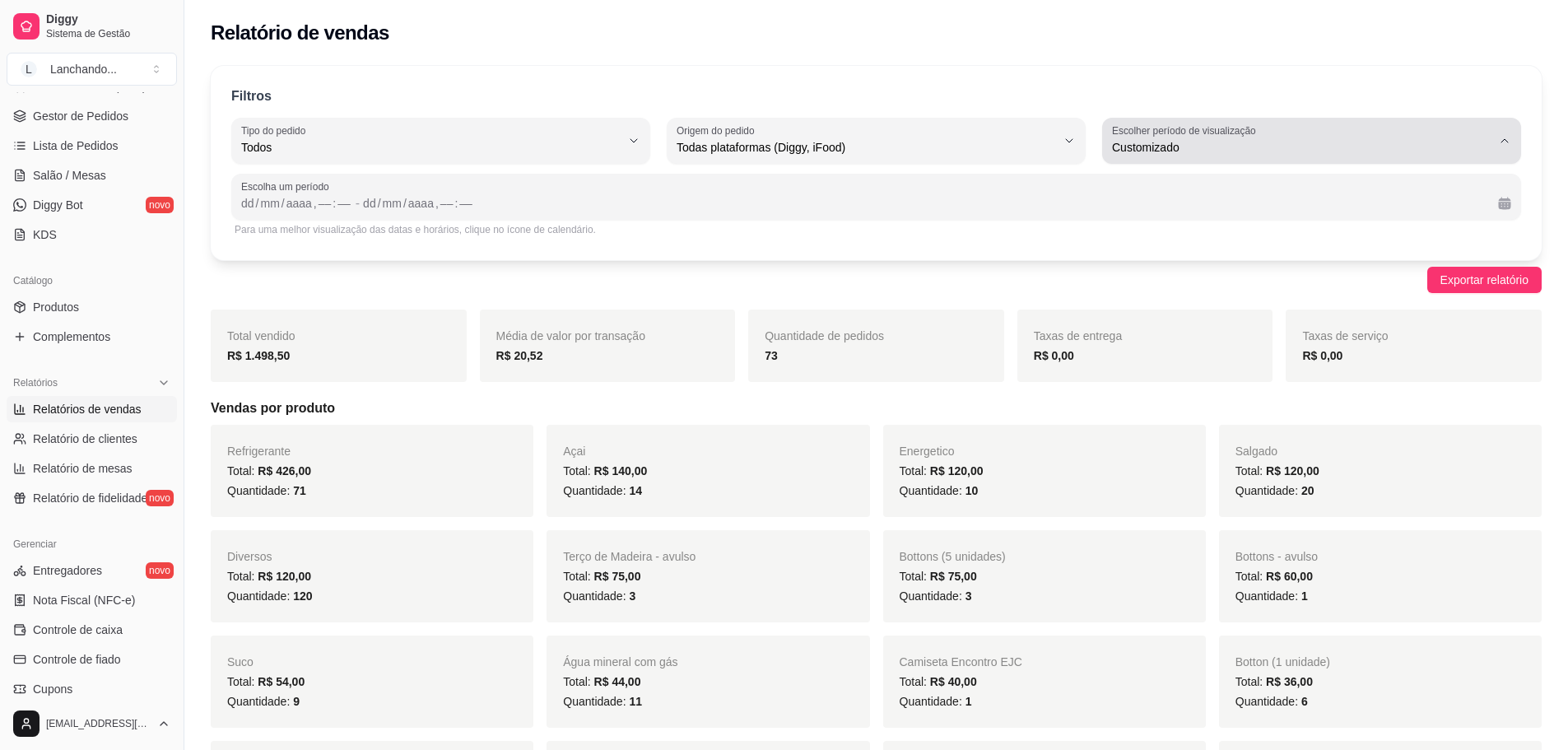
click at [1234, 140] on span "Customizado" at bounding box center [1302, 147] width 379 height 16
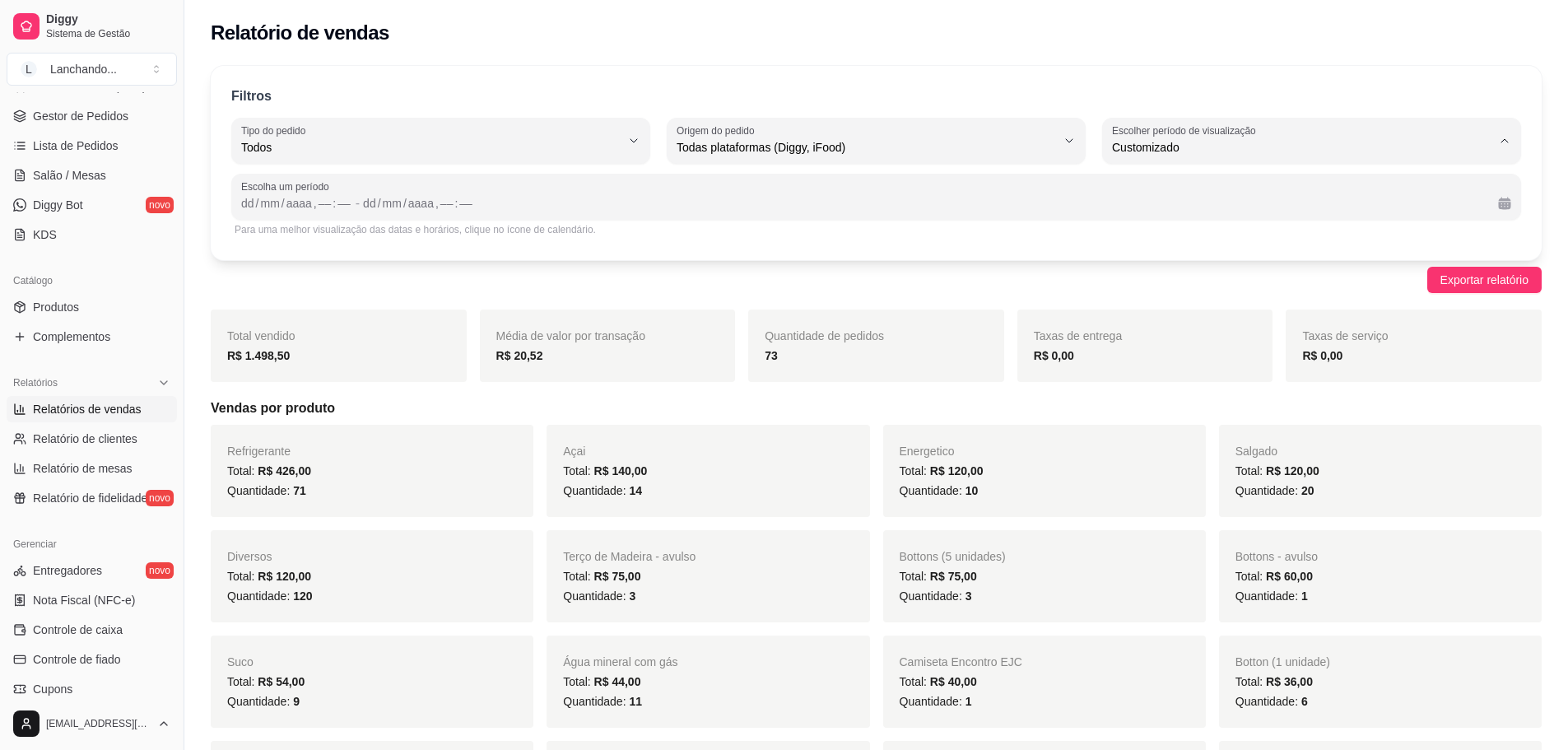
click at [1173, 241] on span "7 dias" at bounding box center [1304, 240] width 362 height 15
type input "7"
select select "7"
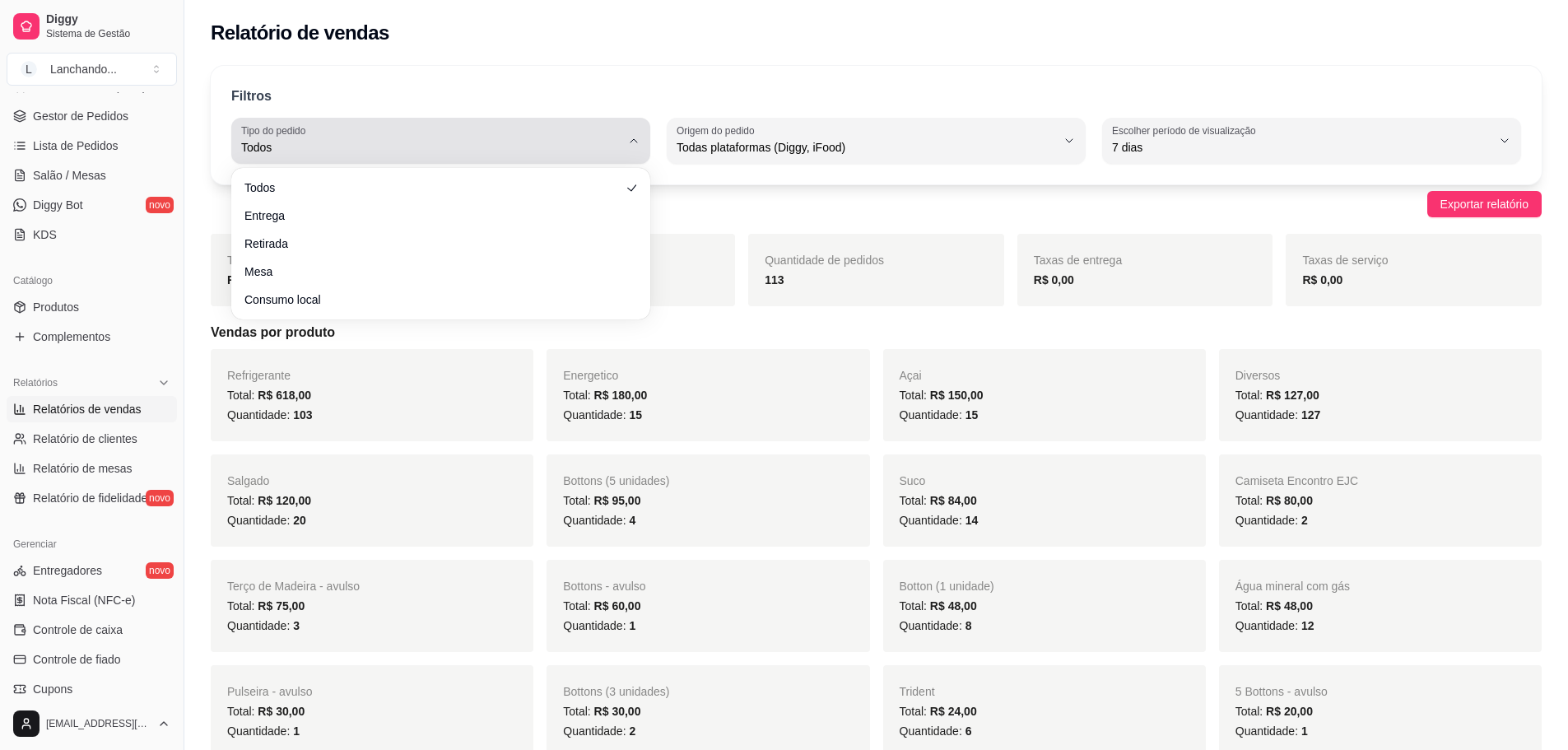
click at [567, 143] on span "Todos" at bounding box center [430, 147] width 379 height 16
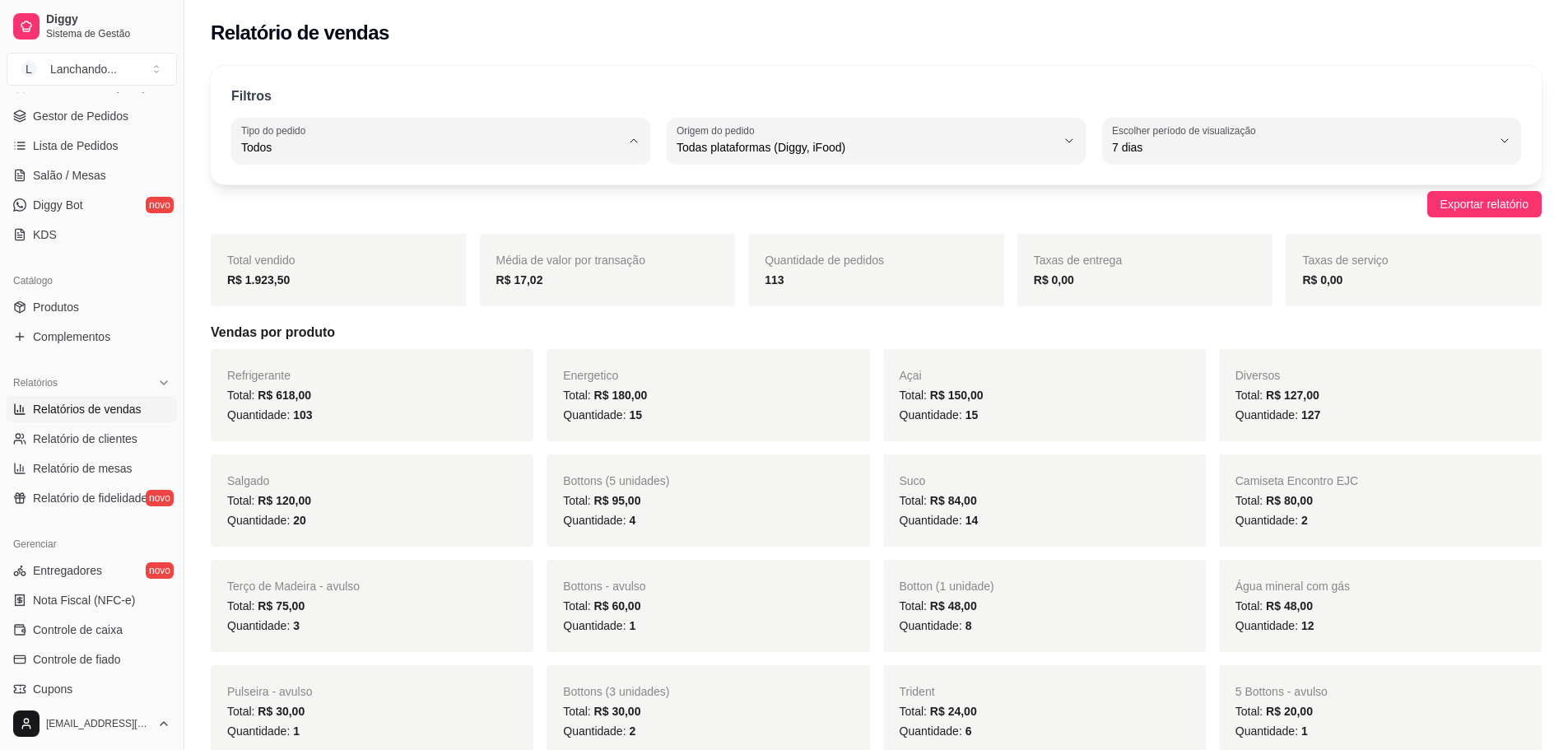
click at [653, 77] on div "Filtros ALL Tipo do pedido Todos Entrega Retirada Mesa Consumo local Tipo do pe…" at bounding box center [875, 125] width 1331 height 118
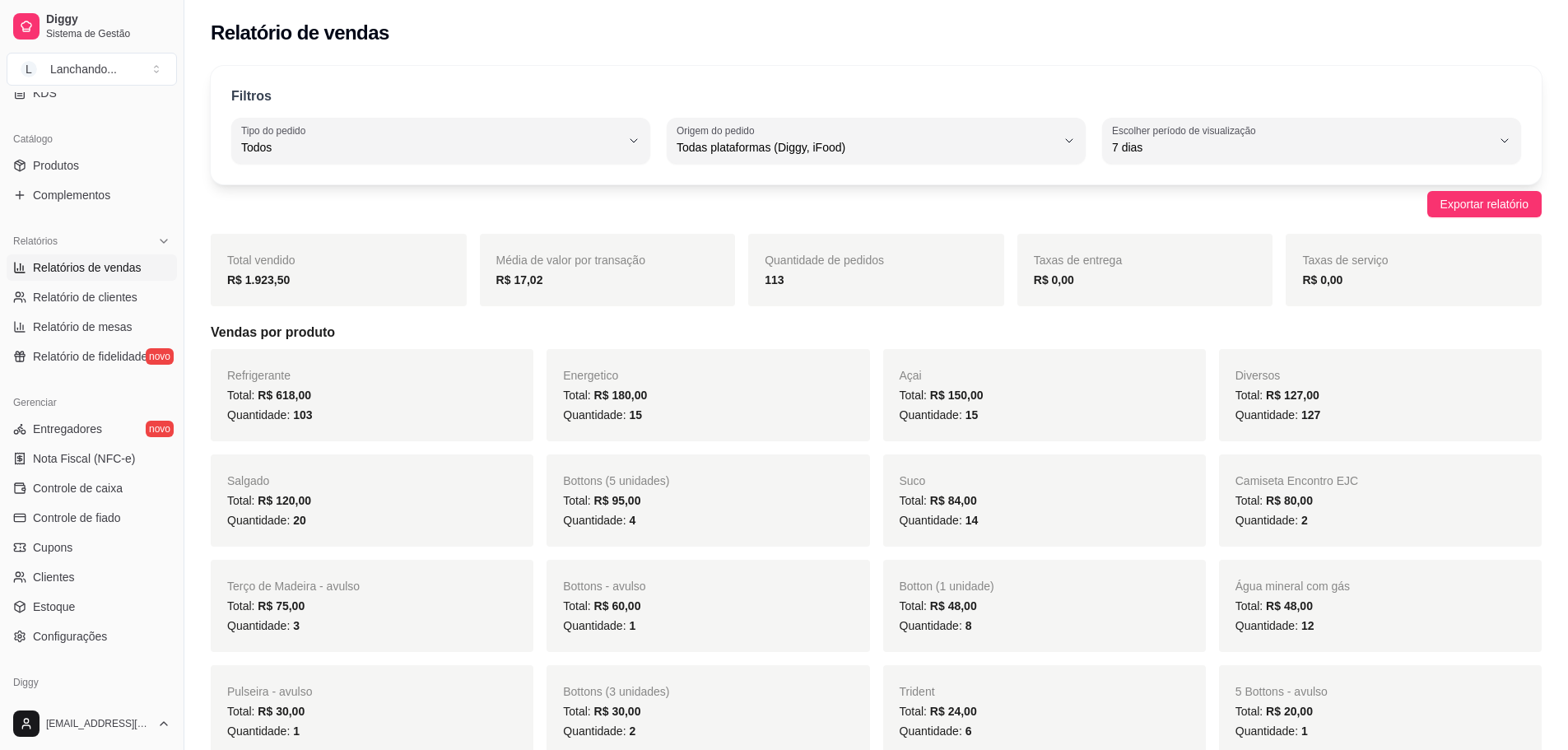
scroll to position [376, 0]
click at [87, 496] on link "Controle de caixa" at bounding box center [91, 485] width 170 height 26
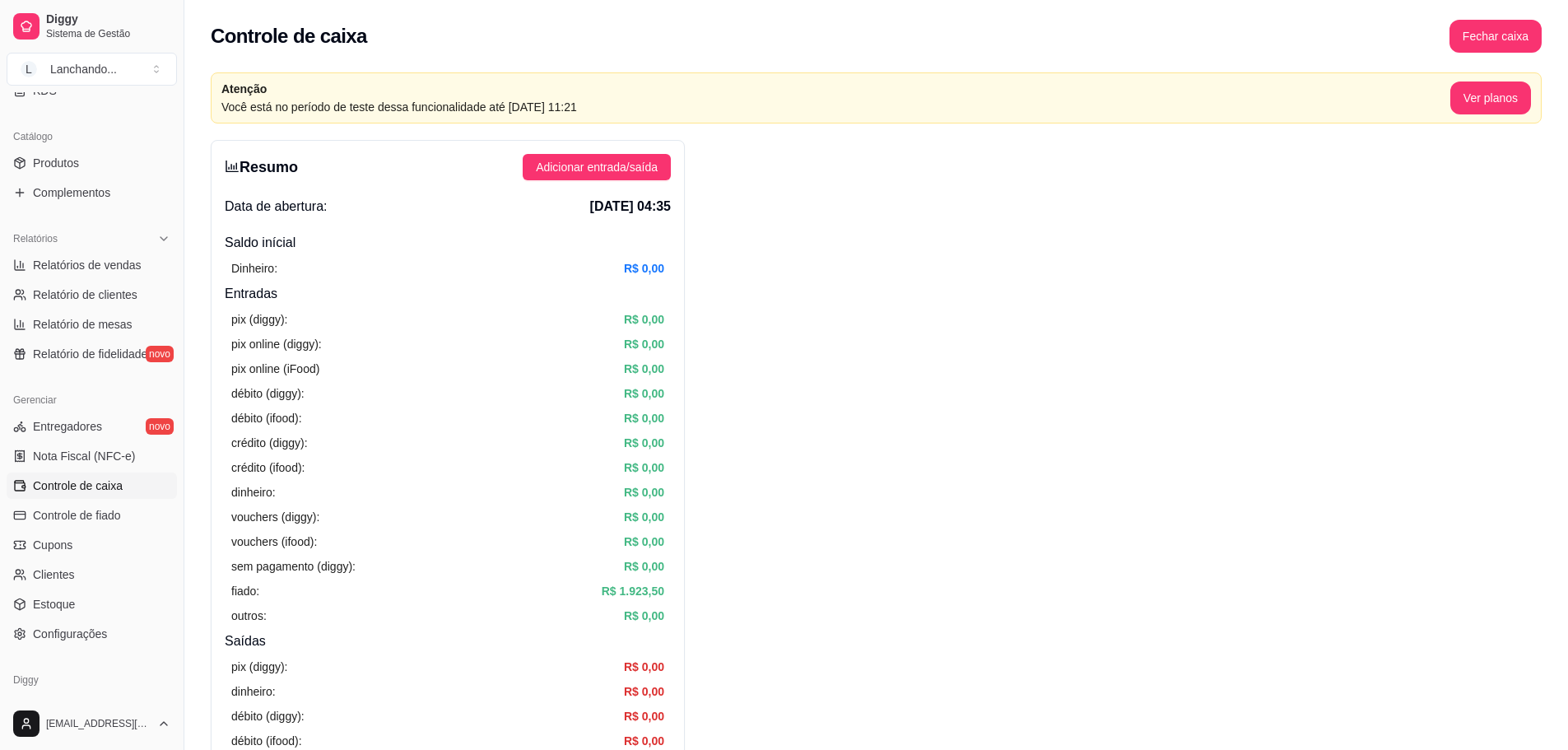
click at [647, 579] on div "pix (diggy): R$ 0,00 pix online (diggy): R$ 0,00 pix online (iFood) R$ 0,00 déb…" at bounding box center [447, 467] width 446 height 328
click at [639, 584] on article "R$ 1.923,50" at bounding box center [633, 591] width 63 height 18
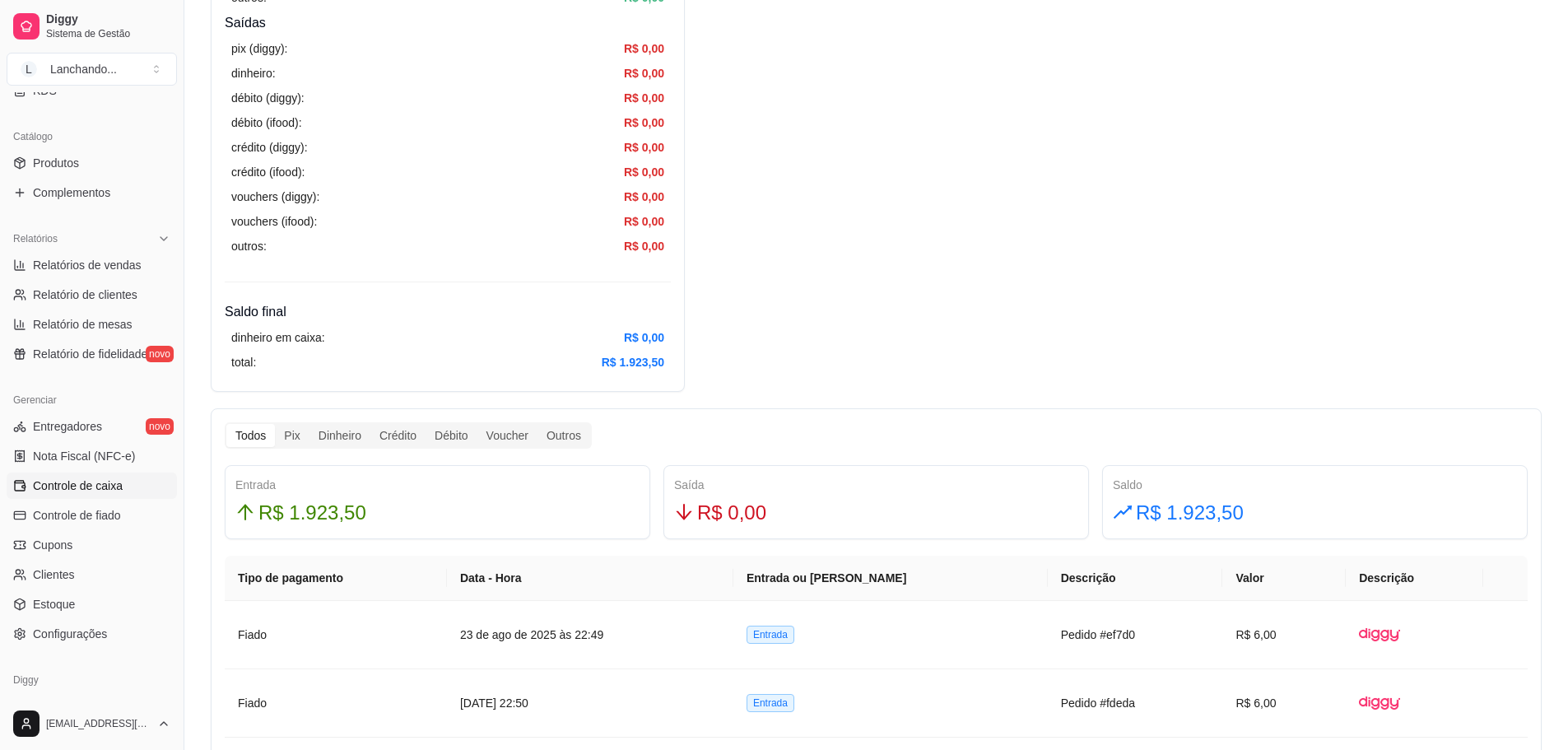
scroll to position [652, 0]
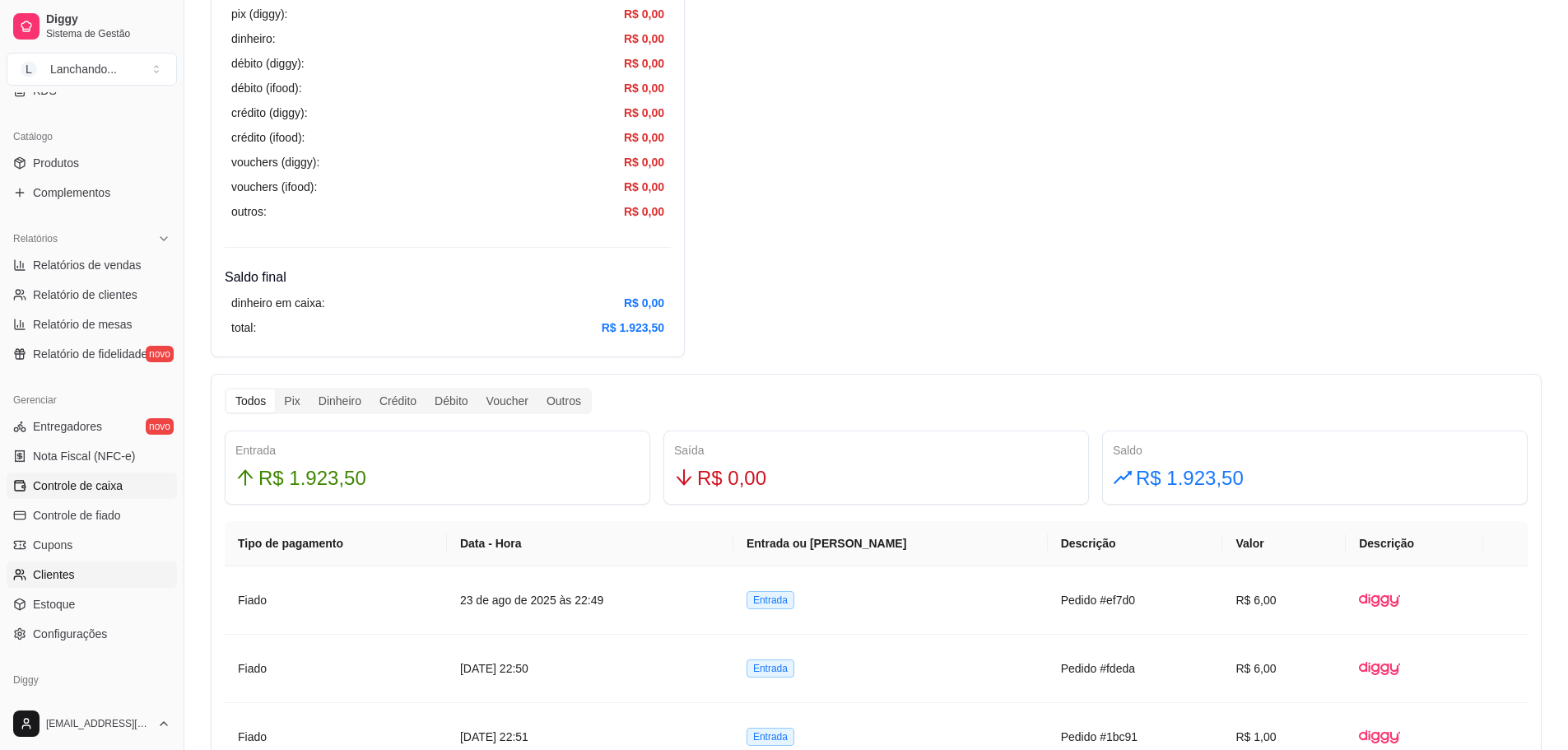
click at [47, 579] on span "Clientes" at bounding box center [54, 575] width 42 height 16
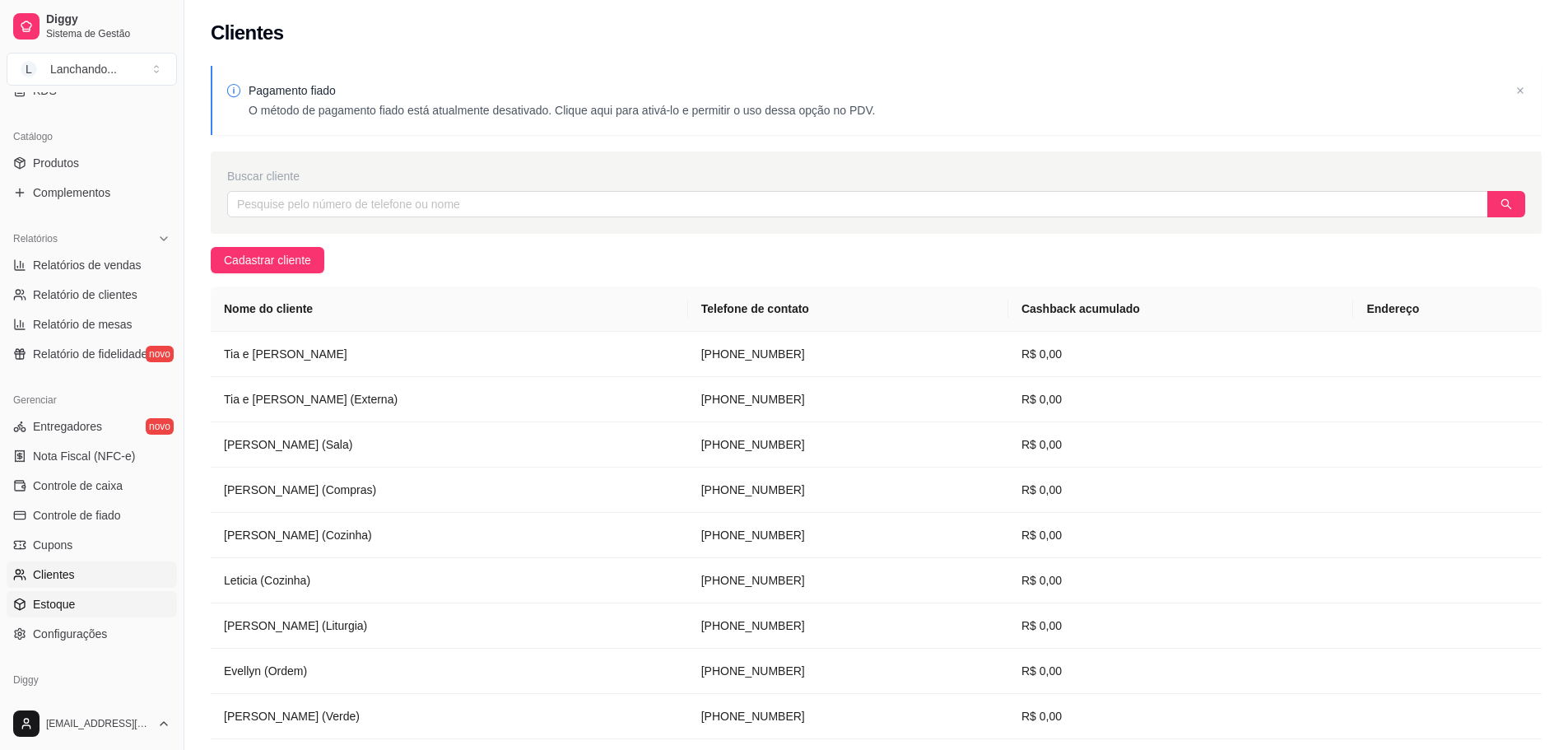
click at [89, 606] on link "Estoque" at bounding box center [91, 603] width 170 height 26
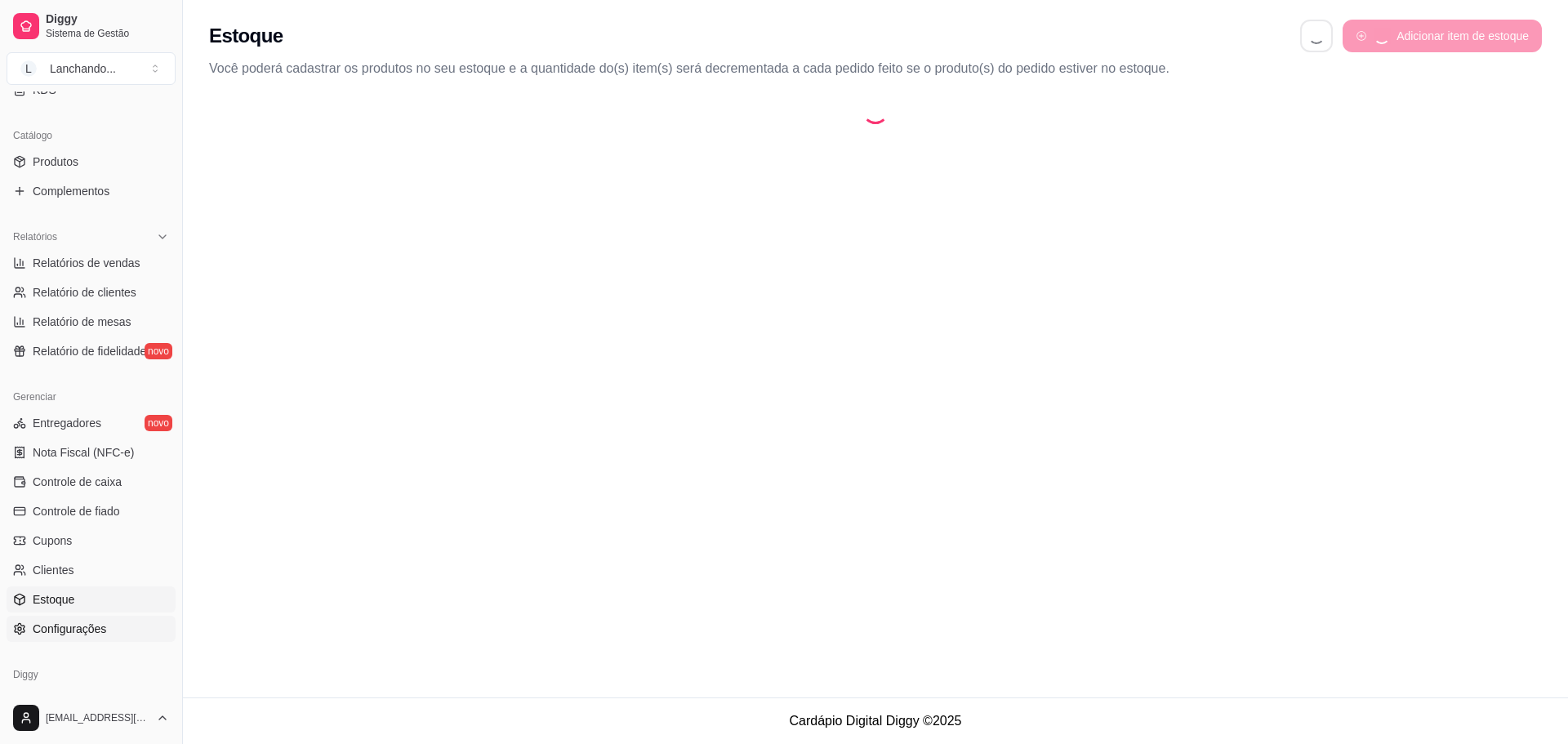
select select "QUANTITY_ORDER"
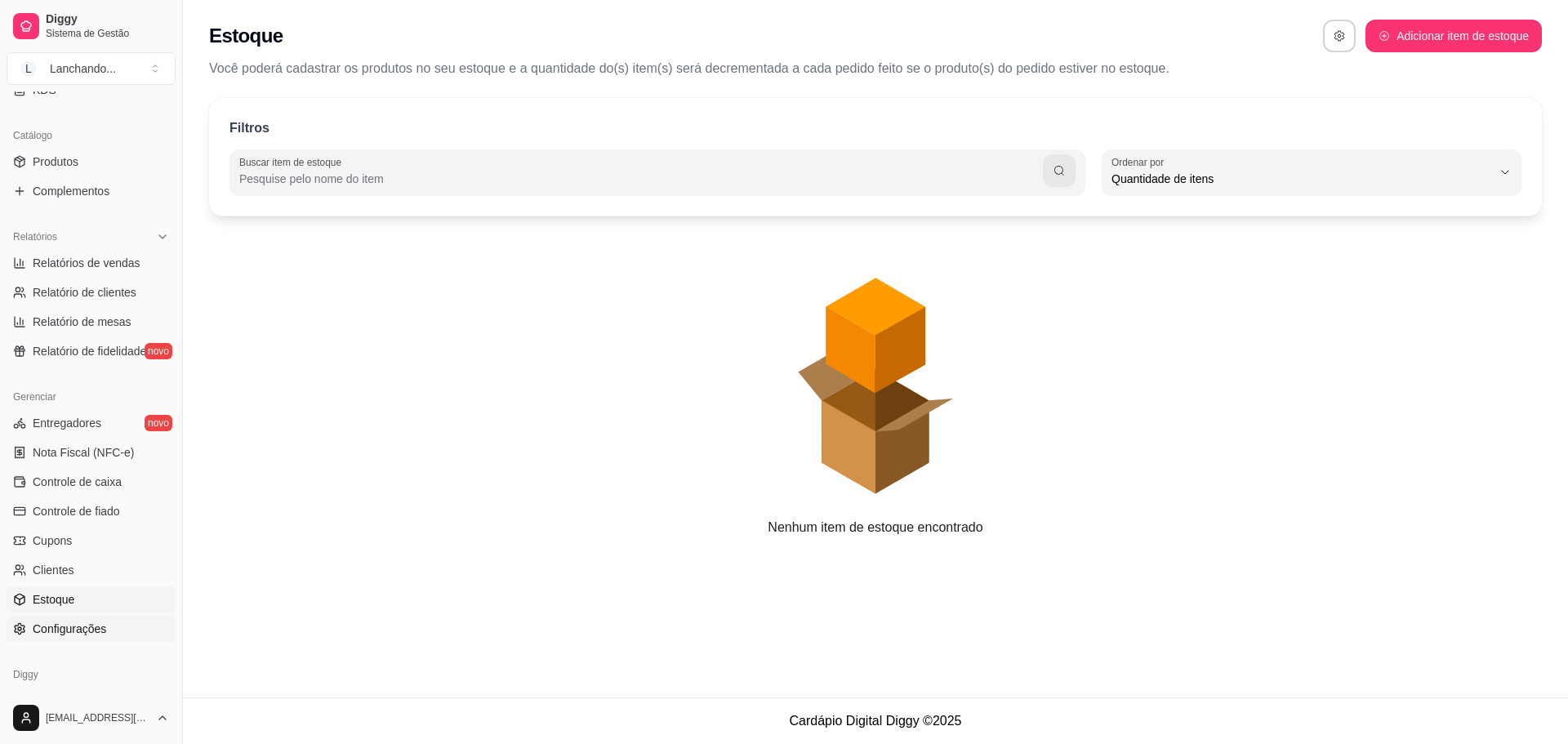
scroll to position [15, 0]
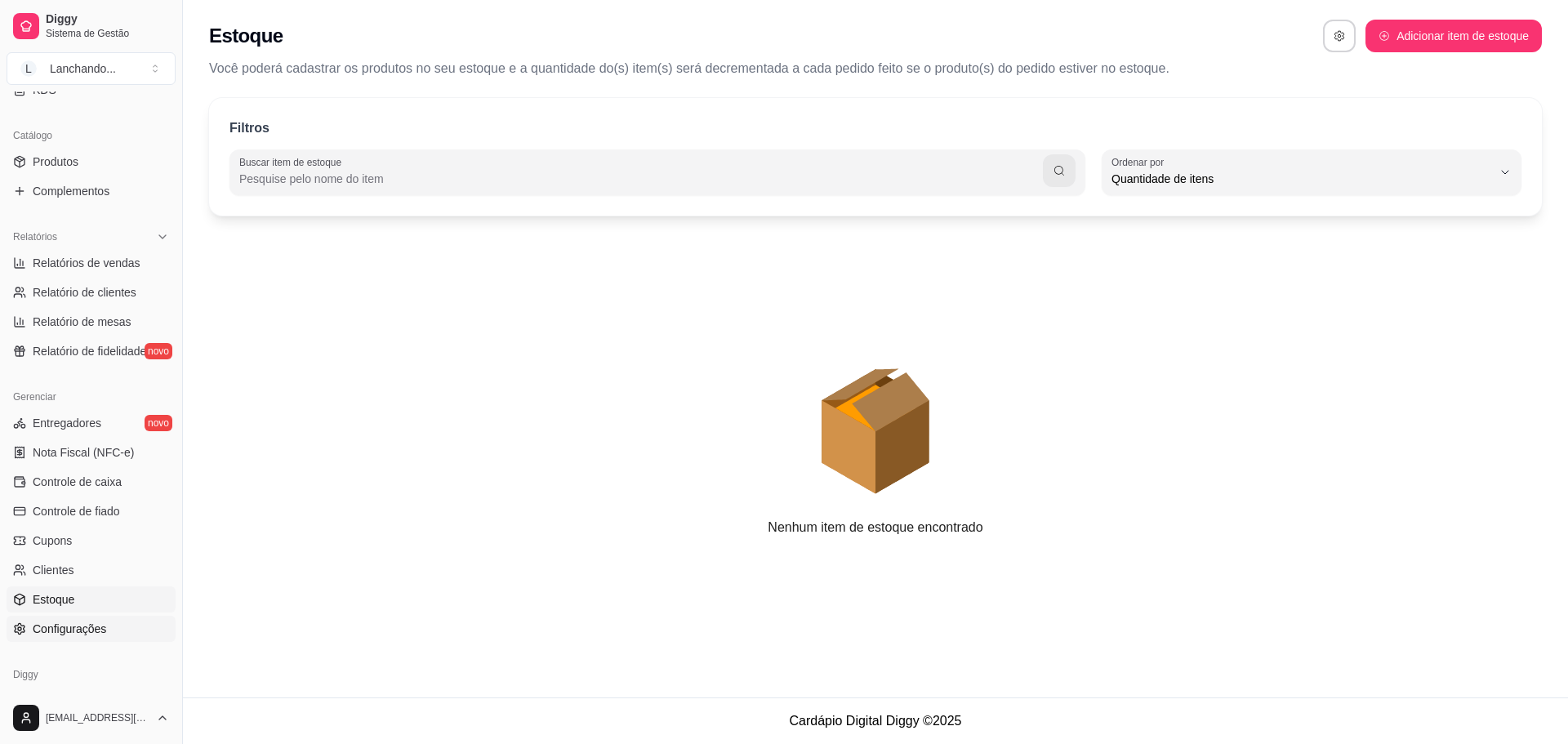
click at [85, 629] on span "Configurações" at bounding box center [69, 629] width 74 height 16
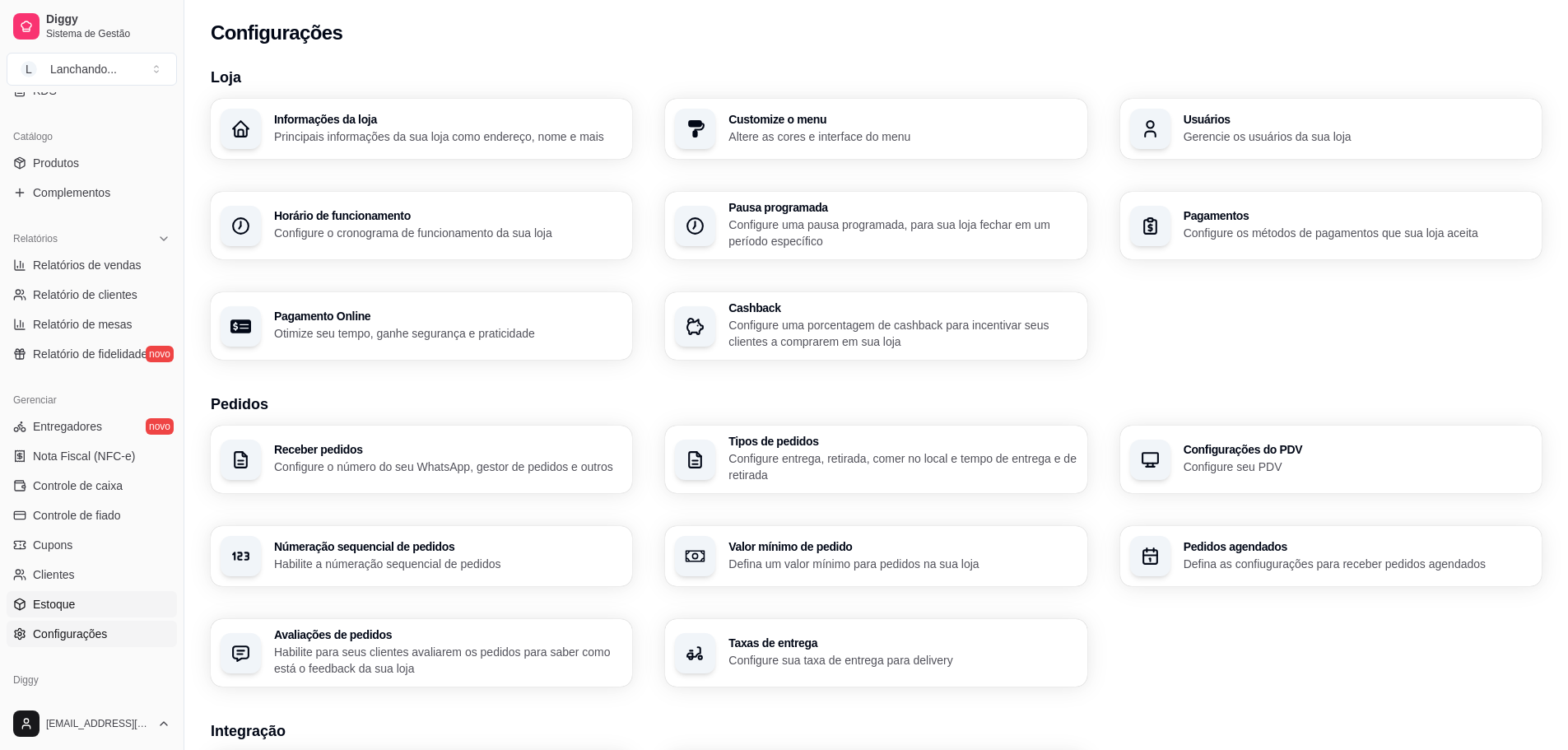
click at [82, 596] on link "Estoque" at bounding box center [91, 603] width 170 height 26
select select "QUANTITY_ORDER"
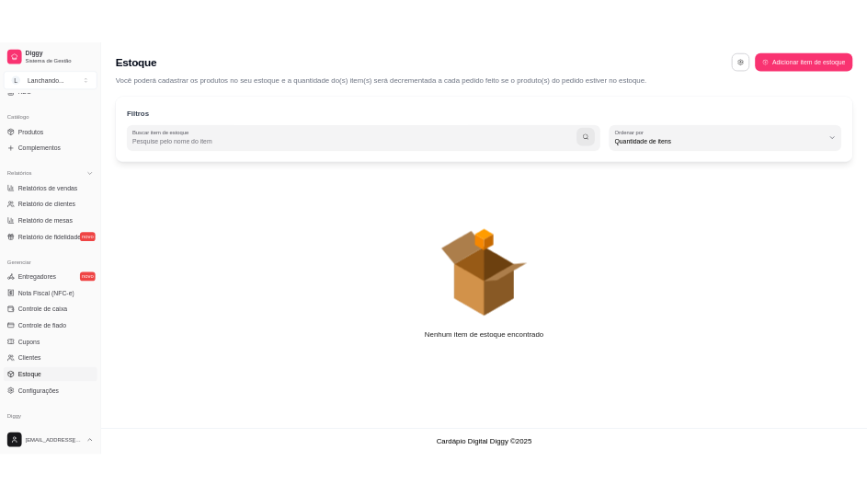
scroll to position [17, 0]
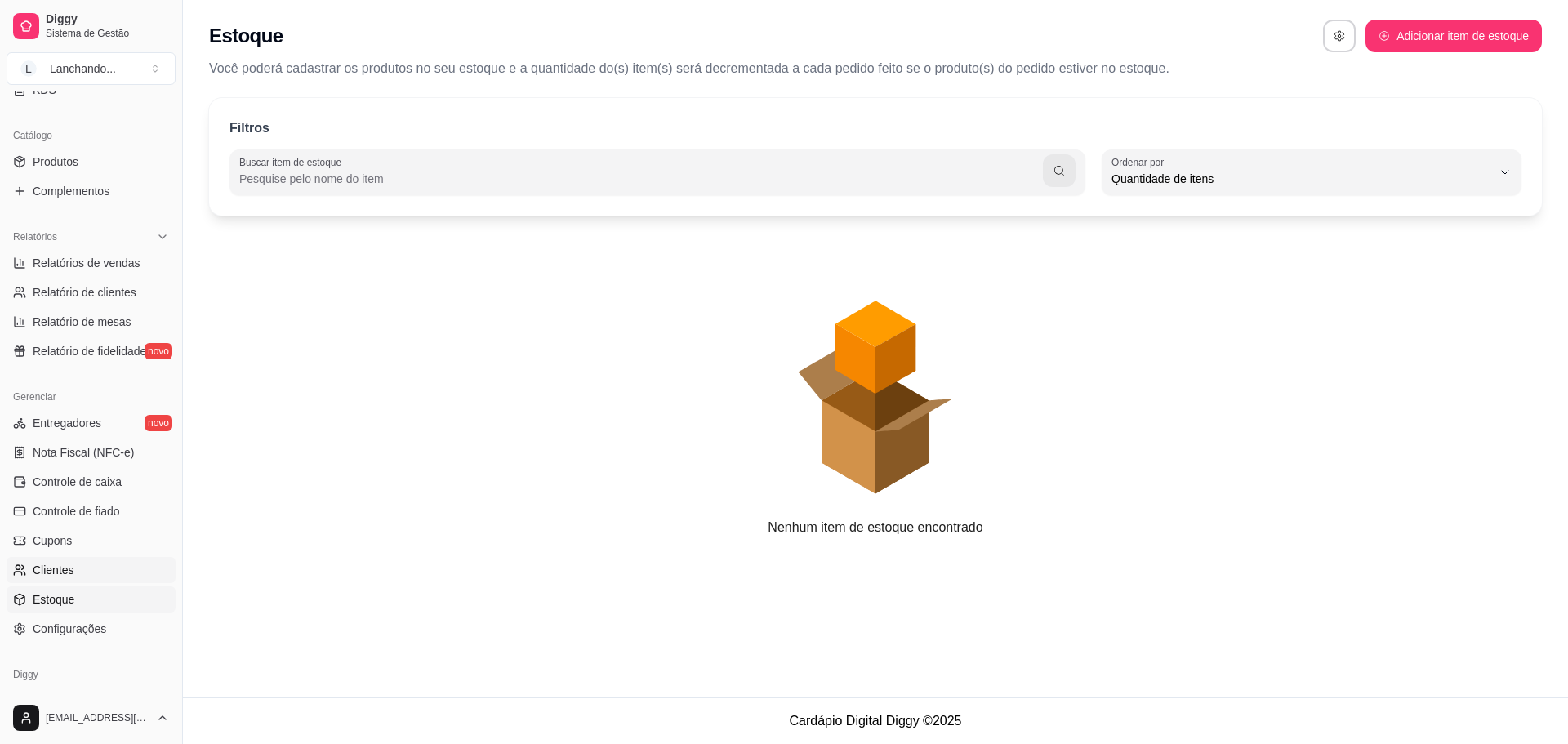
click at [83, 570] on link "Clientes" at bounding box center [91, 569] width 169 height 26
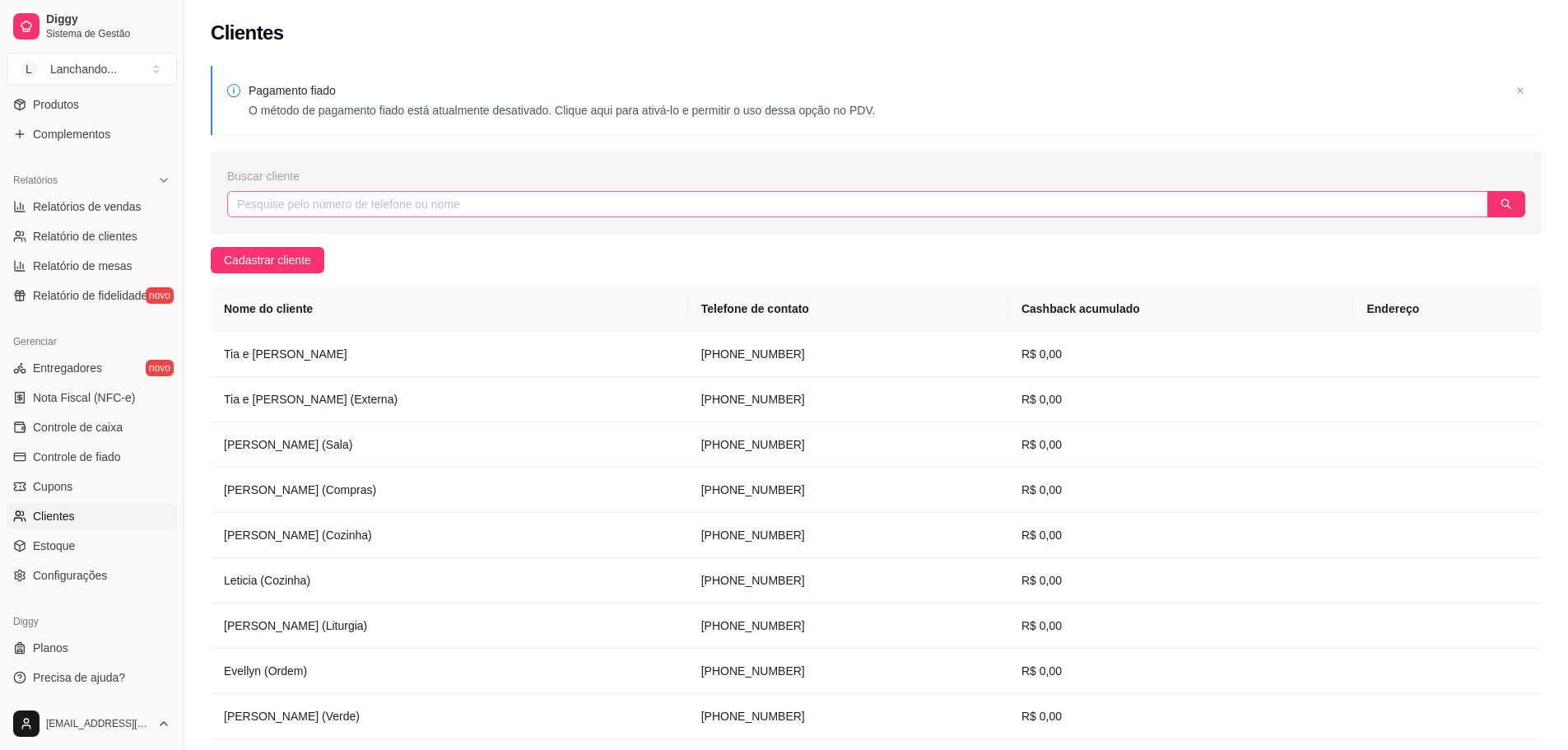
scroll to position [435, 0]
click at [322, 346] on td "Tia e [PERSON_NAME]" at bounding box center [448, 354] width 477 height 46
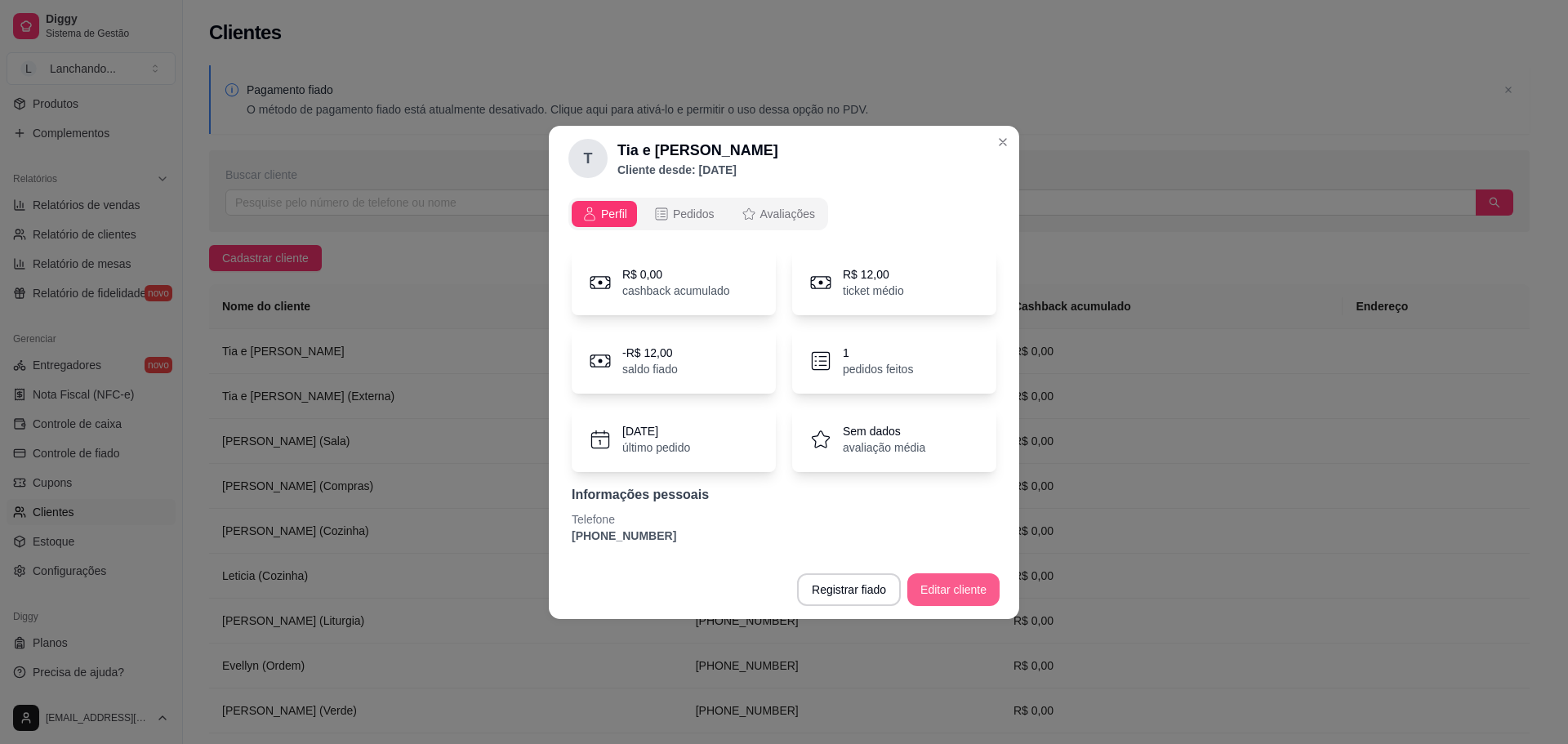
click at [921, 582] on button "Editar cliente" at bounding box center [954, 590] width 92 height 33
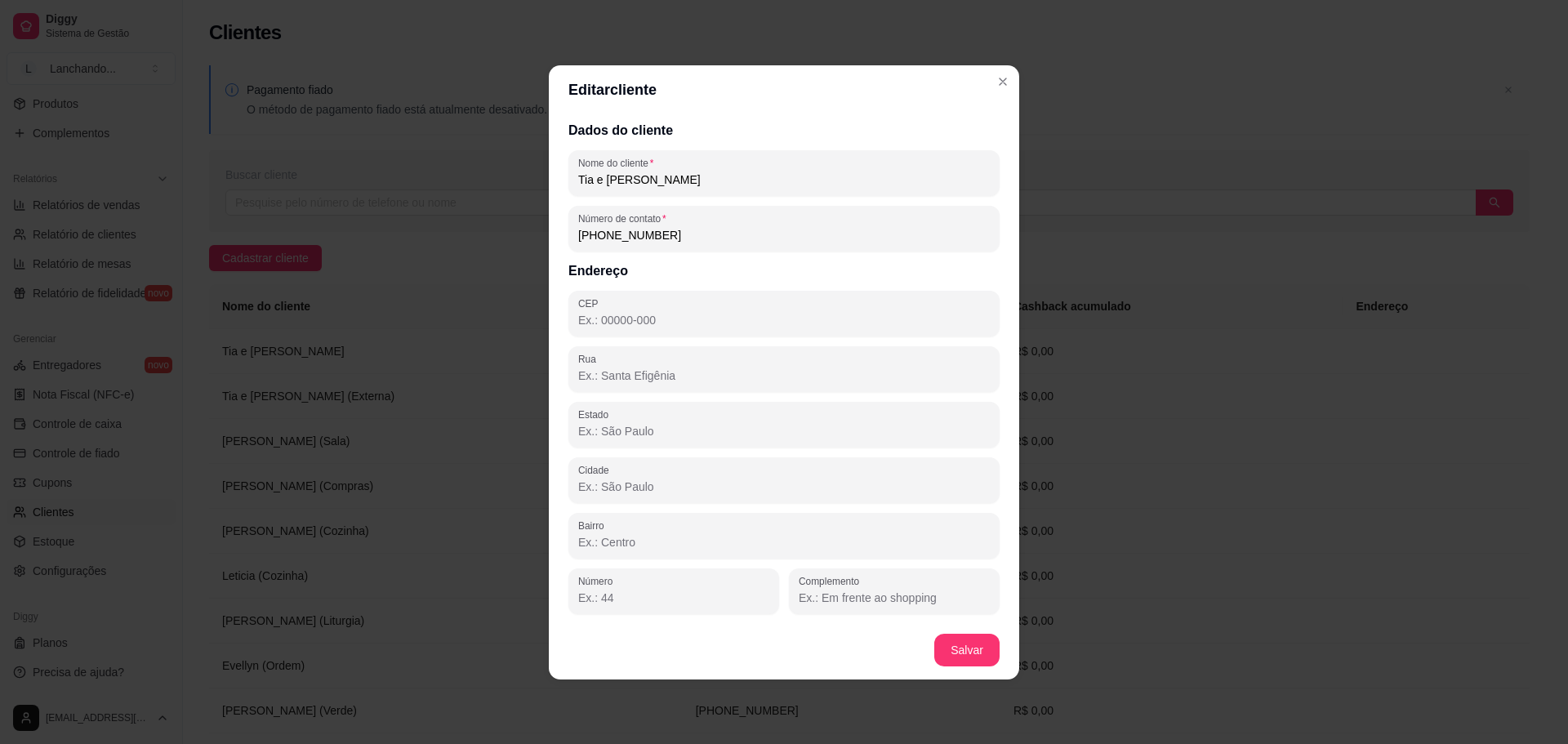
drag, startPoint x: 677, startPoint y: 180, endPoint x: 483, endPoint y: 165, distance: 194.6
click at [483, 165] on div "Editar cliente Dados do cliente Nome do cliente Tia e Tio Mateus Número de cont…" at bounding box center [784, 372] width 1568 height 744
paste input "(Externa)"
type input "Tia e Tio Mateus (Externa)"
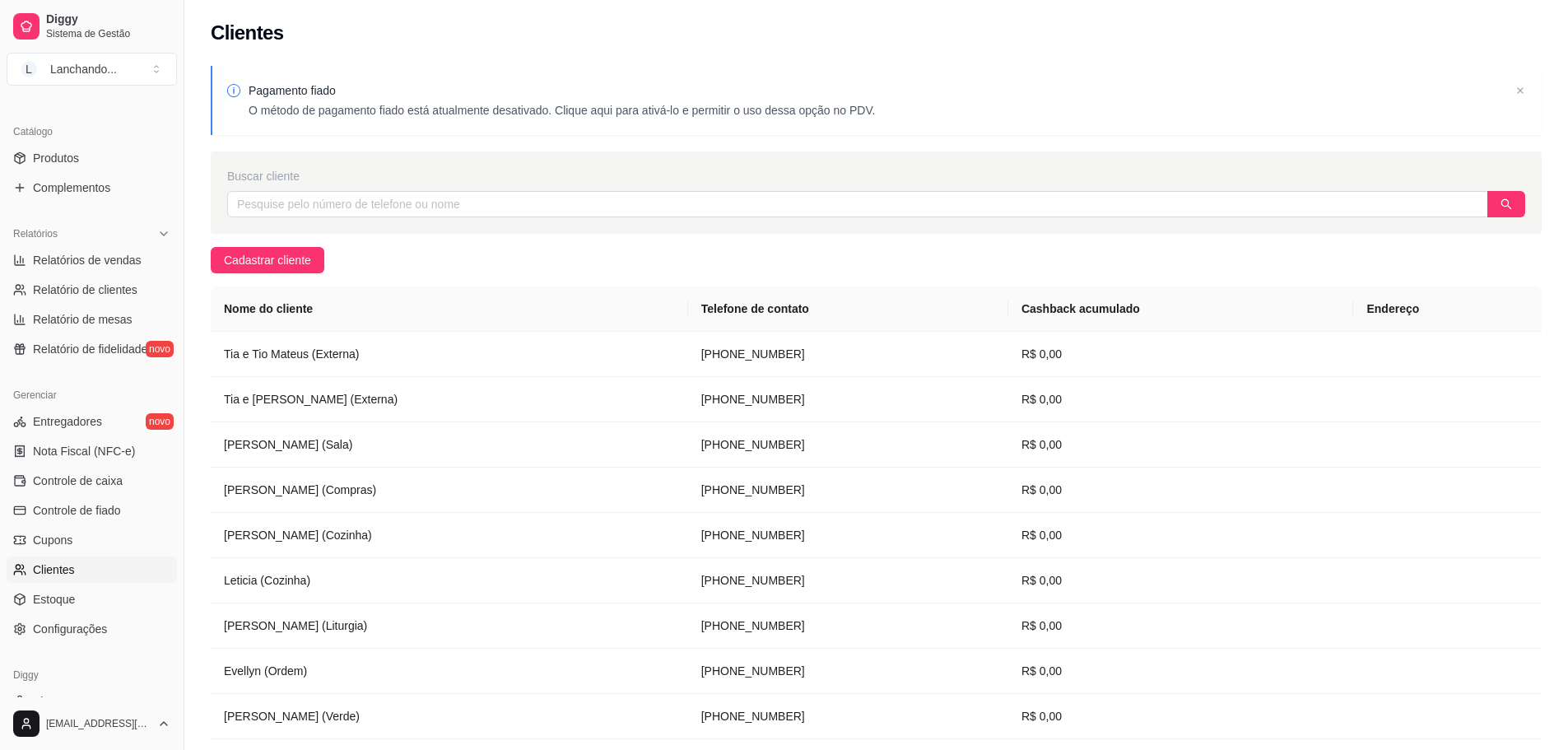
scroll to position [383, 0]
click at [405, 712] on td "[PERSON_NAME] (Verde)" at bounding box center [448, 716] width 477 height 46
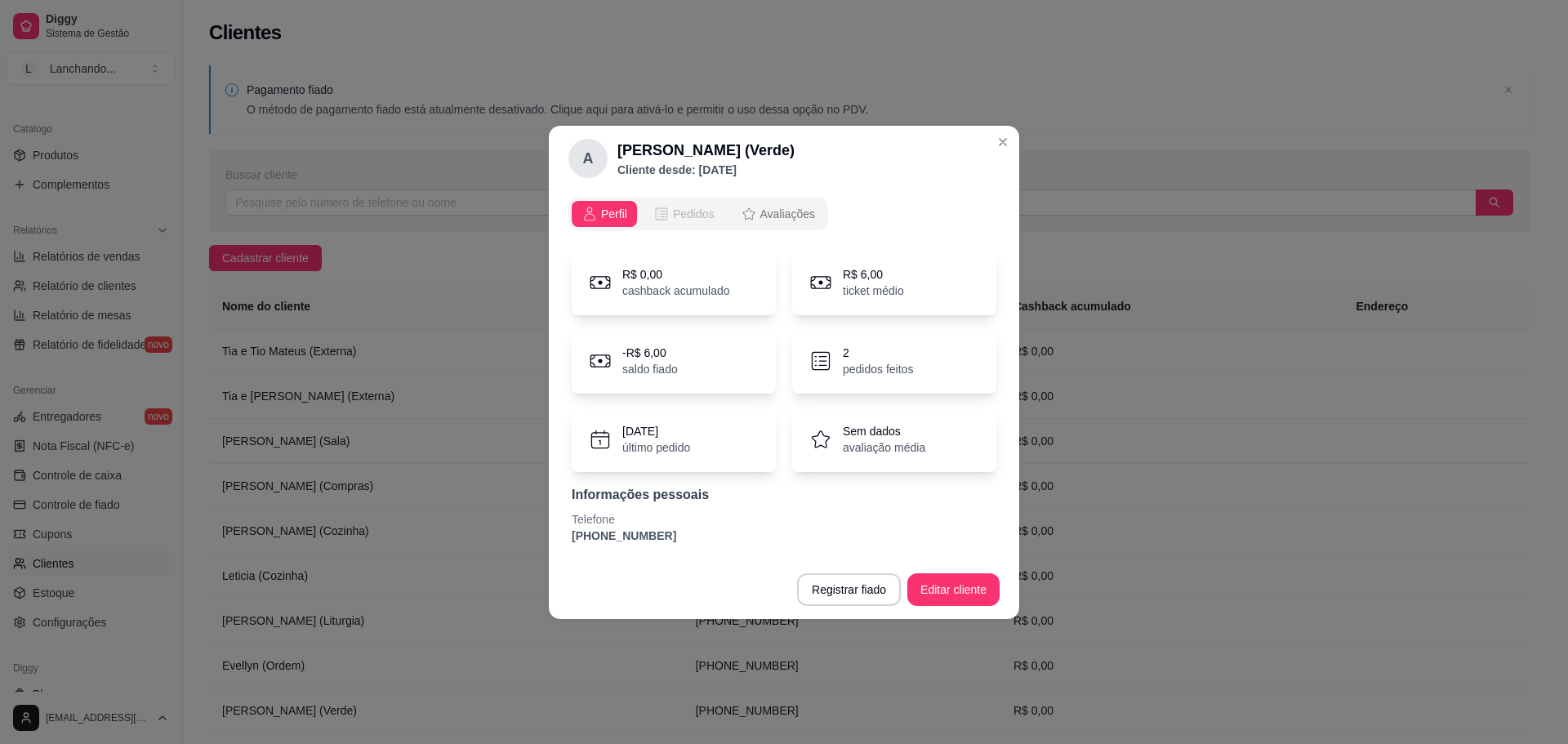
click at [686, 204] on button "Pedidos" at bounding box center [684, 213] width 81 height 26
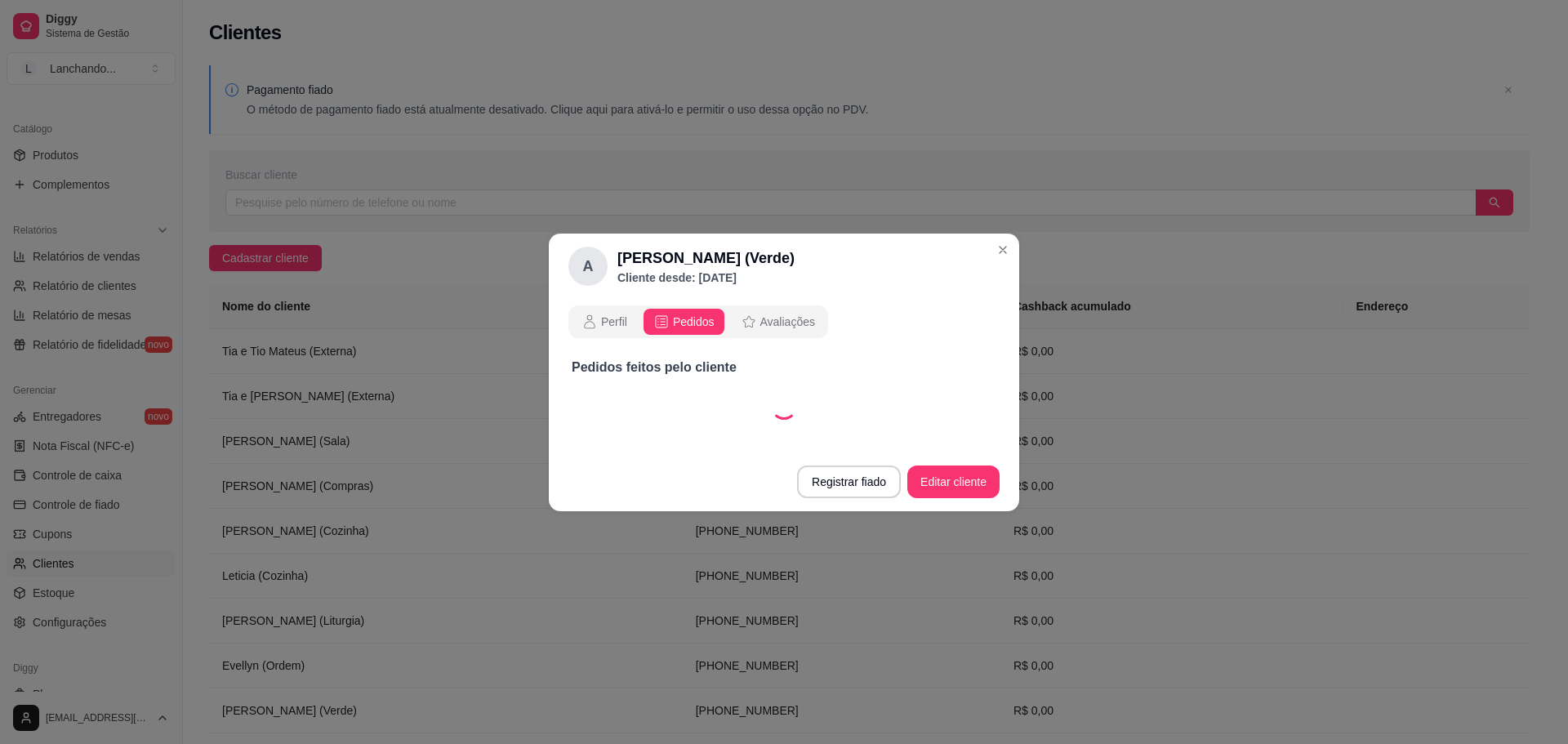
select select "30"
select select "ALL"
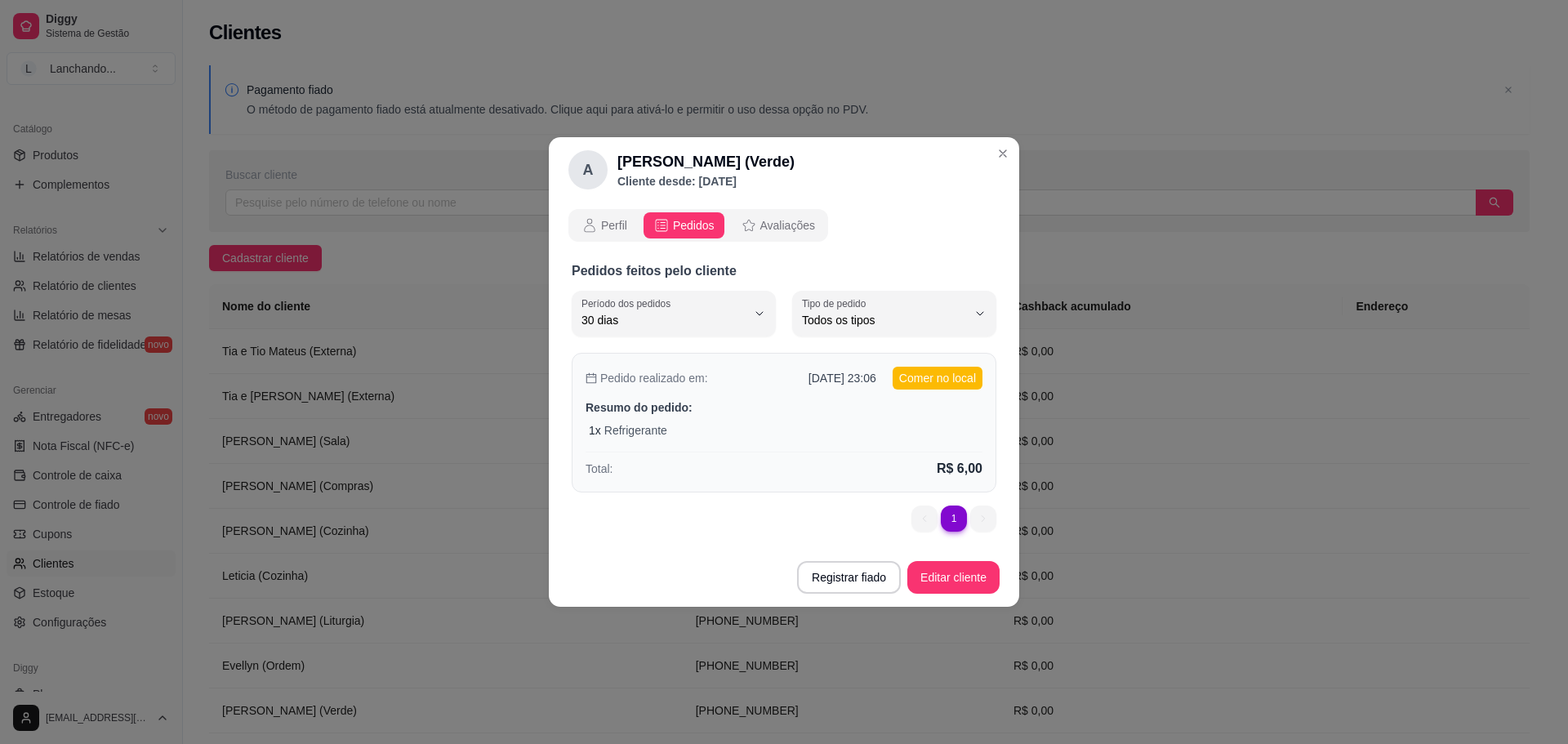
click at [790, 439] on div "Pedido realizado em: [DATE] 23:06 Comer no local Resumo do pedido: 1 x Refriger…" at bounding box center [784, 422] width 424 height 139
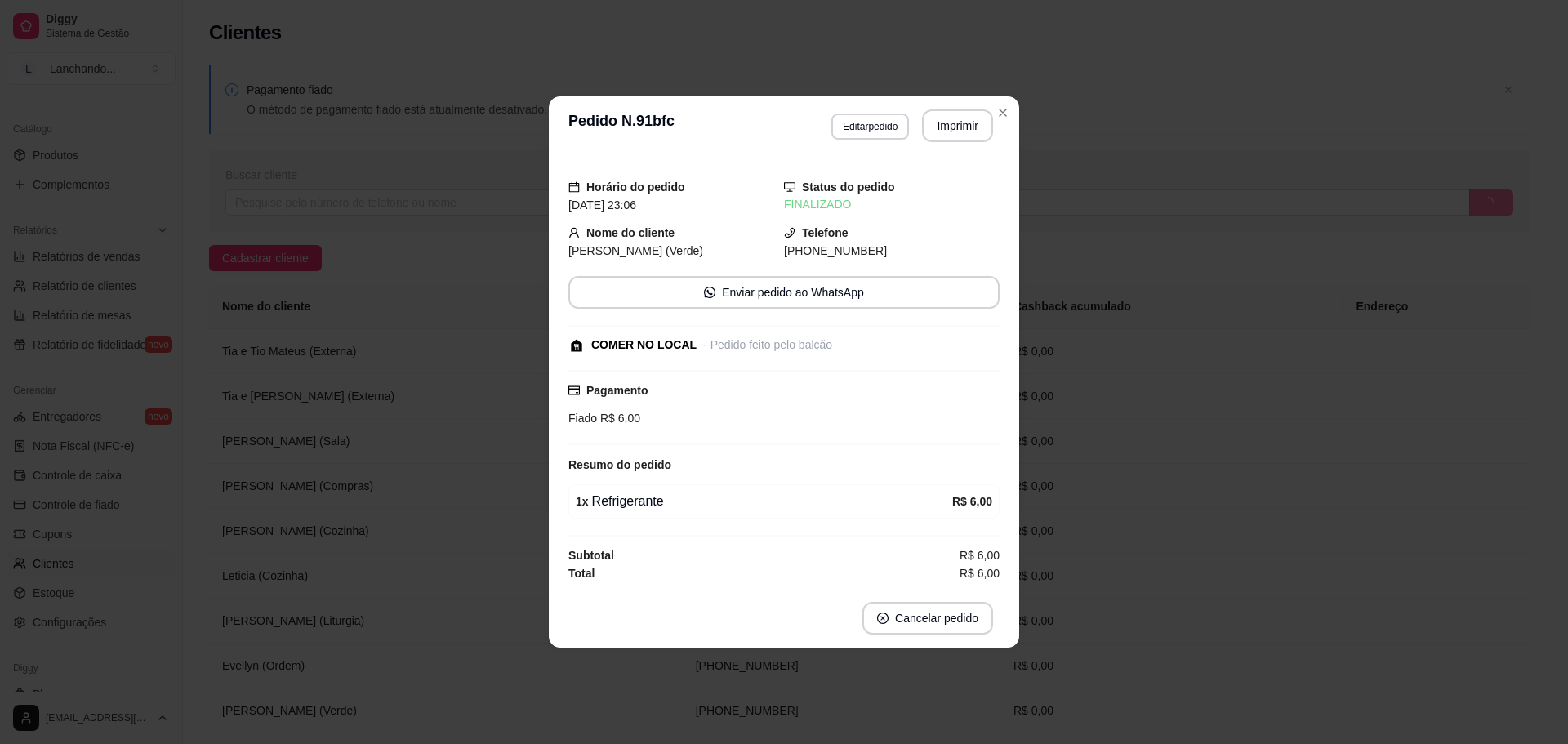
select select "30"
select select "ALL"
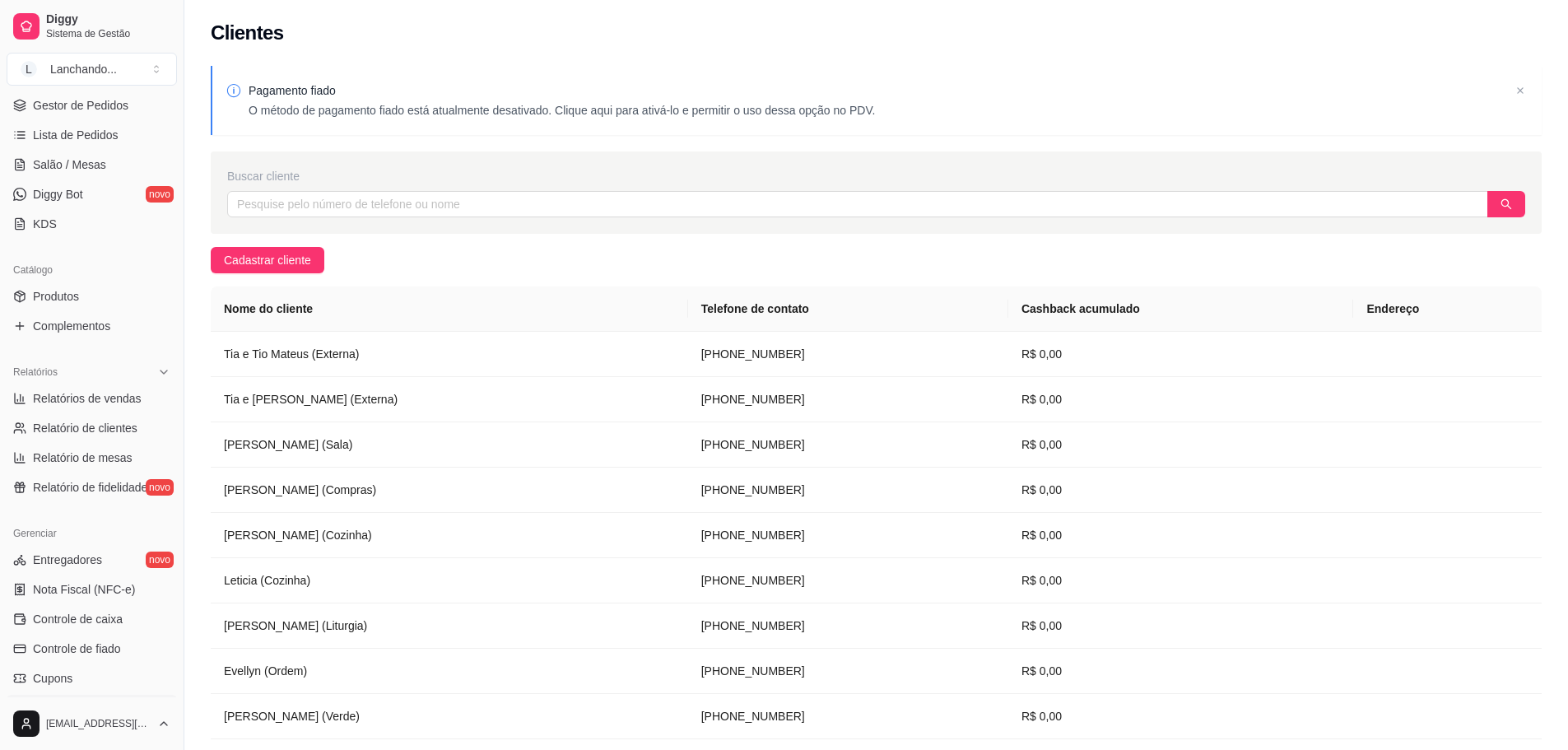
scroll to position [241, 0]
click at [105, 397] on span "Relatórios de vendas" at bounding box center [87, 400] width 108 height 16
select select "ALL"
select select "0"
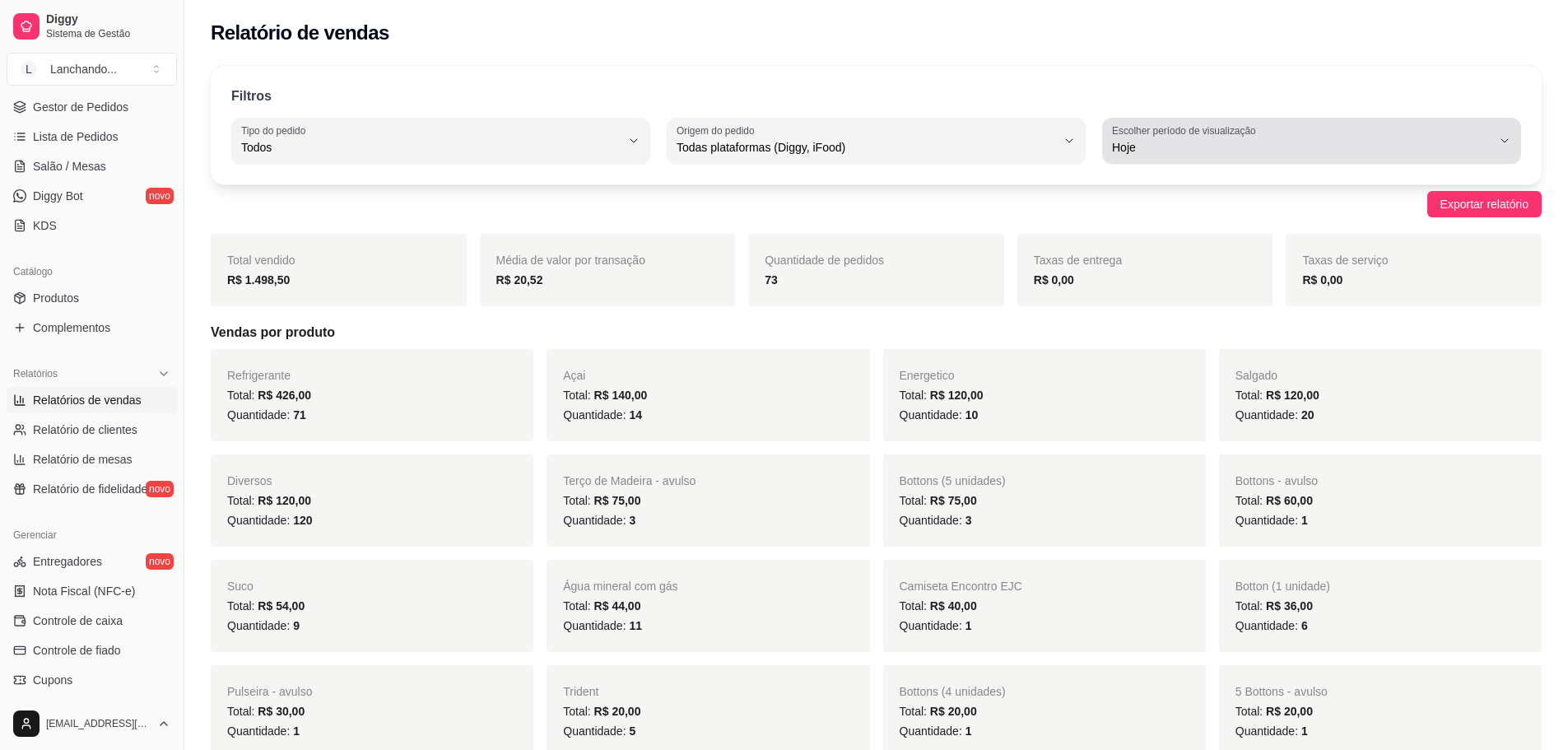
click at [1392, 150] on span "Hoje" at bounding box center [1302, 147] width 379 height 16
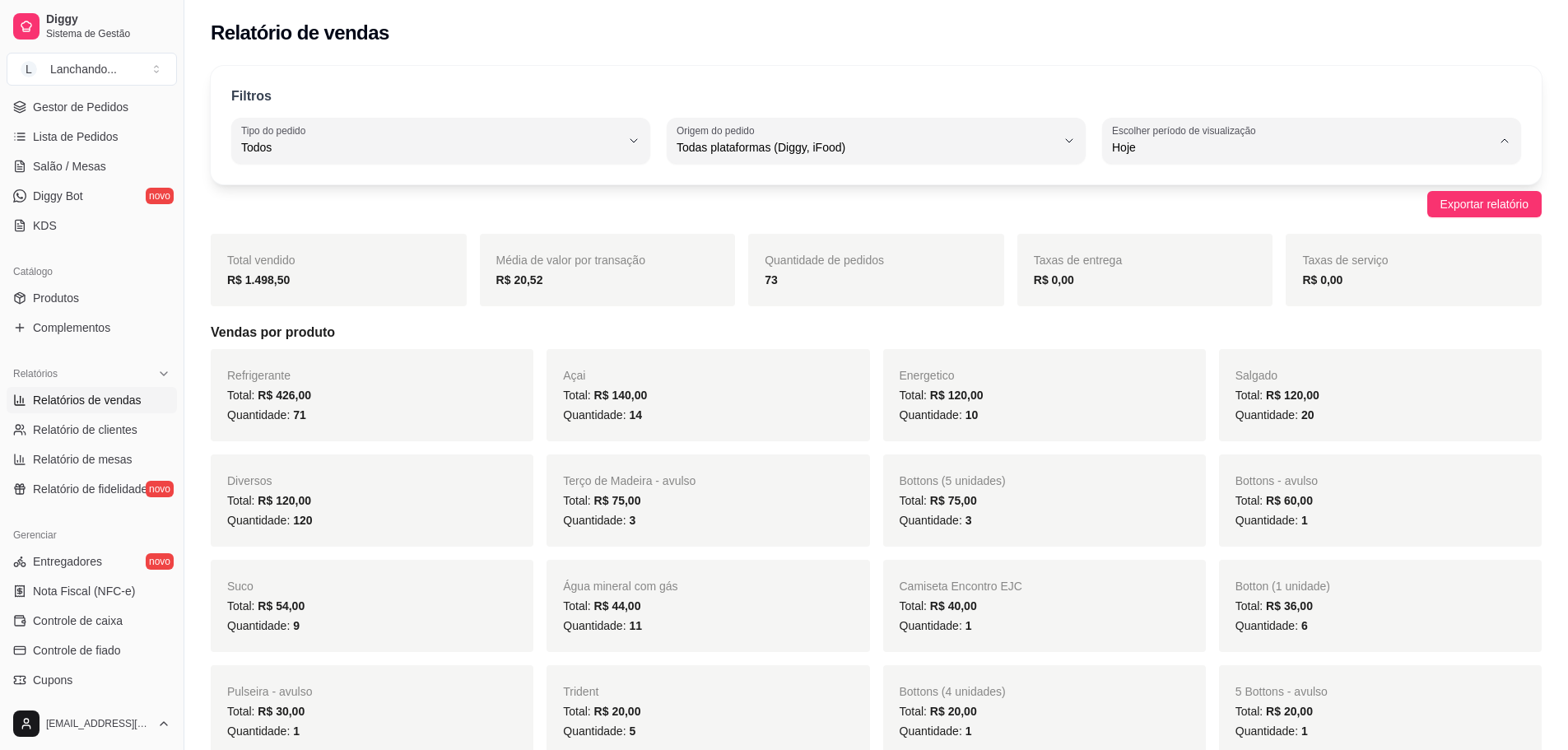
click at [1205, 241] on span "7 dias" at bounding box center [1304, 240] width 362 height 15
type input "7"
select select "7"
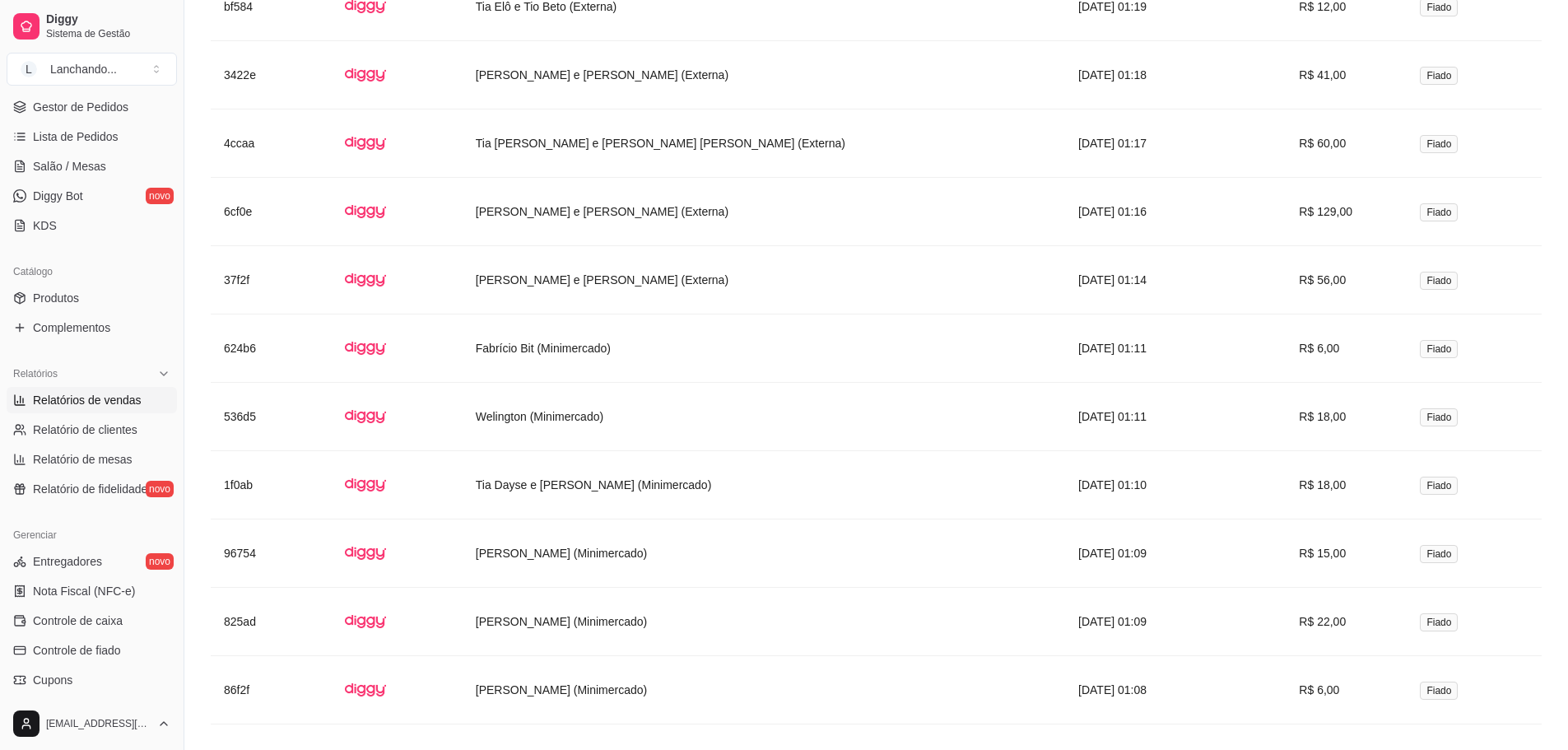
scroll to position [2801, 0]
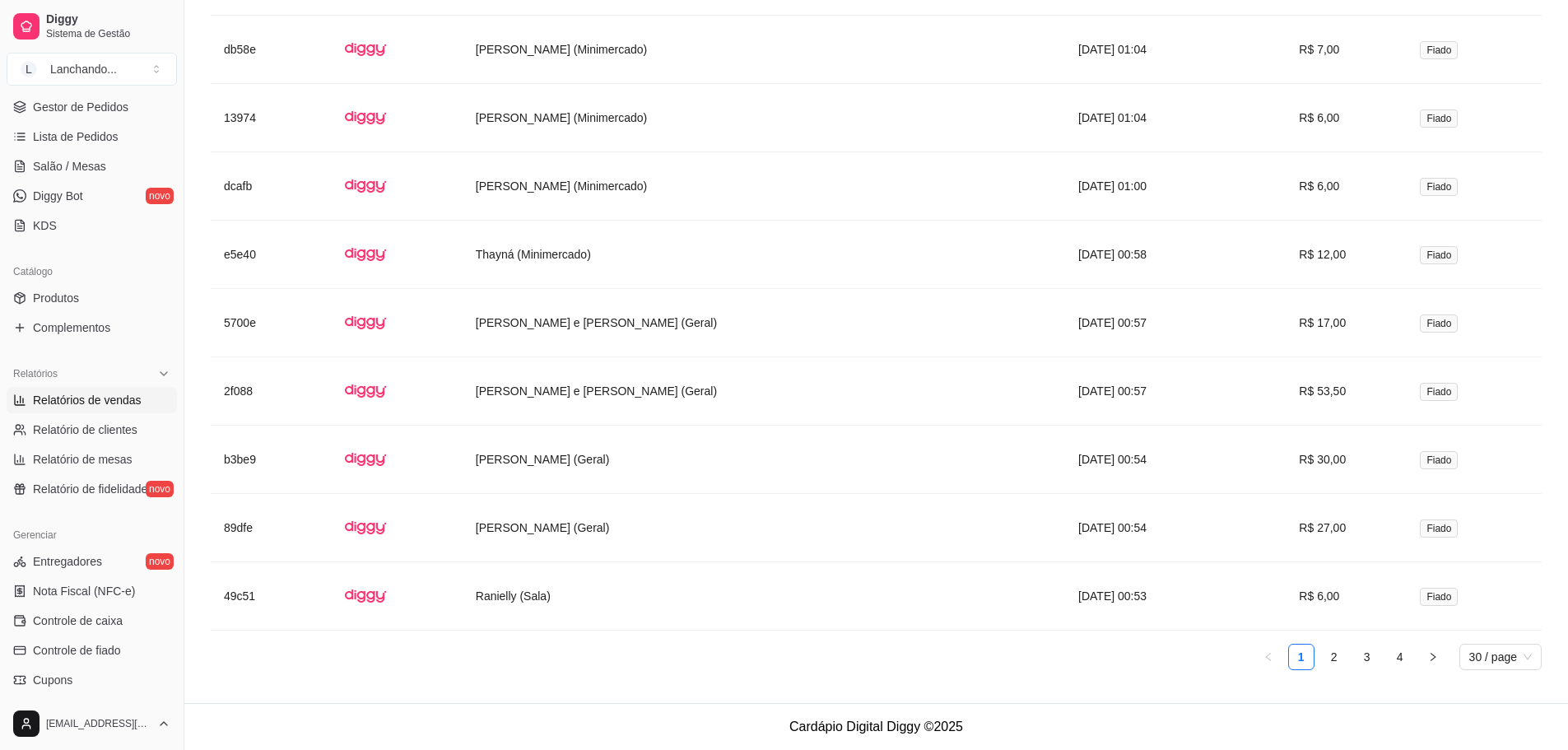
click at [1498, 658] on span "30 / page" at bounding box center [1501, 657] width 63 height 25
click at [1486, 618] on div "100 / page" at bounding box center [1500, 624] width 56 height 18
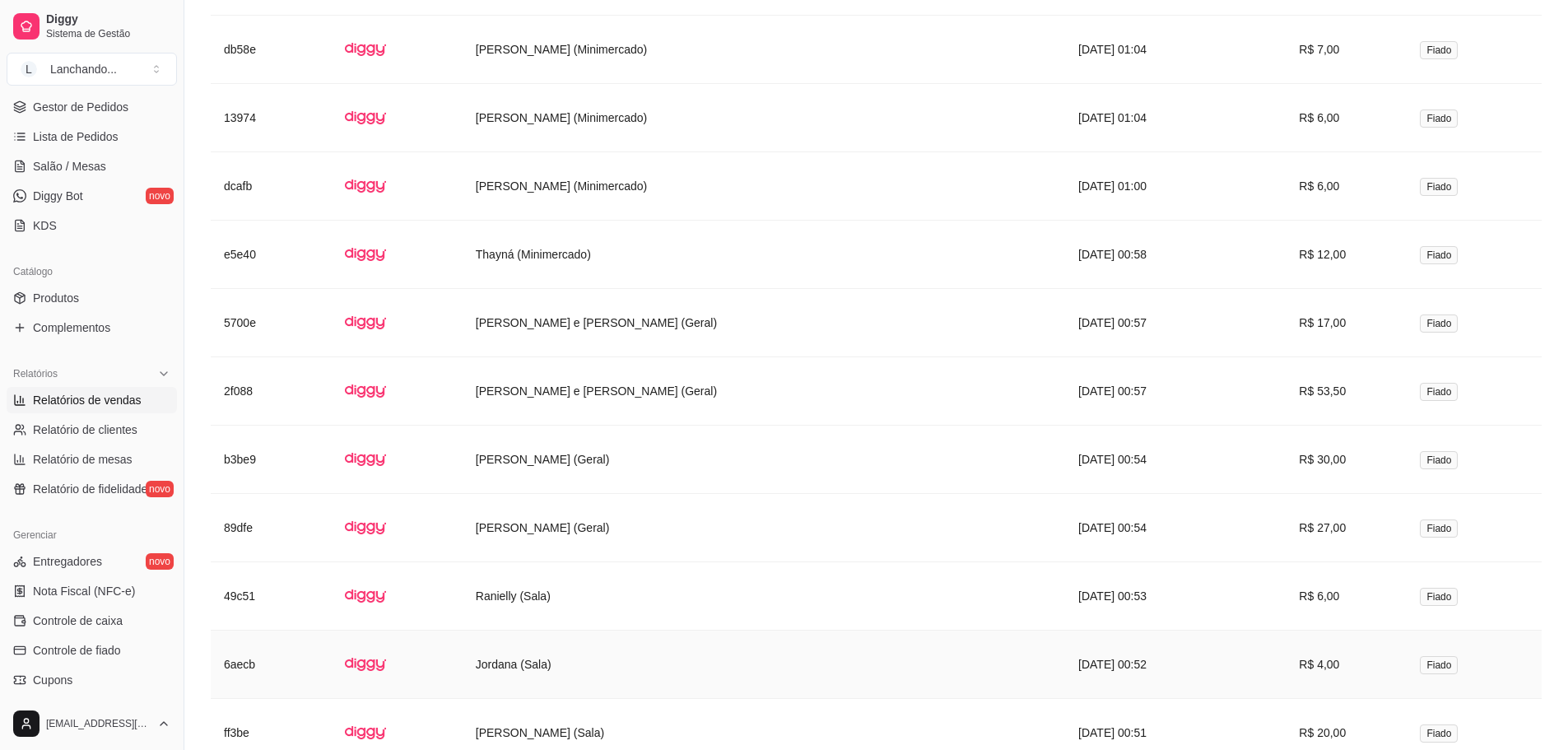
click at [973, 652] on td "Jordana (Sala)" at bounding box center [763, 665] width 602 height 68
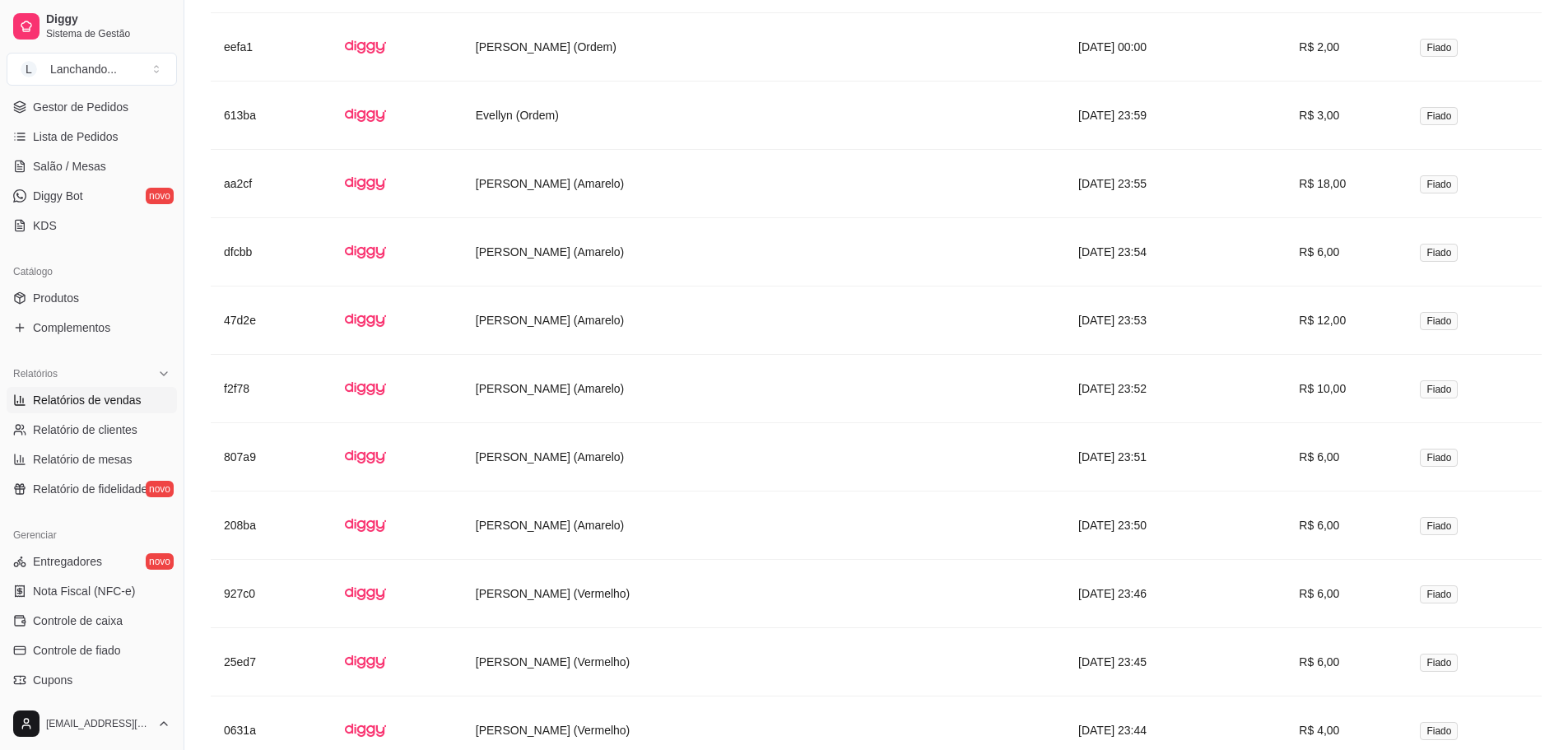
scroll to position [7583, 0]
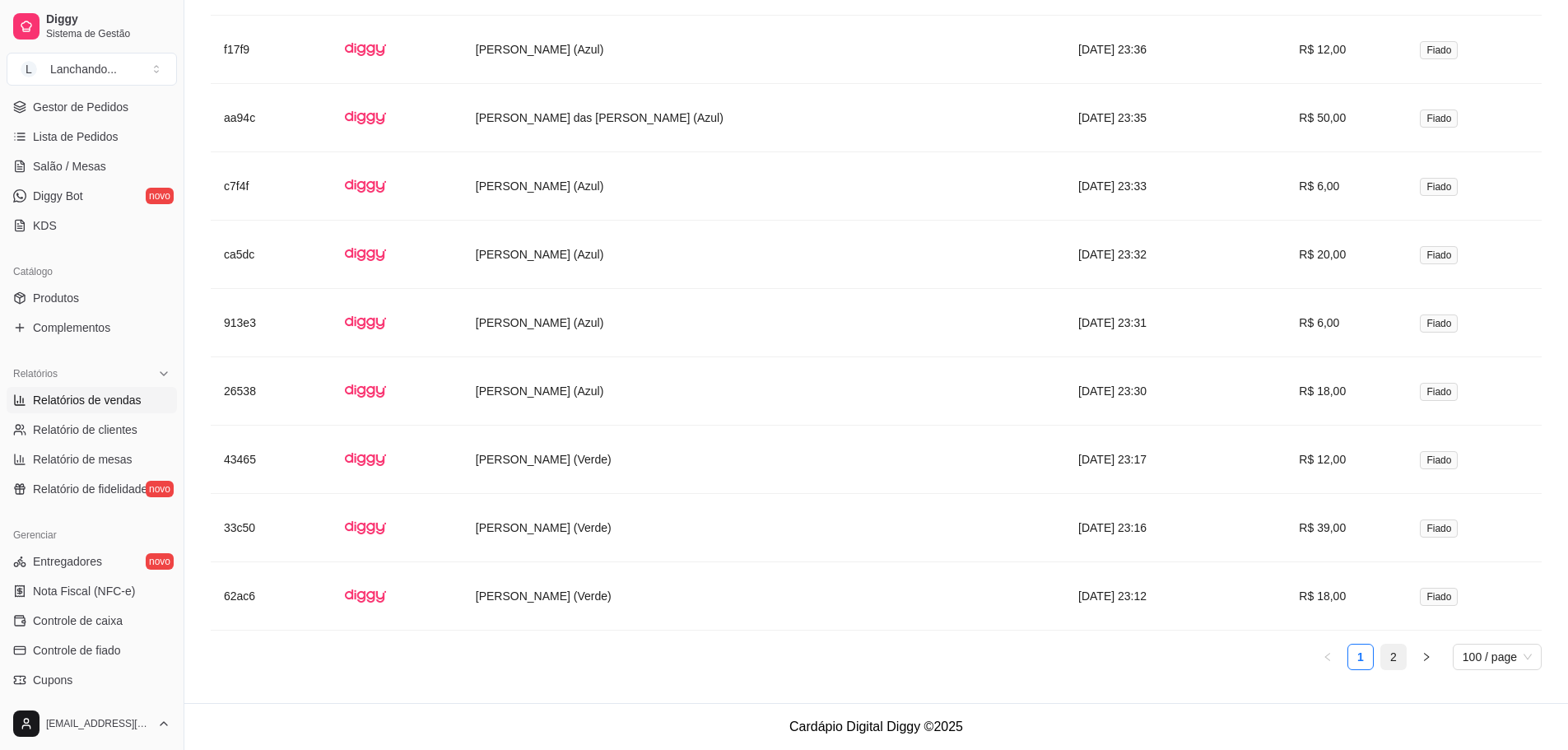
click at [1396, 659] on link "2" at bounding box center [1393, 657] width 25 height 25
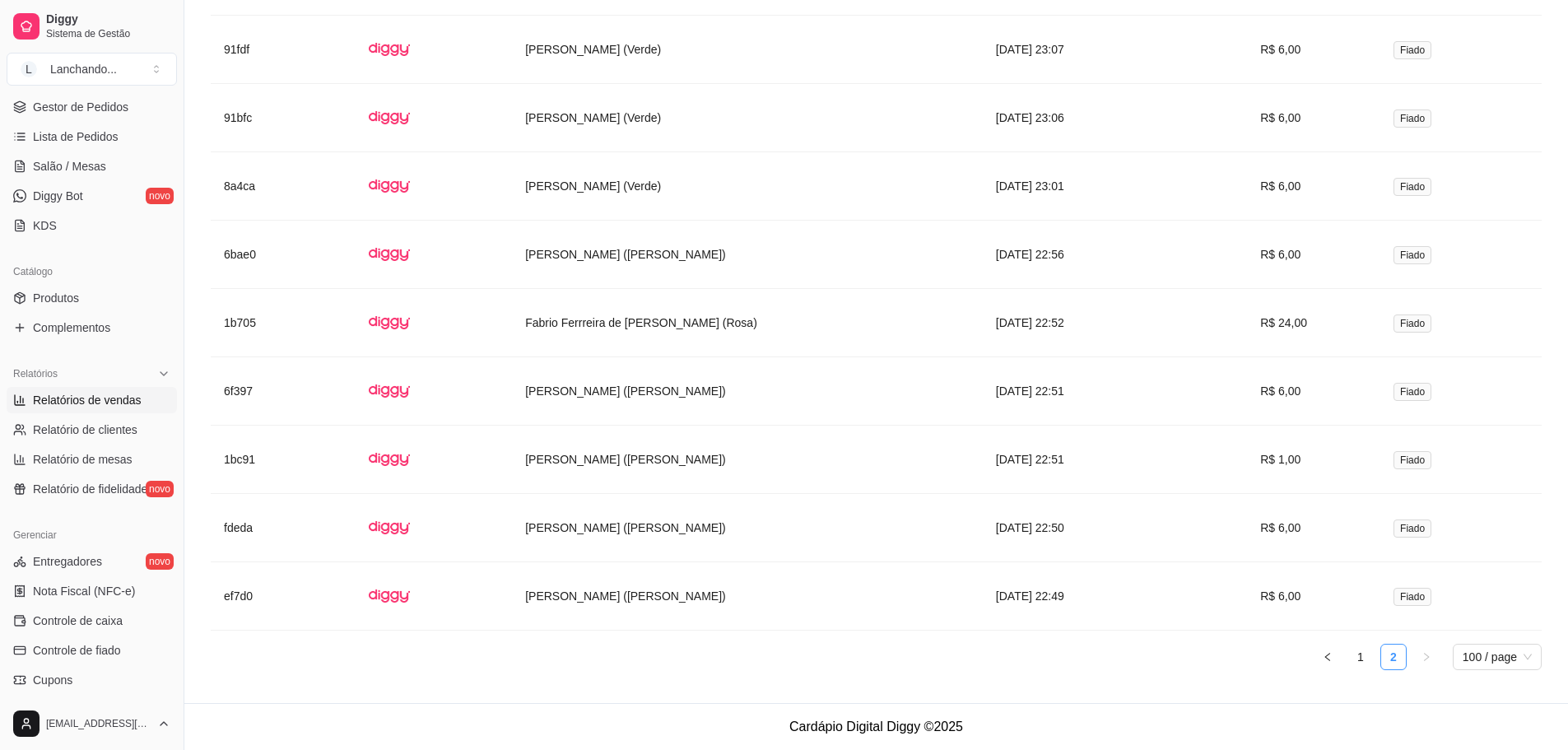
scroll to position [1640, 0]
click at [1359, 660] on link "1" at bounding box center [1361, 657] width 25 height 25
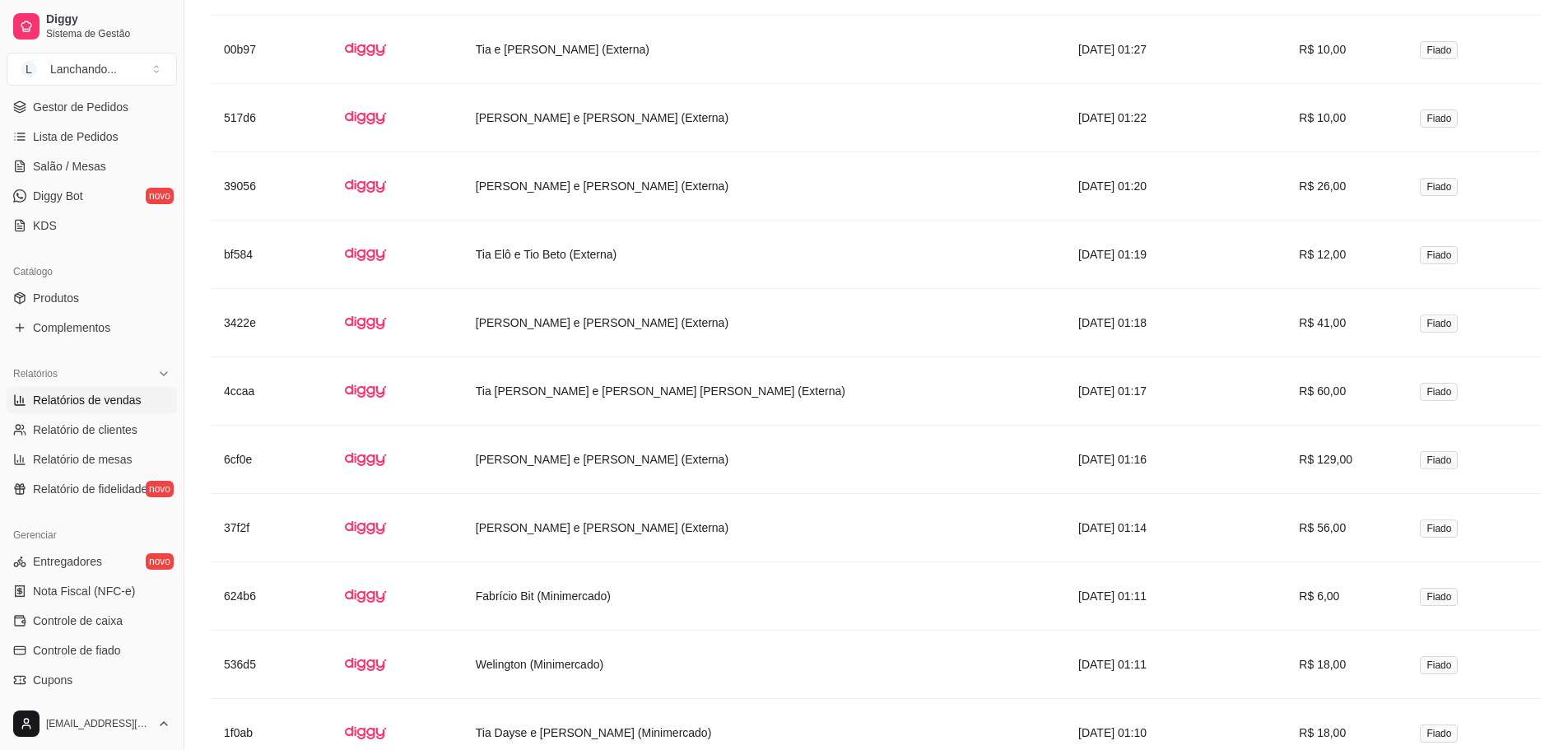
drag, startPoint x: 1558, startPoint y: 176, endPoint x: 1571, endPoint y: 192, distance: 20.6
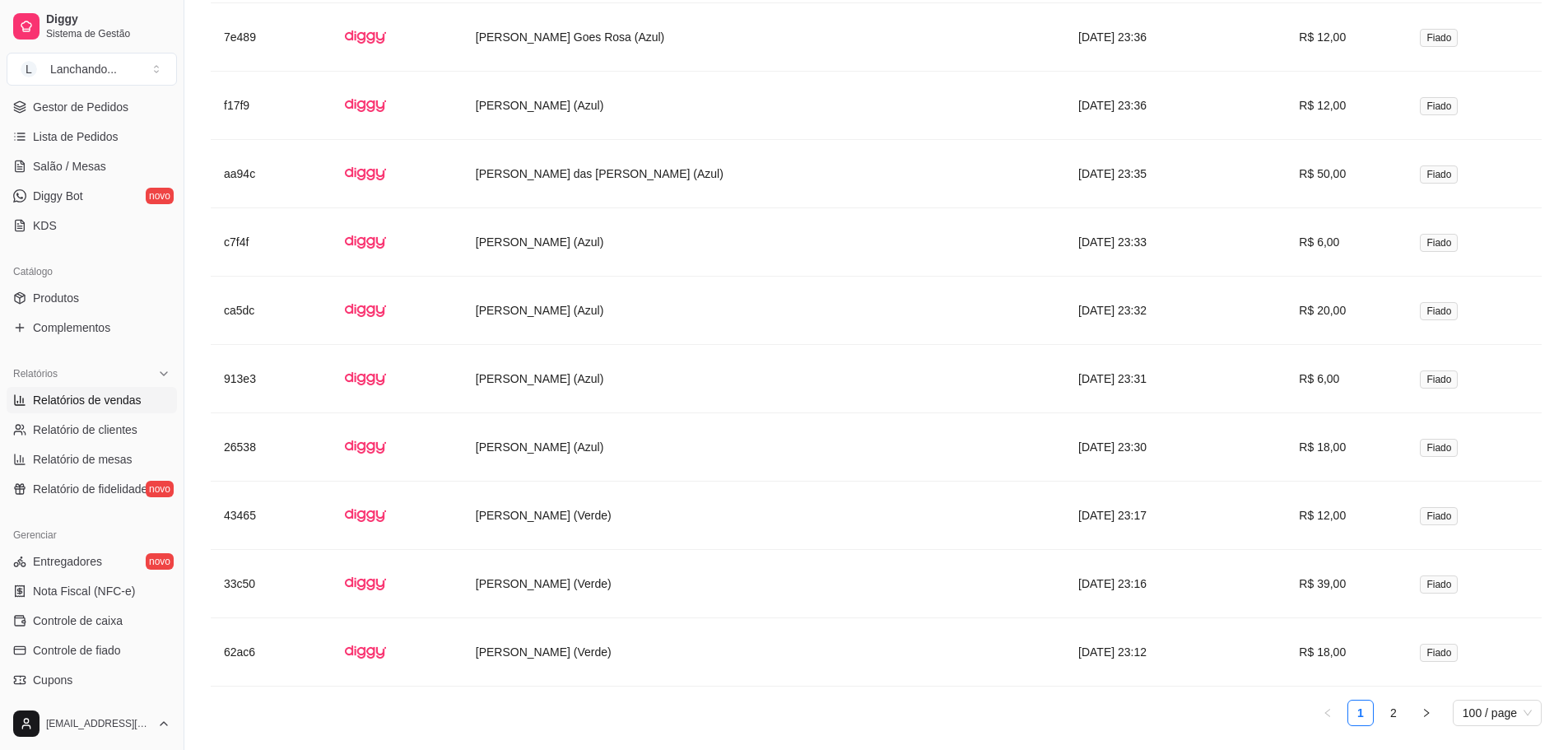
scroll to position [7583, 0]
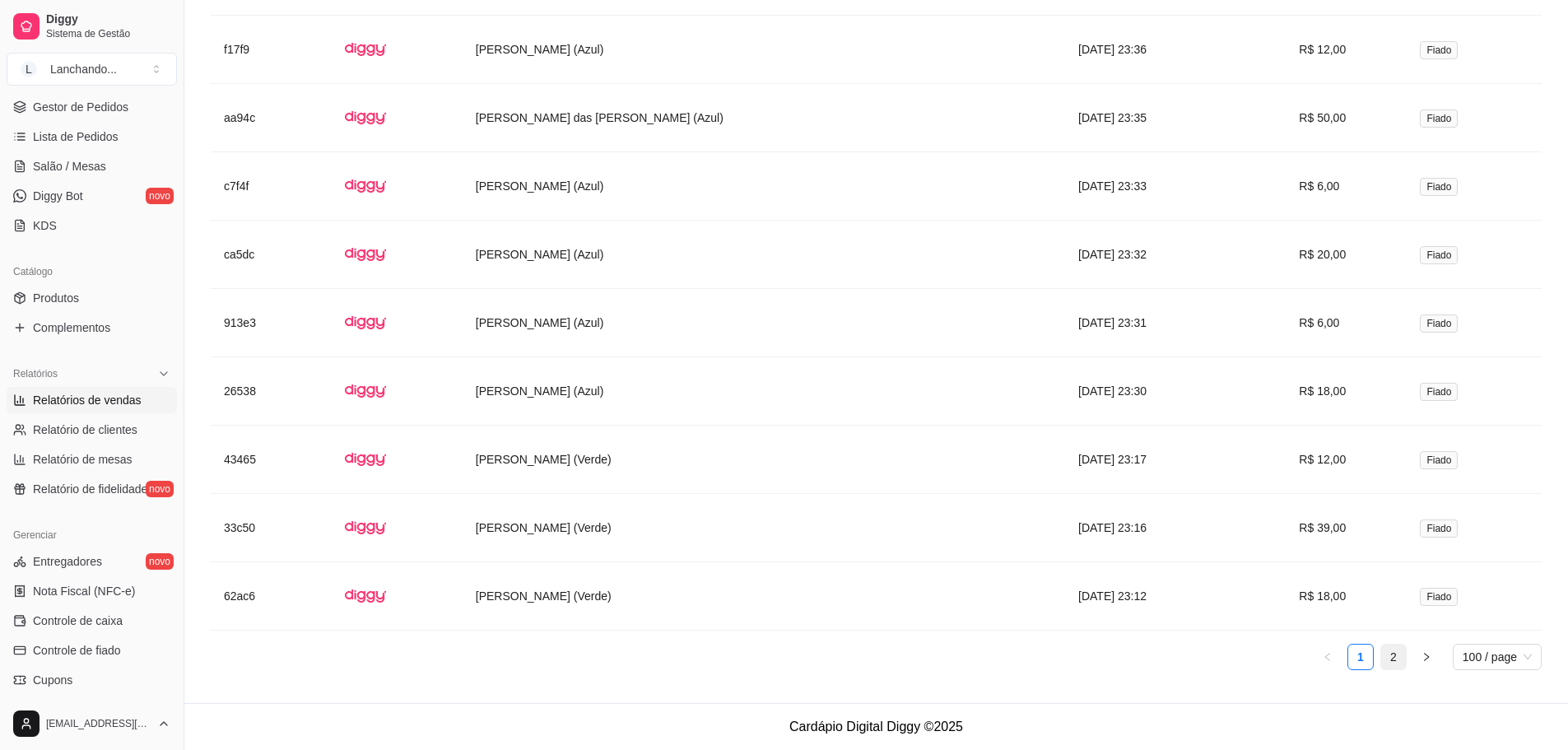
click at [1390, 650] on link "2" at bounding box center [1393, 657] width 25 height 25
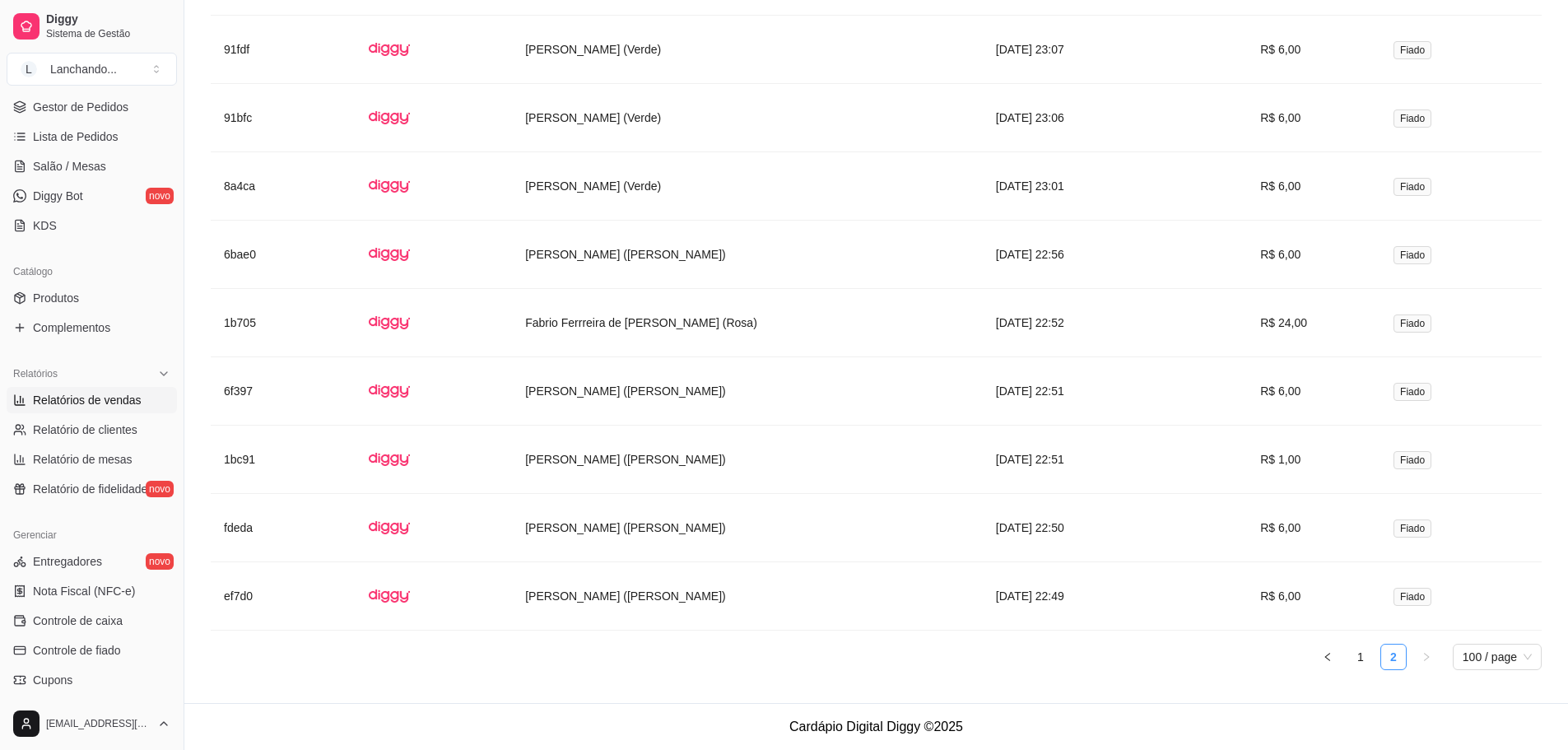
scroll to position [1640, 0]
click at [1089, 187] on td "[DATE] 23:01" at bounding box center [1069, 186] width 173 height 68
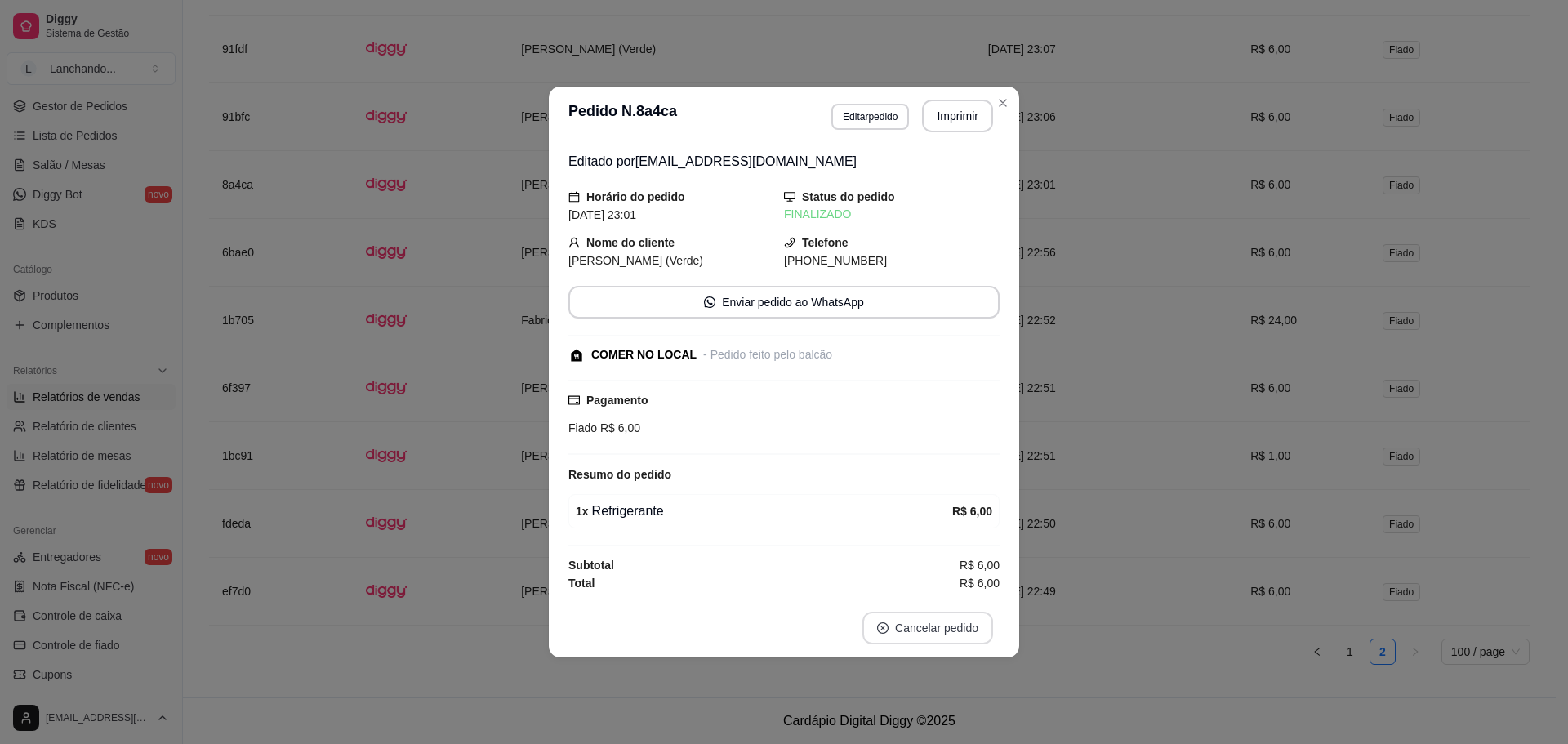
click at [944, 621] on button "Cancelar pedido" at bounding box center [927, 628] width 131 height 33
click at [962, 585] on button "Sim" at bounding box center [973, 588] width 64 height 32
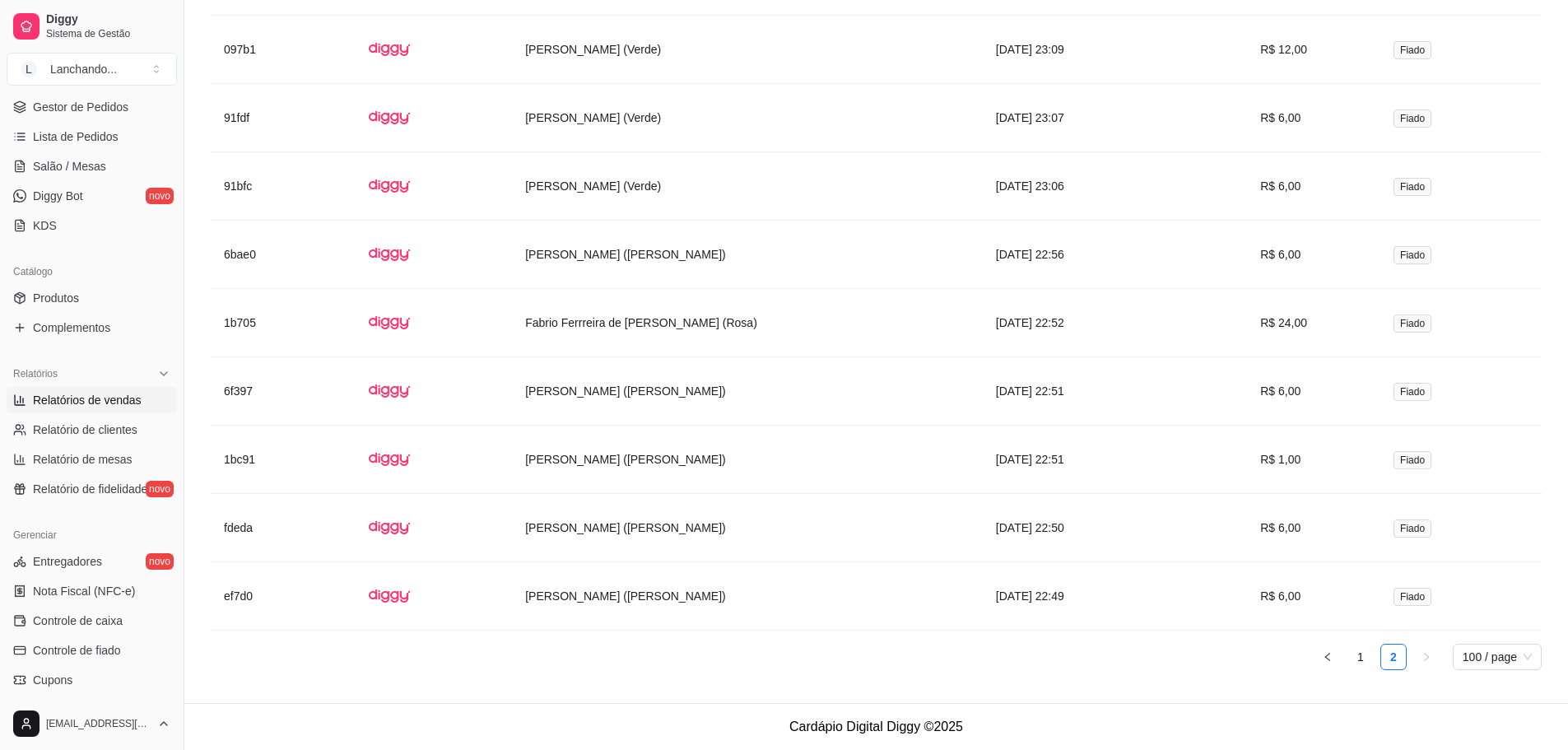
scroll to position [1572, 0]
